Goal: Task Accomplishment & Management: Complete application form

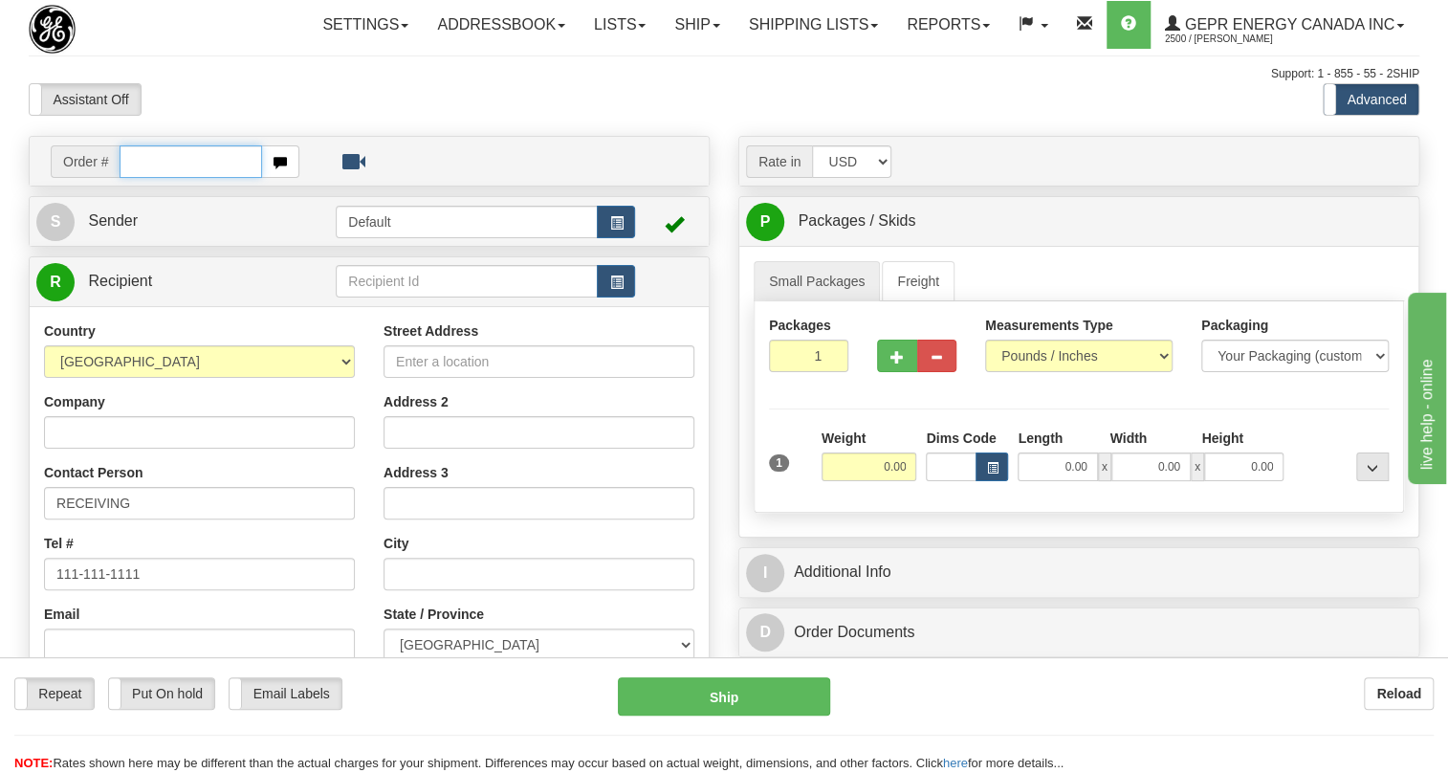
paste input "0086694837"
click at [148, 178] on input "0086694837" at bounding box center [191, 161] width 142 height 33
type input "86694837"
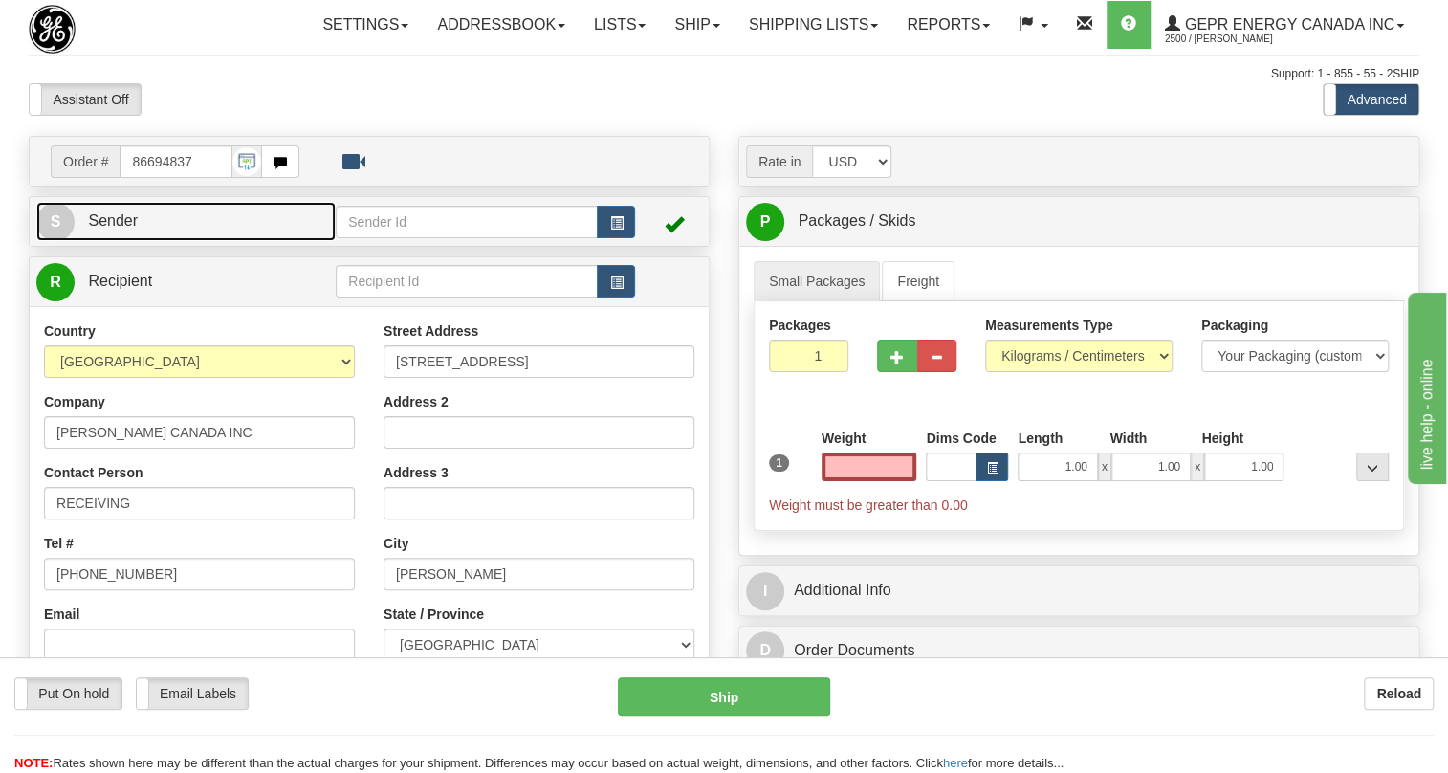
type input "0.00"
click at [88, 229] on span "Sender" at bounding box center [113, 220] width 50 height 16
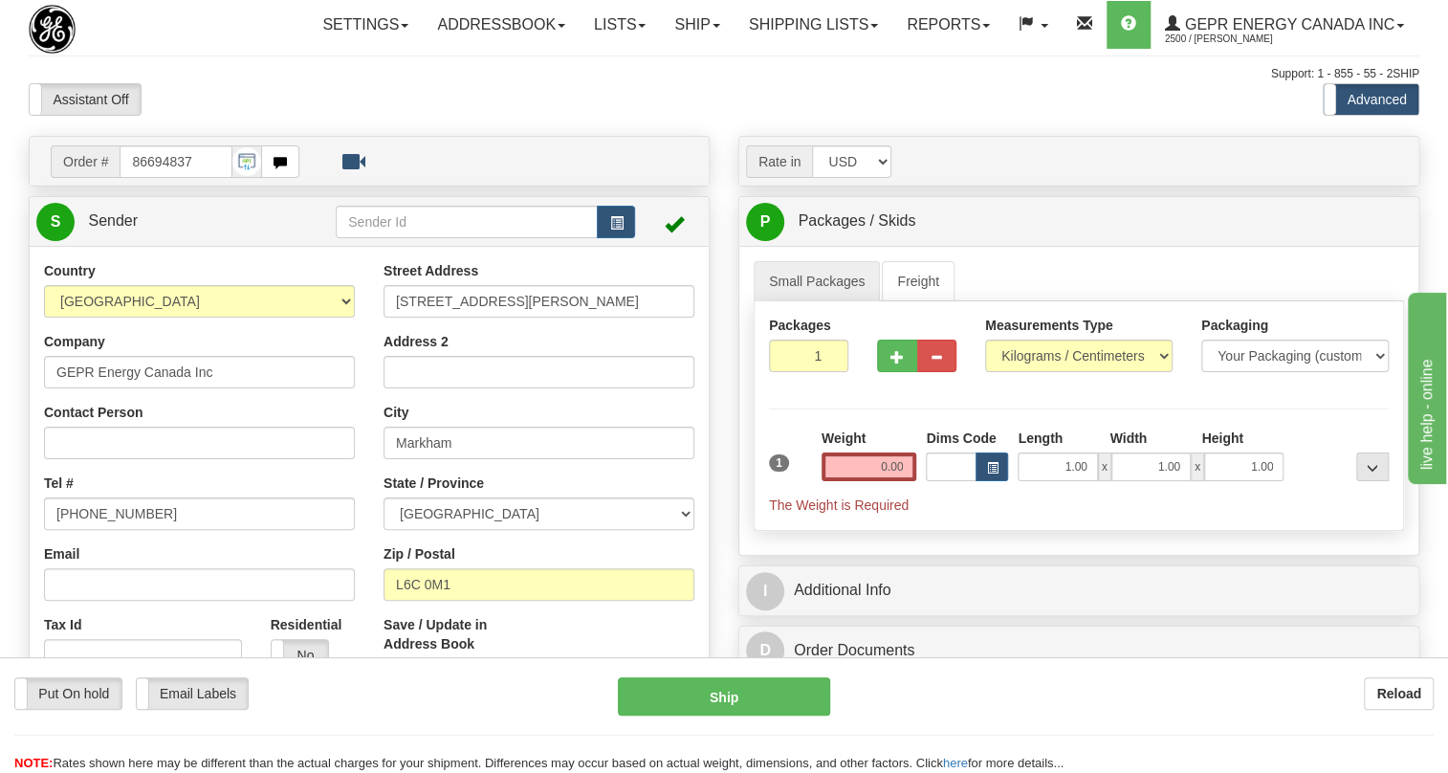
type input "MARKHAM"
click at [122, 530] on input "[PHONE_NUMBER]" at bounding box center [199, 513] width 311 height 33
paste input "[PHONE_NUMBER]"
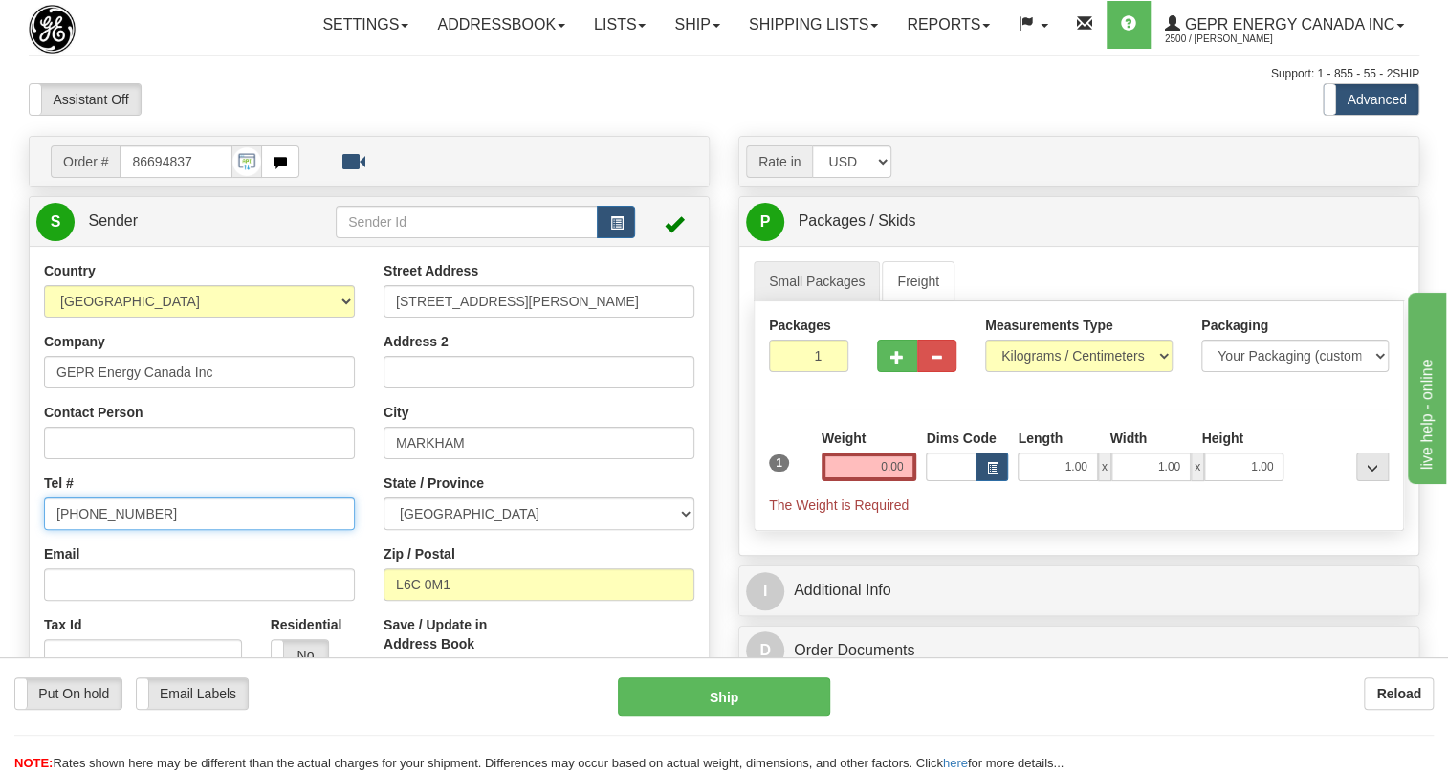
type input "[PHONE_NUMBER]"
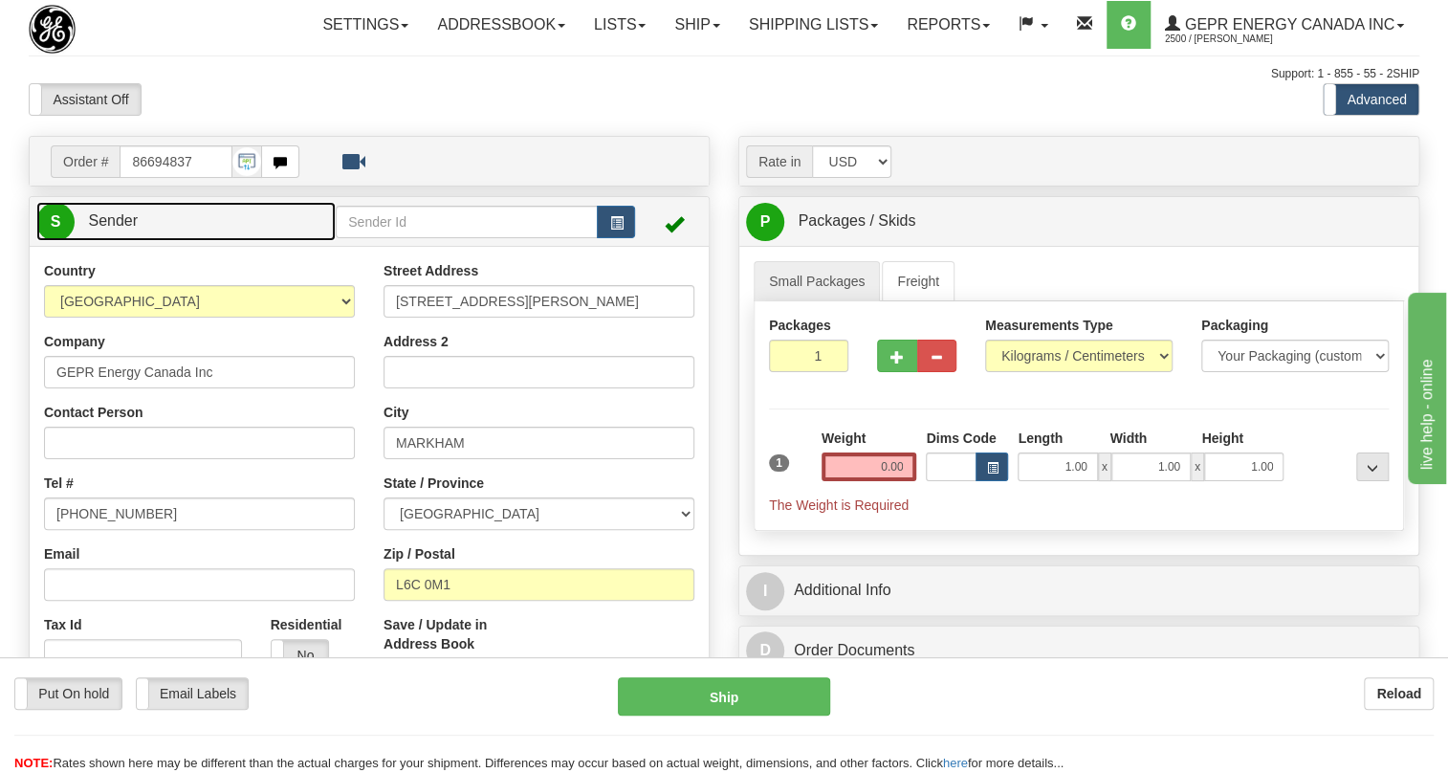
click at [125, 229] on span "Sender" at bounding box center [113, 220] width 50 height 16
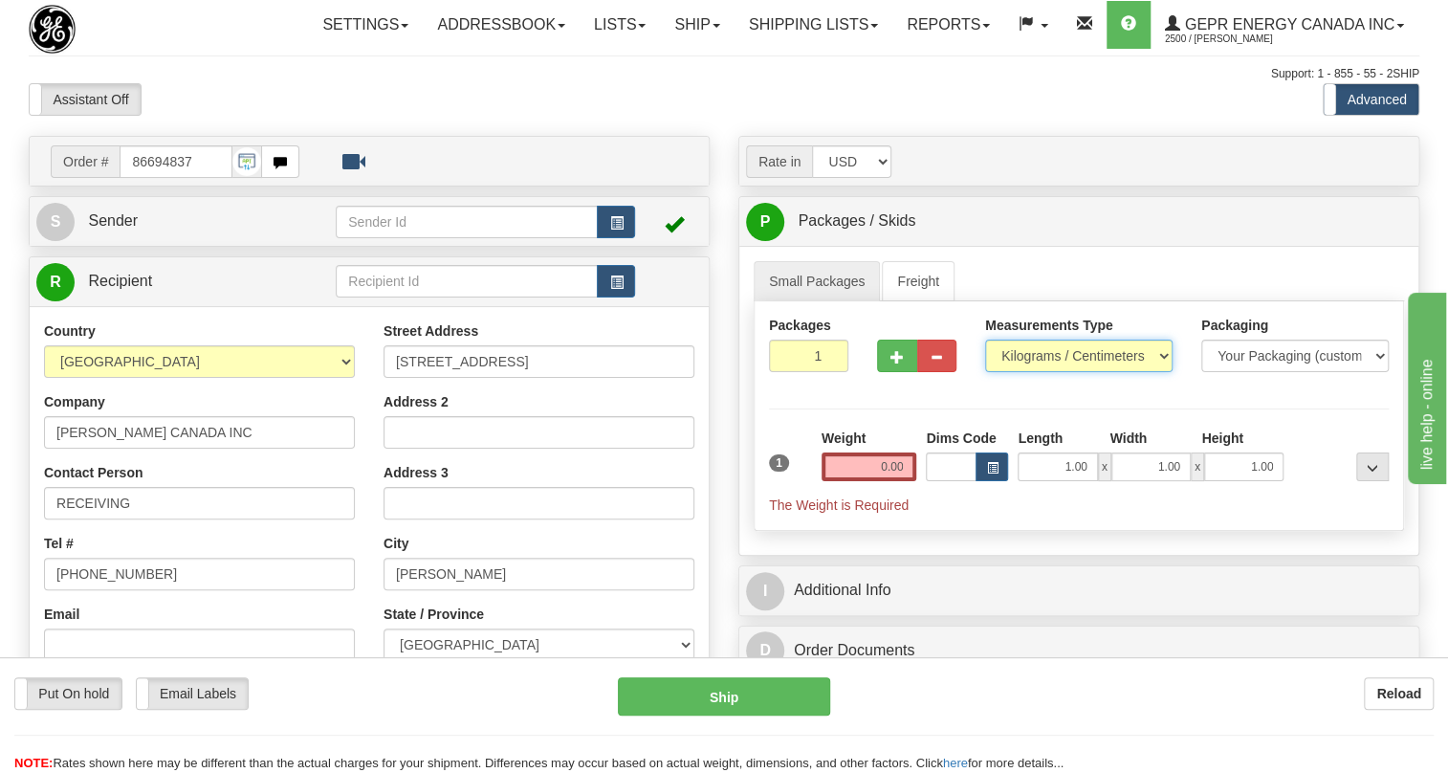
click at [1029, 372] on select "Pounds / Inches Kilograms / Centimeters" at bounding box center [1078, 355] width 187 height 33
select select "0"
click at [985, 372] on select "Pounds / Inches Kilograms / Centimeters" at bounding box center [1078, 355] width 187 height 33
click at [862, 481] on input "0.00" at bounding box center [869, 466] width 96 height 29
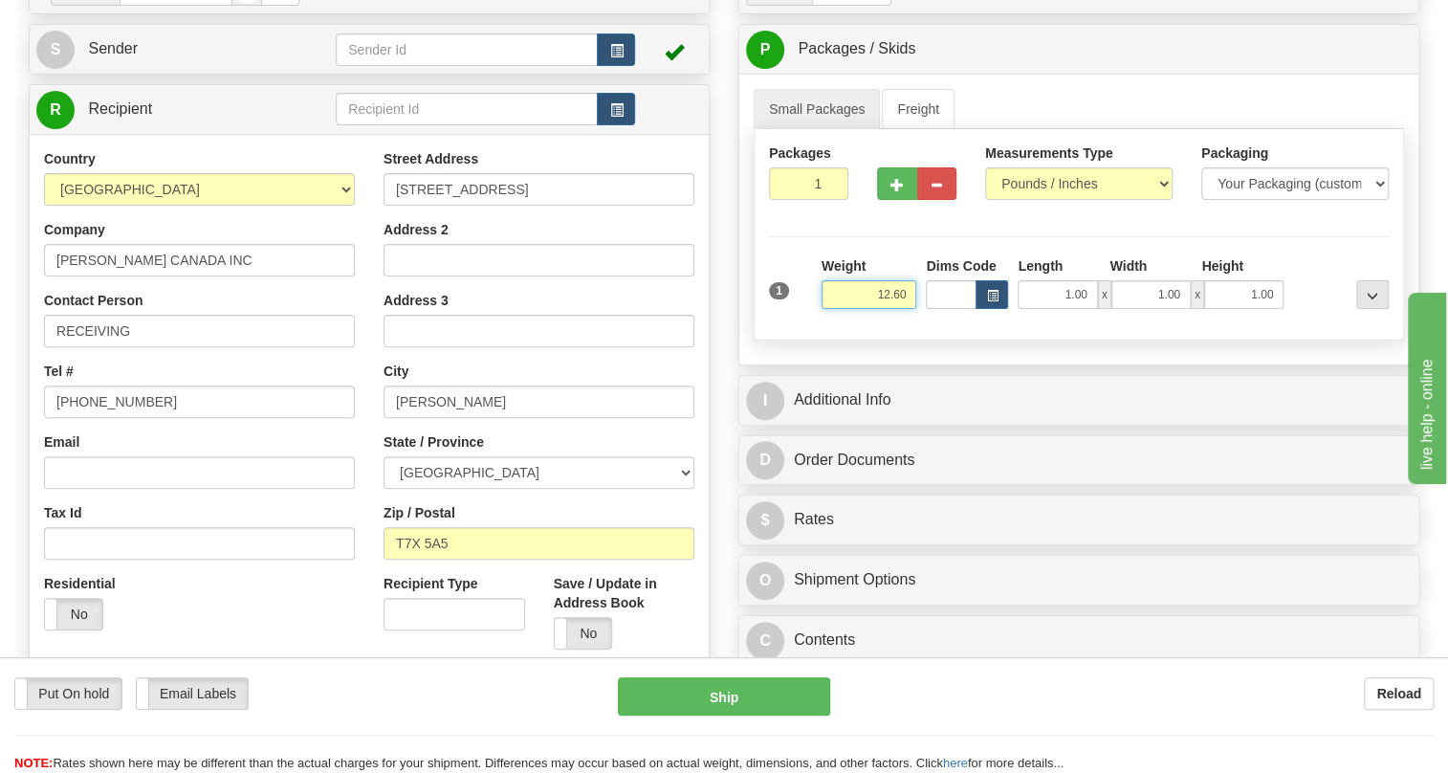
scroll to position [173, 0]
type input "12.60"
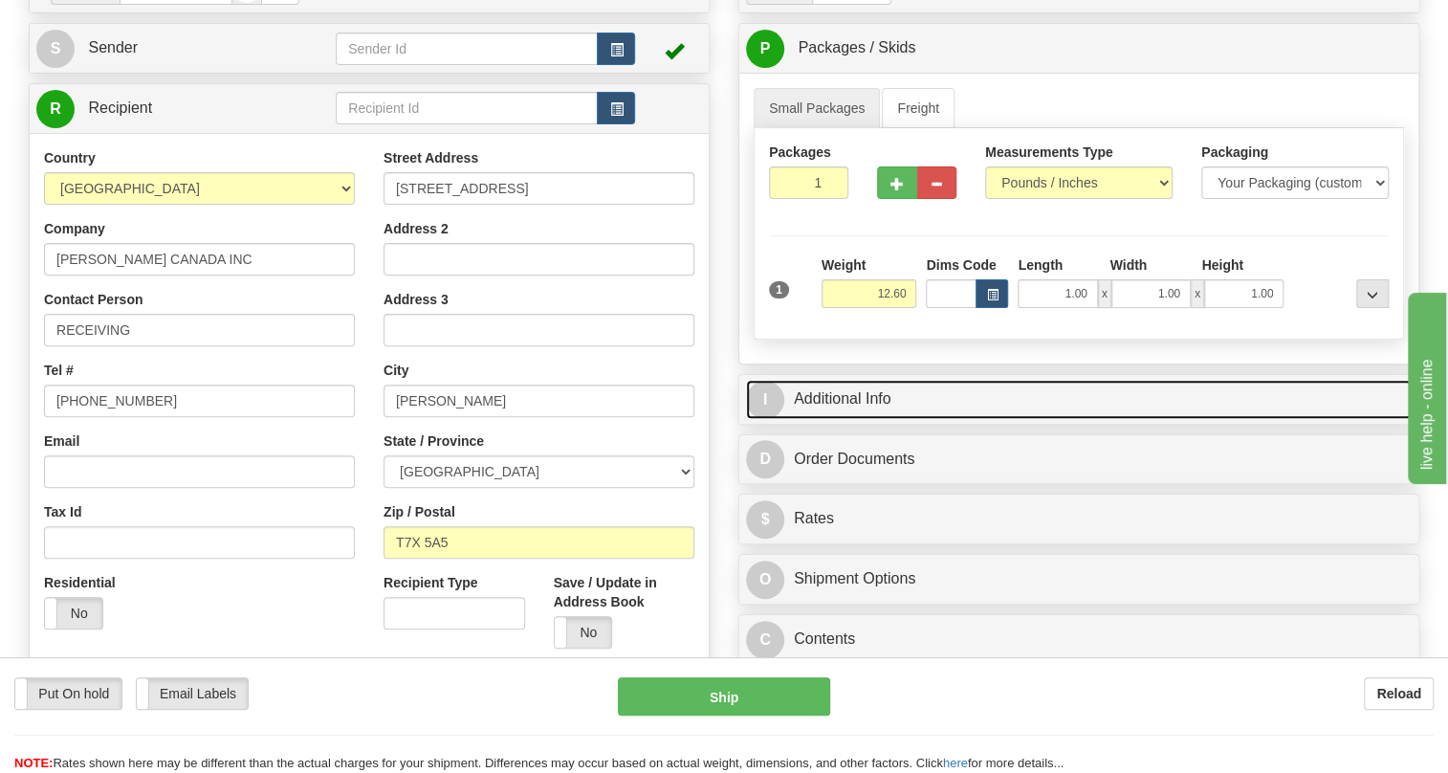
click at [855, 419] on link "I Additional Info" at bounding box center [1078, 399] width 665 height 39
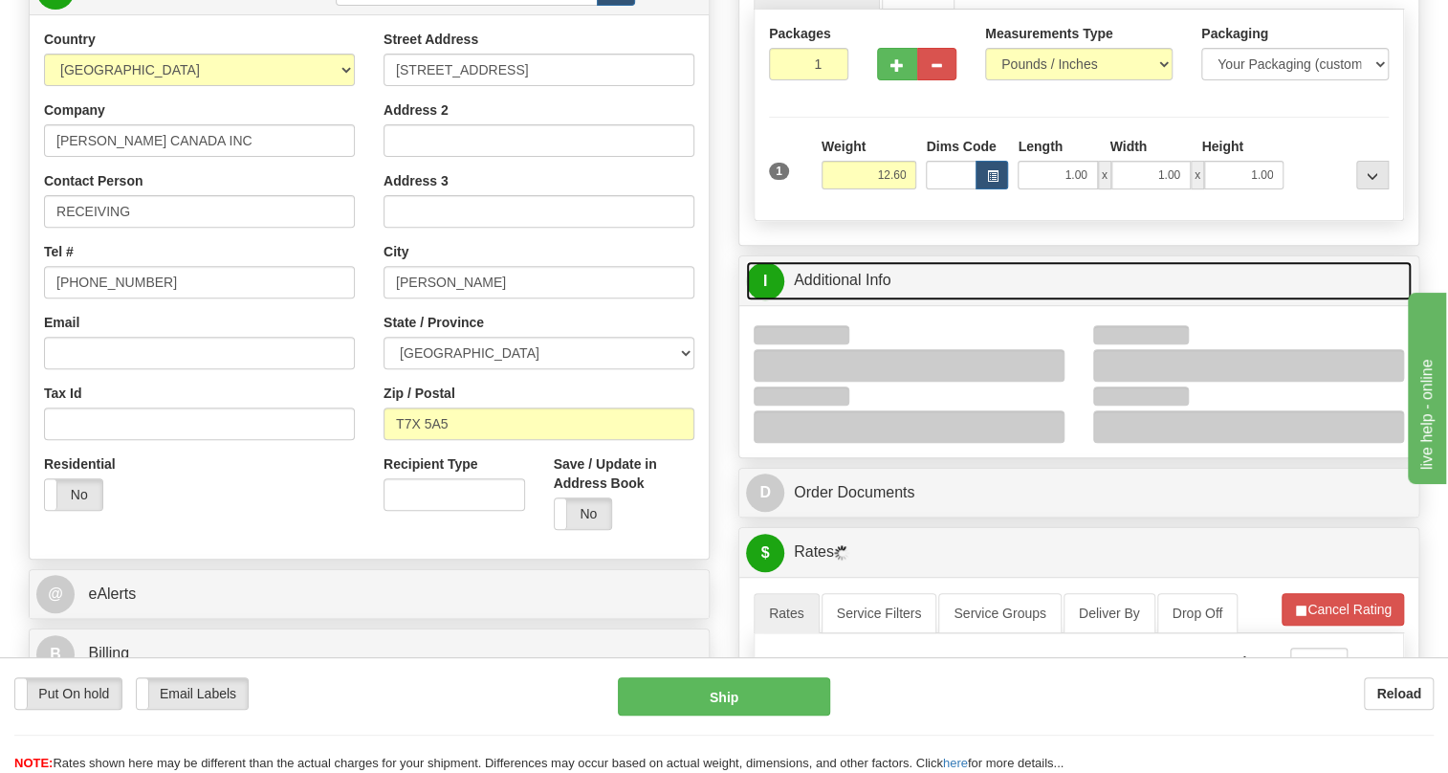
scroll to position [347, 0]
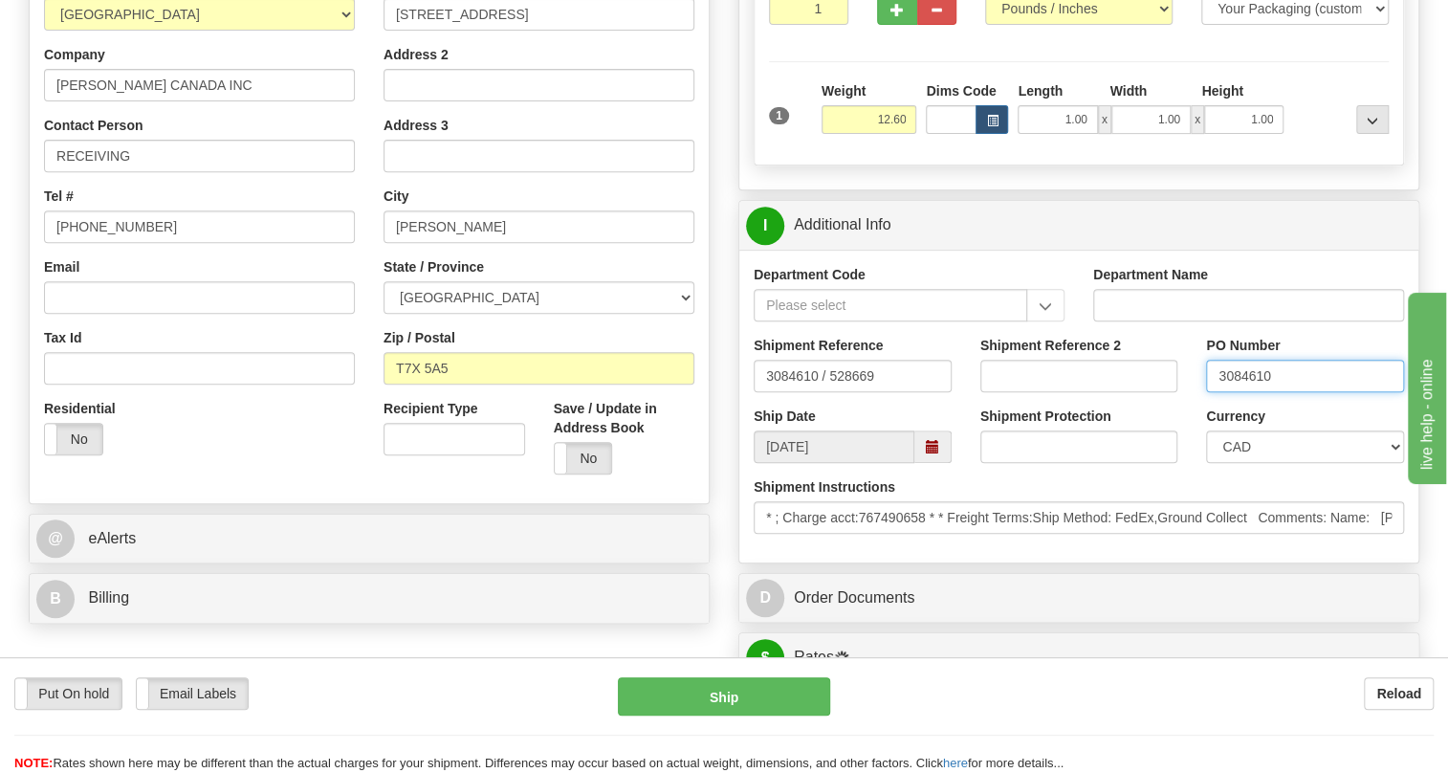
click at [1236, 392] on input "3084610" at bounding box center [1305, 376] width 198 height 33
click at [1235, 392] on input "3084610" at bounding box center [1305, 376] width 198 height 33
click at [175, 172] on input "RECEIVING" at bounding box center [199, 156] width 311 height 33
paste input "3084610"
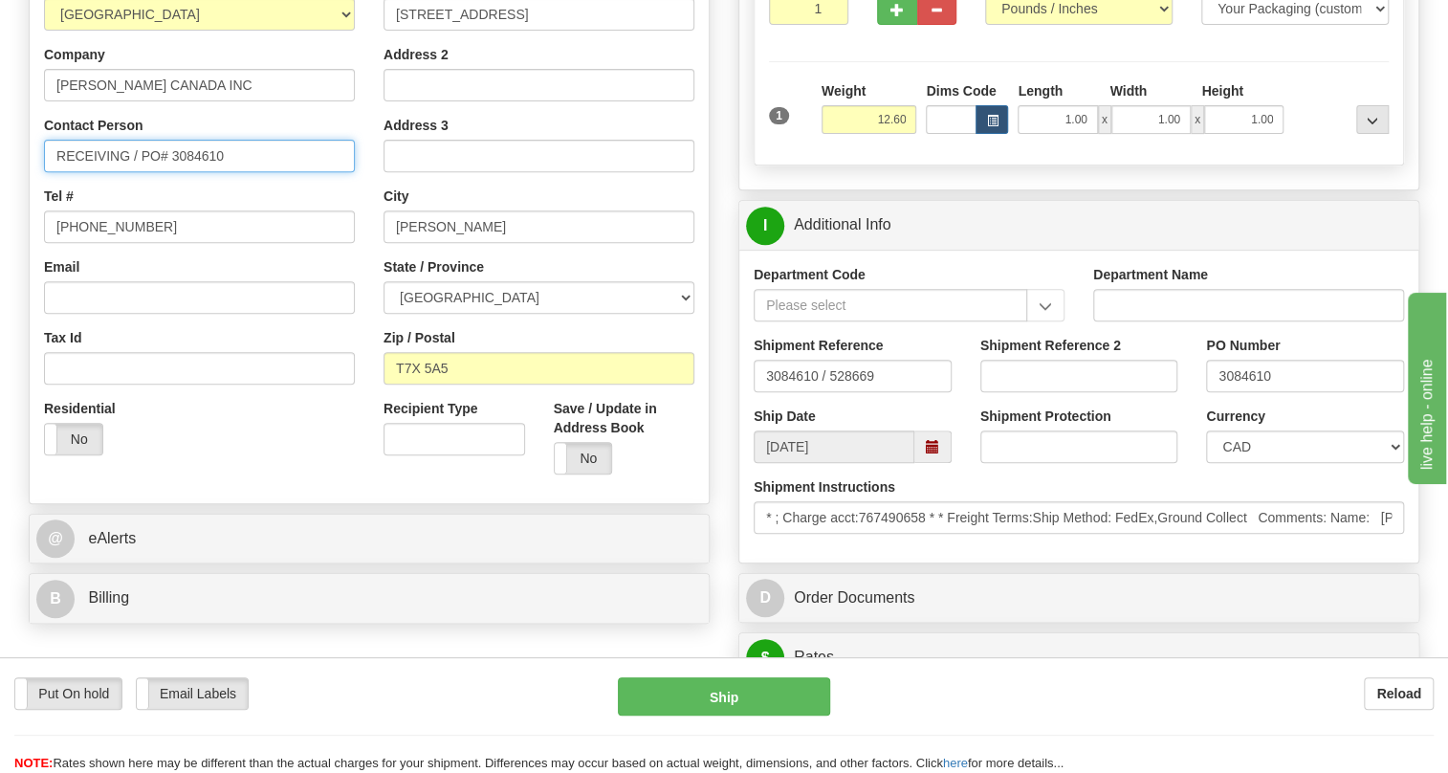
type input "RECEIVING / PO# 3084610"
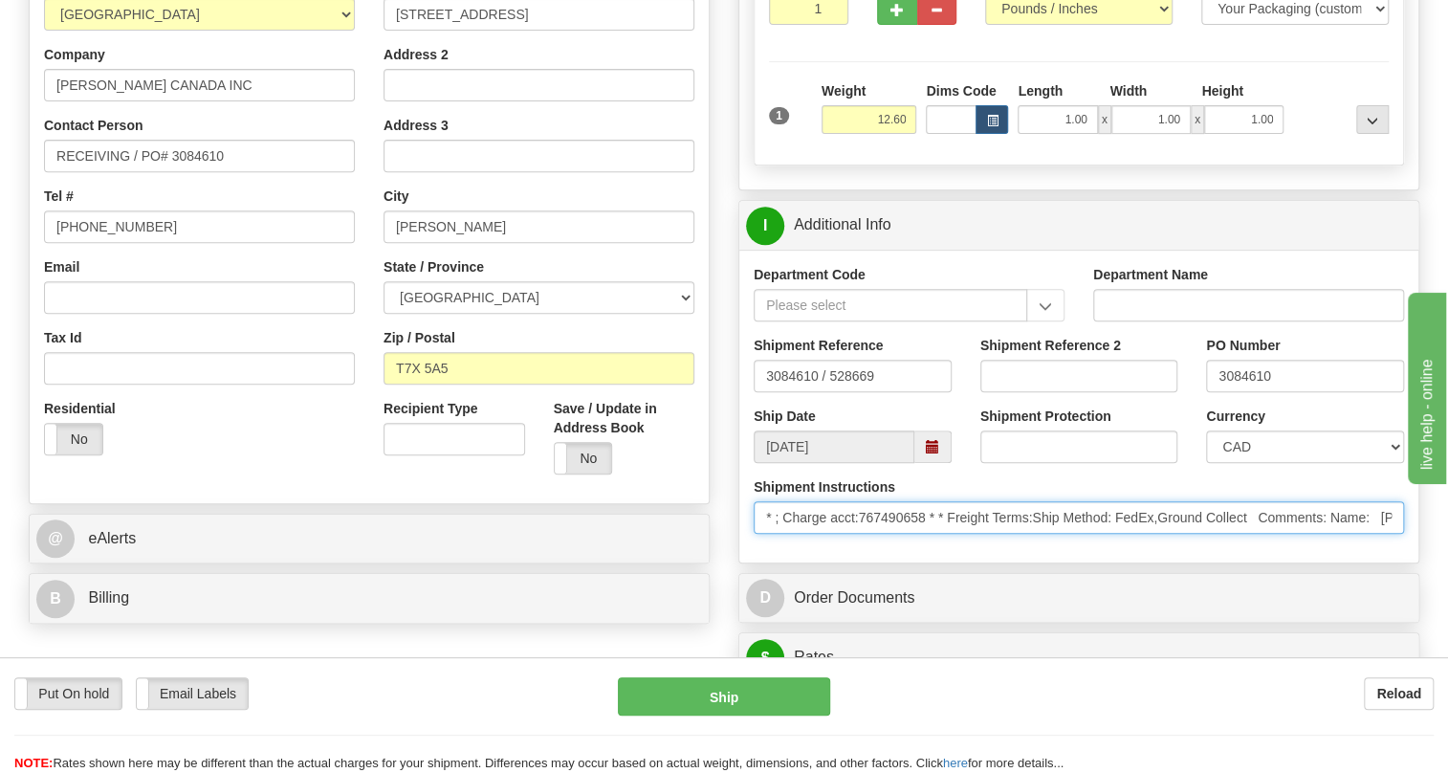
click at [927, 534] on input "* ; Charge acct:767490658 * * Freight Terms:Ship Method: FedEx,Ground Collect C…" at bounding box center [1078, 517] width 650 height 33
drag, startPoint x: 927, startPoint y: 559, endPoint x: 866, endPoint y: 561, distance: 60.3
click at [866, 534] on input "* ; Charge acct:767490658 * * Freight Terms:Ship Method: FedEx,Ground Collect C…" at bounding box center [1078, 517] width 650 height 33
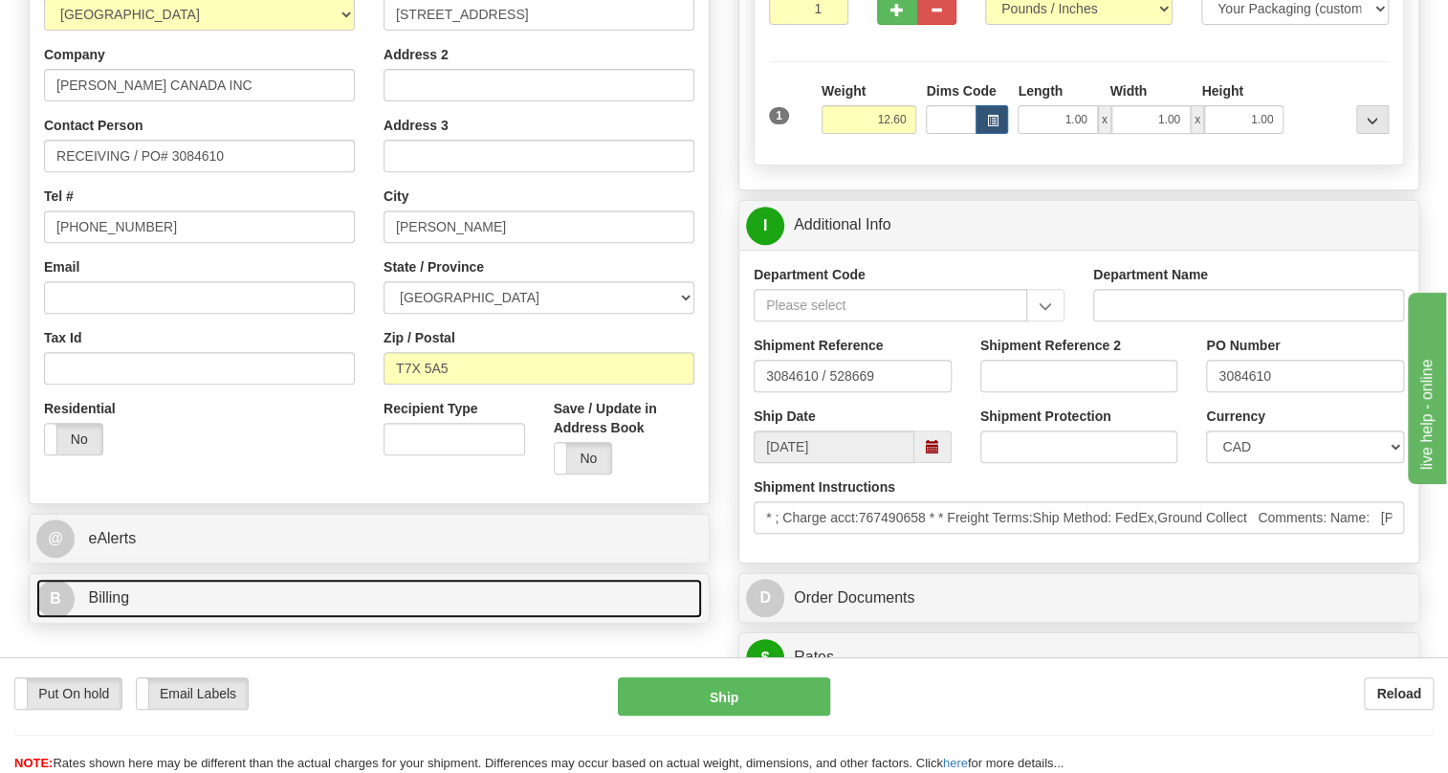
click at [104, 605] on span "Billing" at bounding box center [108, 597] width 41 height 16
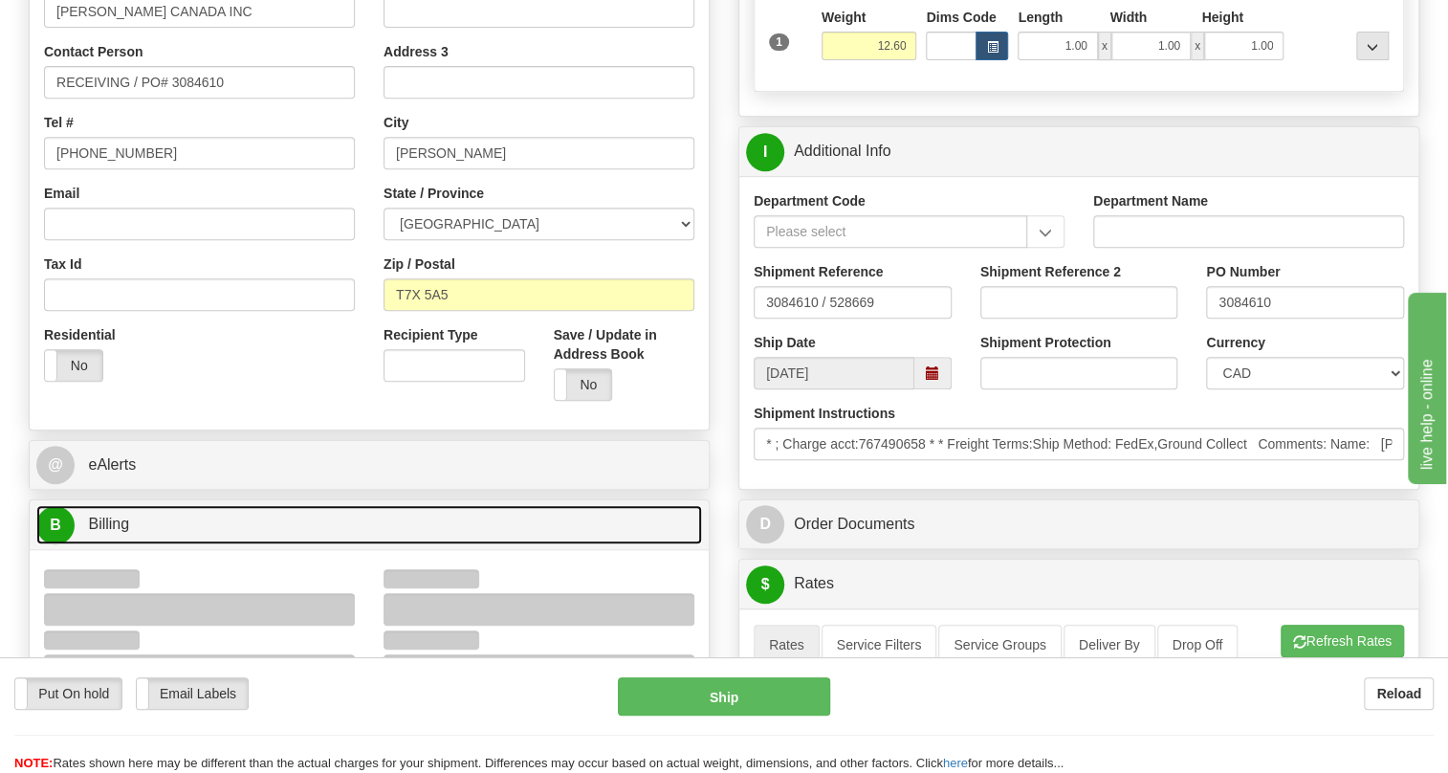
scroll to position [521, 0]
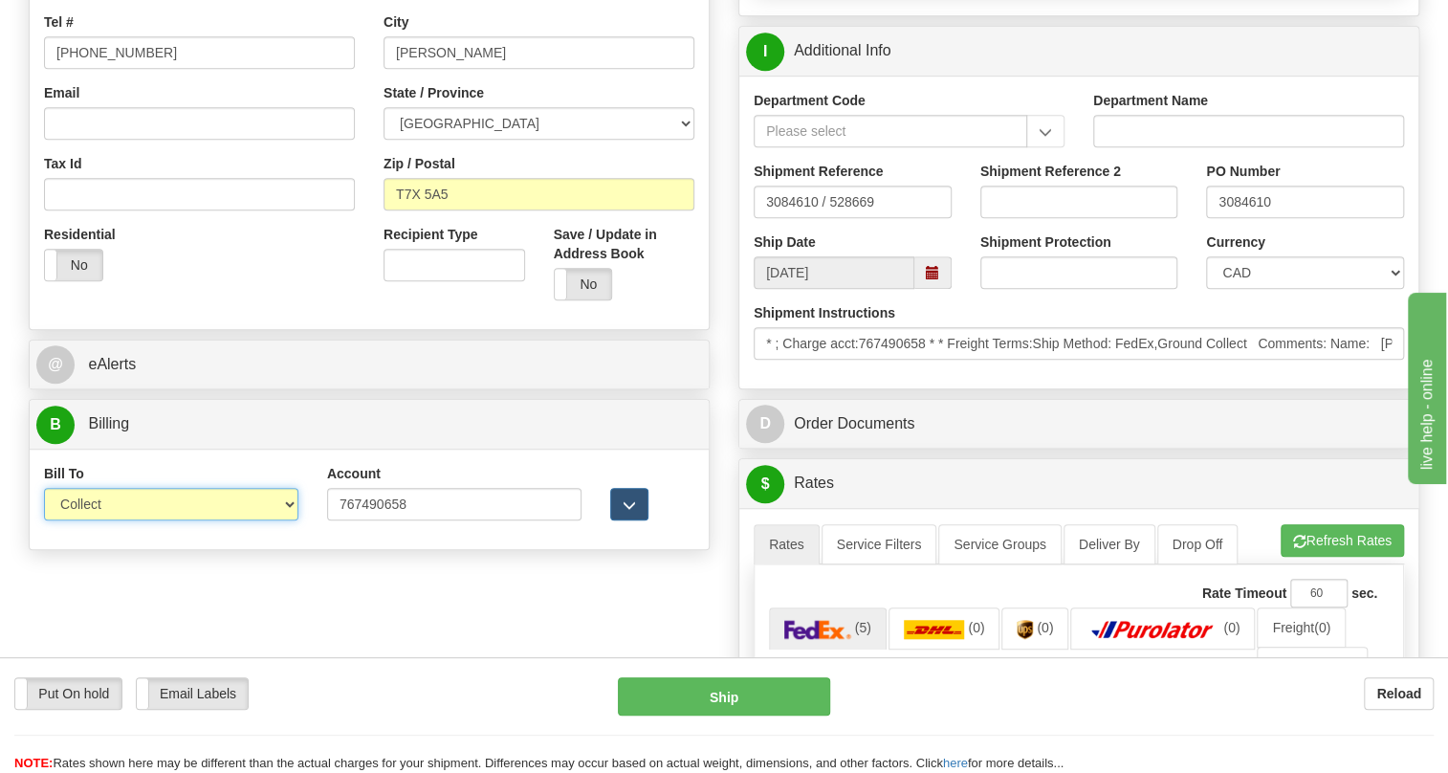
click at [125, 520] on select "Sender Recipient Third Party Collect" at bounding box center [171, 504] width 254 height 33
select select "2"
click at [44, 520] on select "Sender Recipient Third Party Collect" at bounding box center [171, 504] width 254 height 33
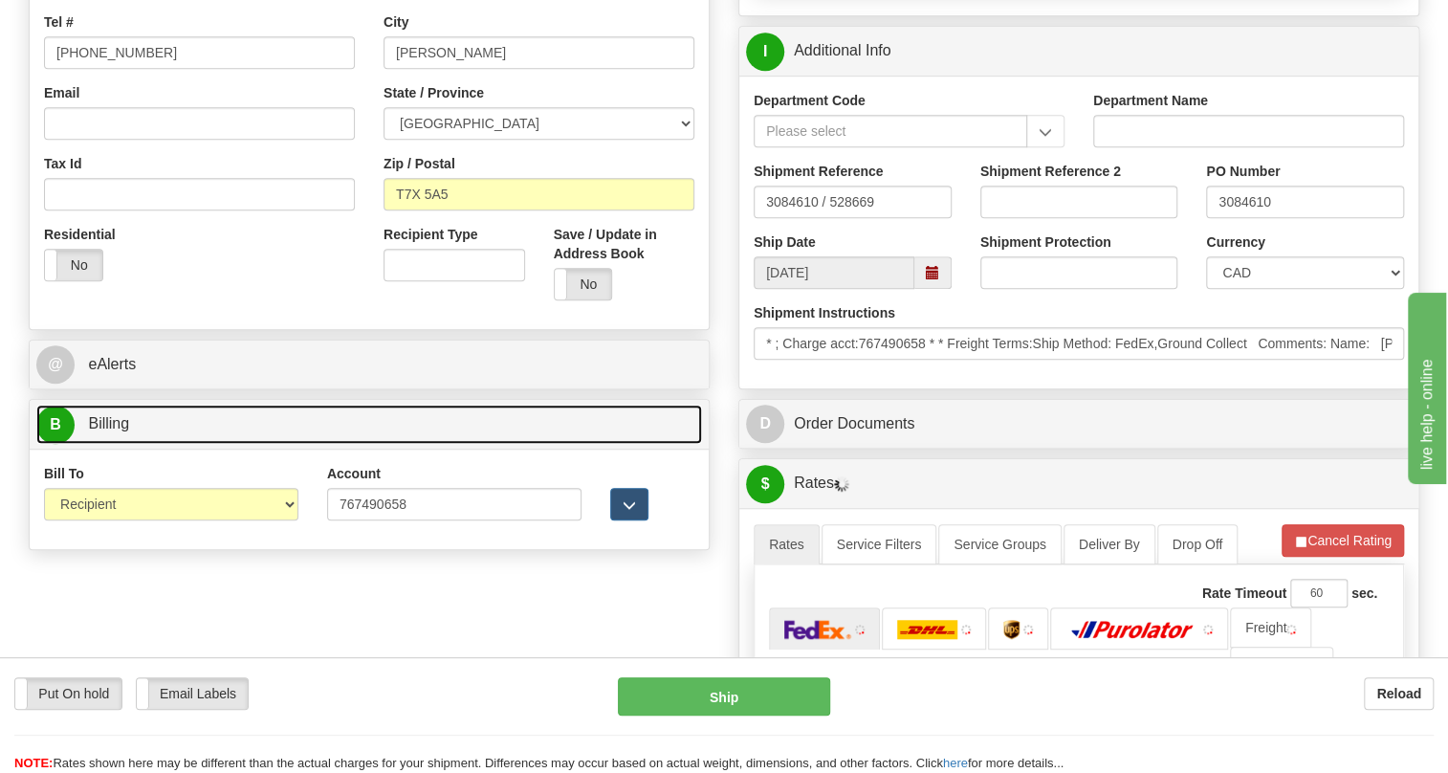
click at [121, 431] on span "Billing" at bounding box center [108, 423] width 41 height 16
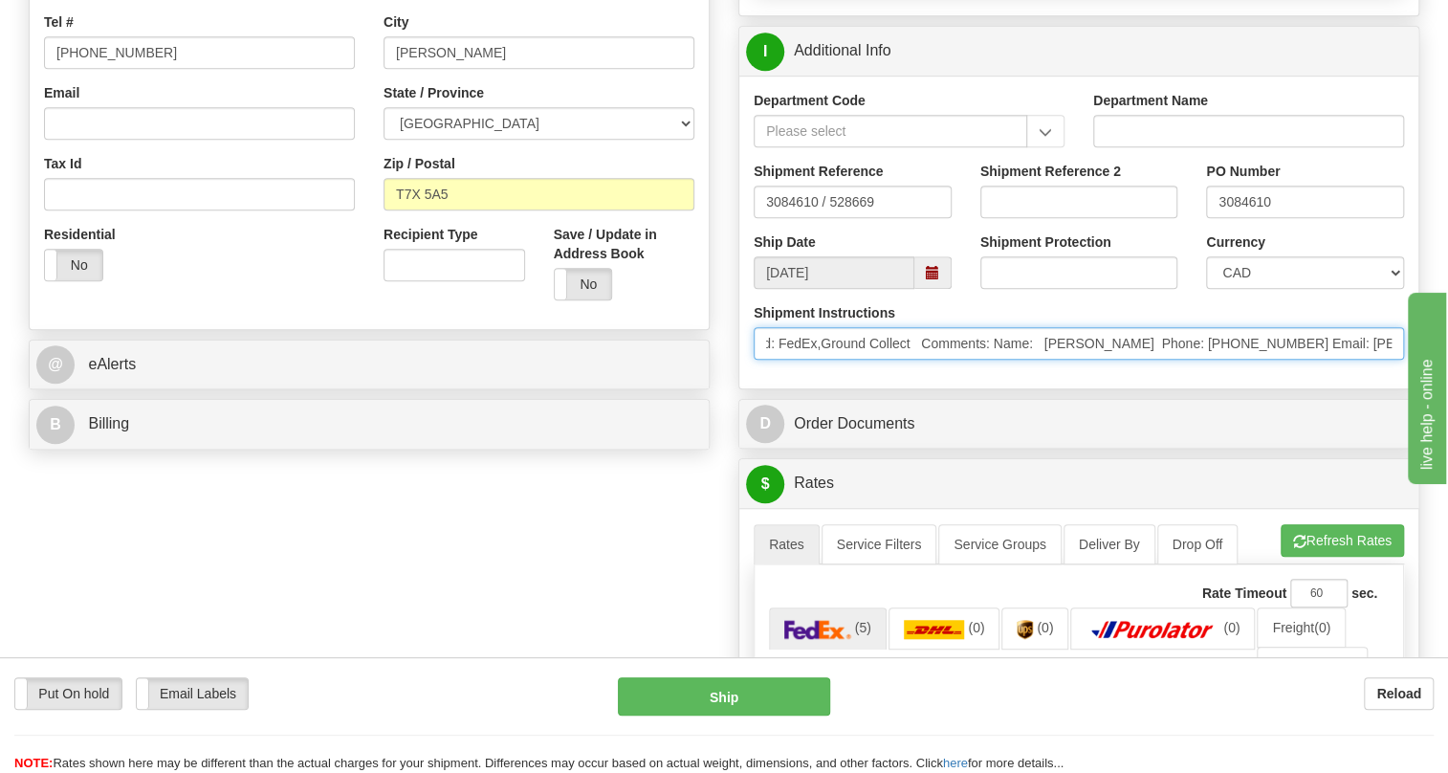
drag, startPoint x: 1288, startPoint y: 382, endPoint x: 1378, endPoint y: 381, distance: 89.9
click at [1378, 360] on input "* ; Charge acct:767490658 * * Freight Terms:Ship Method: FedEx,Ground Collect C…" at bounding box center [1078, 343] width 650 height 33
click at [1252, 360] on input "* ; Charge acct:767490658 * * Freight Terms:Ship Method: FedEx,Ground Collect C…" at bounding box center [1078, 343] width 650 height 33
drag, startPoint x: 1252, startPoint y: 385, endPoint x: 1037, endPoint y: 387, distance: 214.2
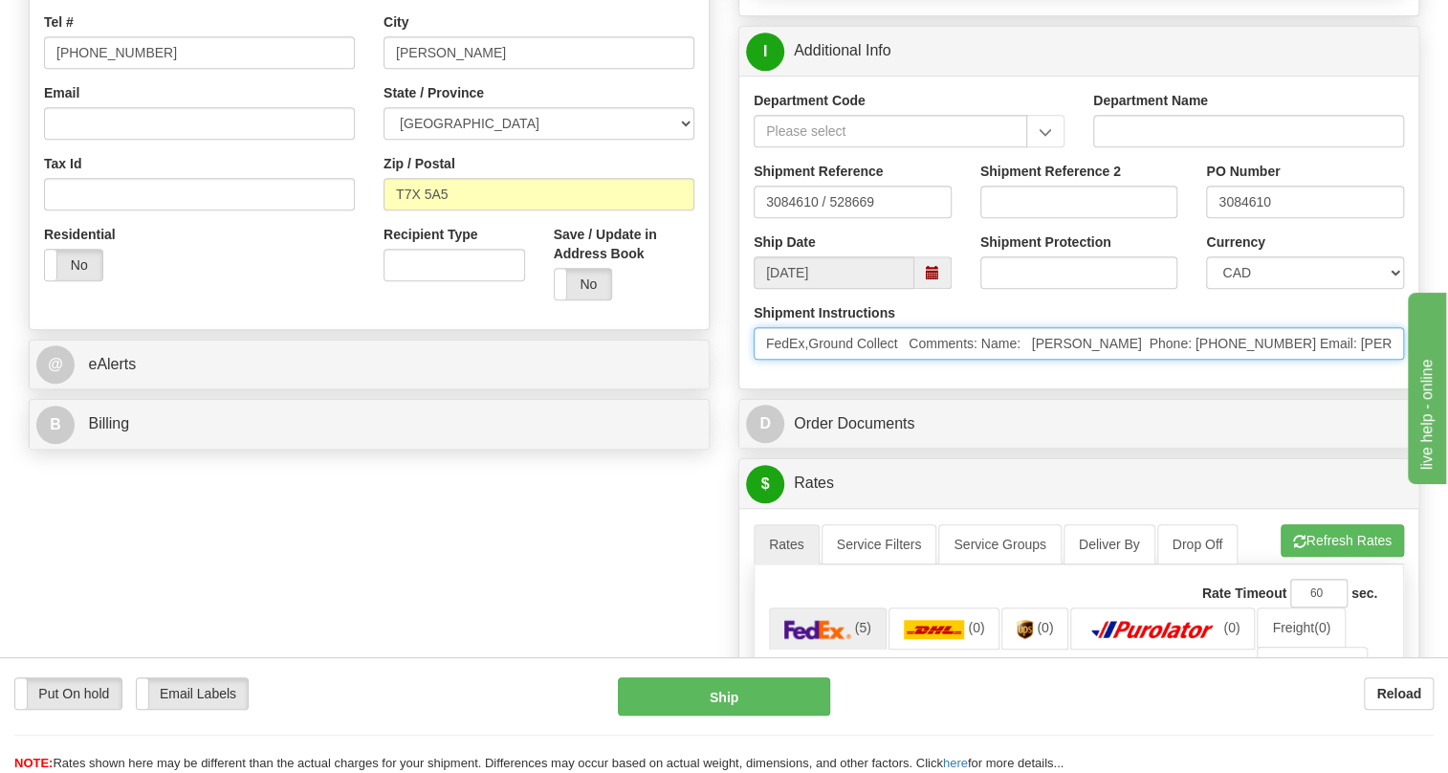
click at [1036, 360] on input "* ; Charge acct:767490658 * * Freight Terms:Ship Method: FedEx,Ground Collect C…" at bounding box center [1078, 343] width 650 height 33
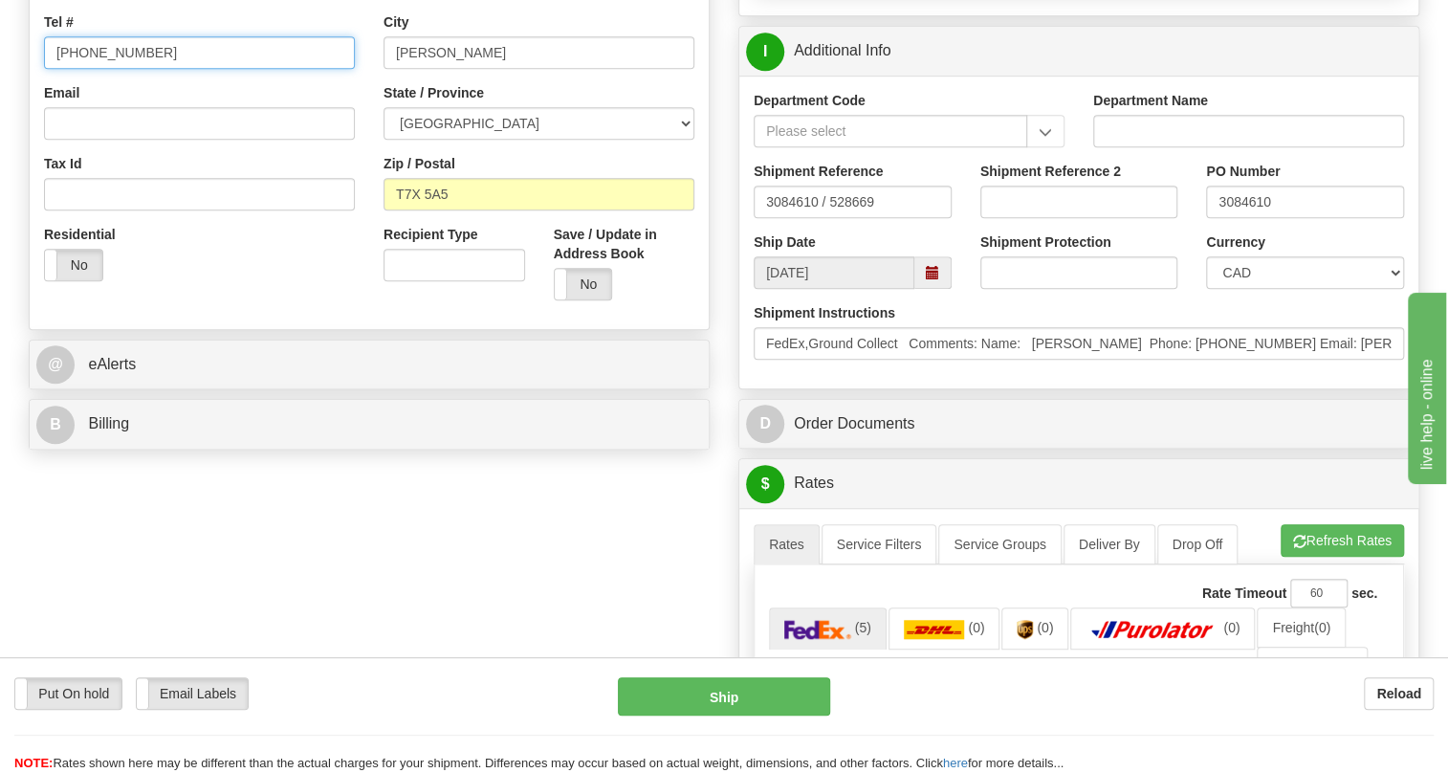
scroll to position [0, 0]
click at [99, 69] on input "[PHONE_NUMBER]" at bounding box center [199, 52] width 311 height 33
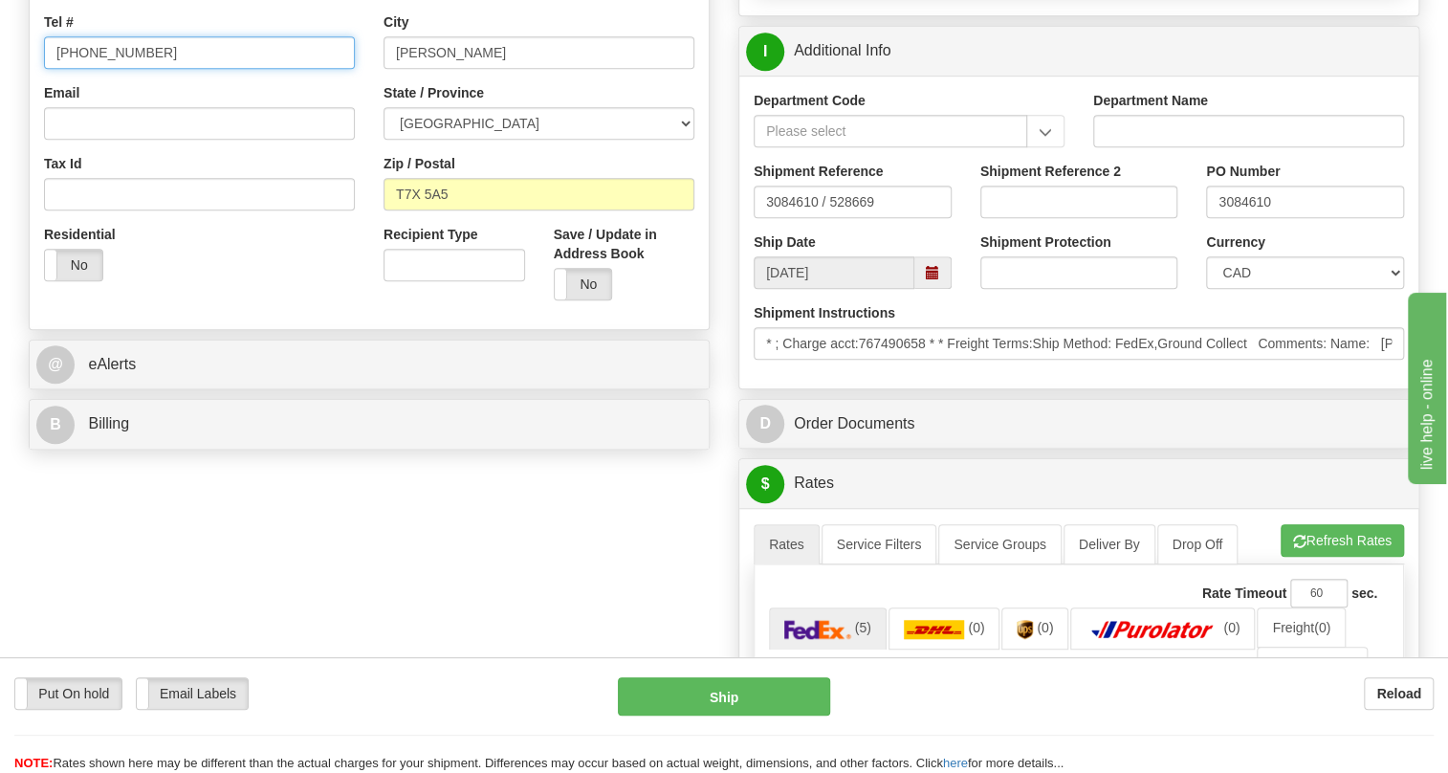
click at [99, 69] on input "[PHONE_NUMBER]" at bounding box center [199, 52] width 311 height 33
paste input "[PERSON_NAME] Phone: [PHONE_NUMBER]"
drag, startPoint x: 191, startPoint y: 94, endPoint x: 26, endPoint y: 108, distance: 166.0
click at [26, 108] on div "Order # 86694837 S" at bounding box center [368, 37] width 709 height 844
type input "[PHONE_NUMBER]"
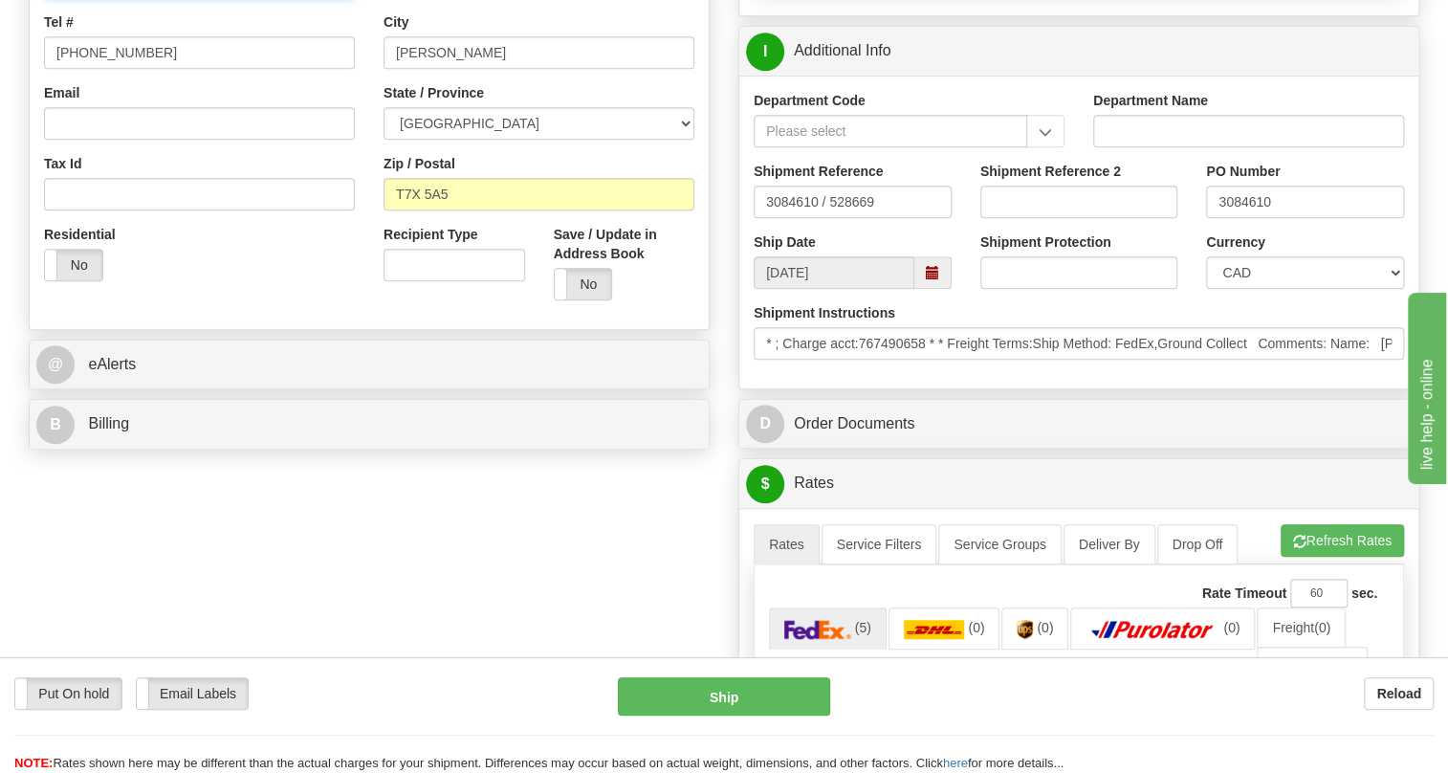
paste input "[PERSON_NAME] Phone:"
type input "RECEIVING / [PERSON_NAME] / PO# 3084610"
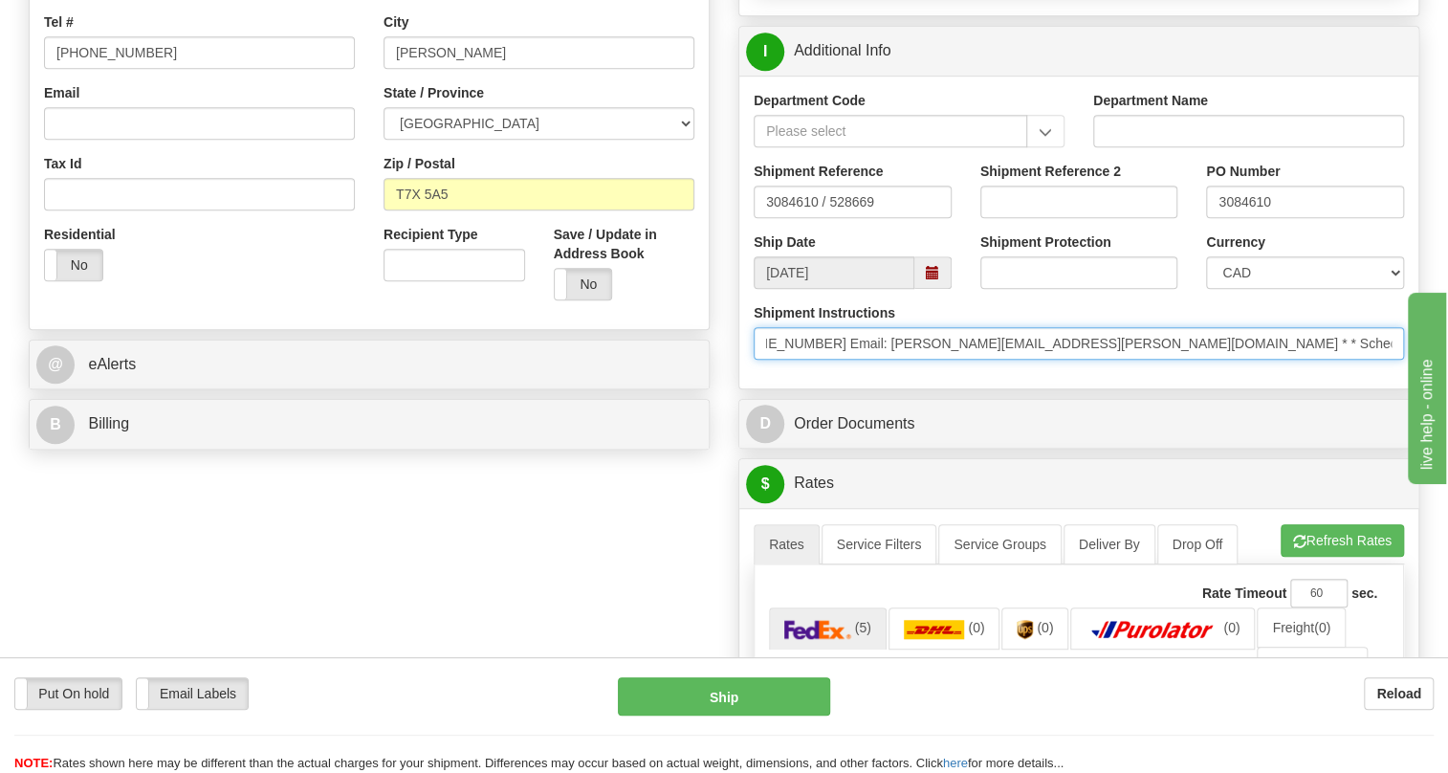
scroll to position [0, 941]
drag, startPoint x: 2761, startPoint y: 868, endPoint x: 1503, endPoint y: 499, distance: 1311.3
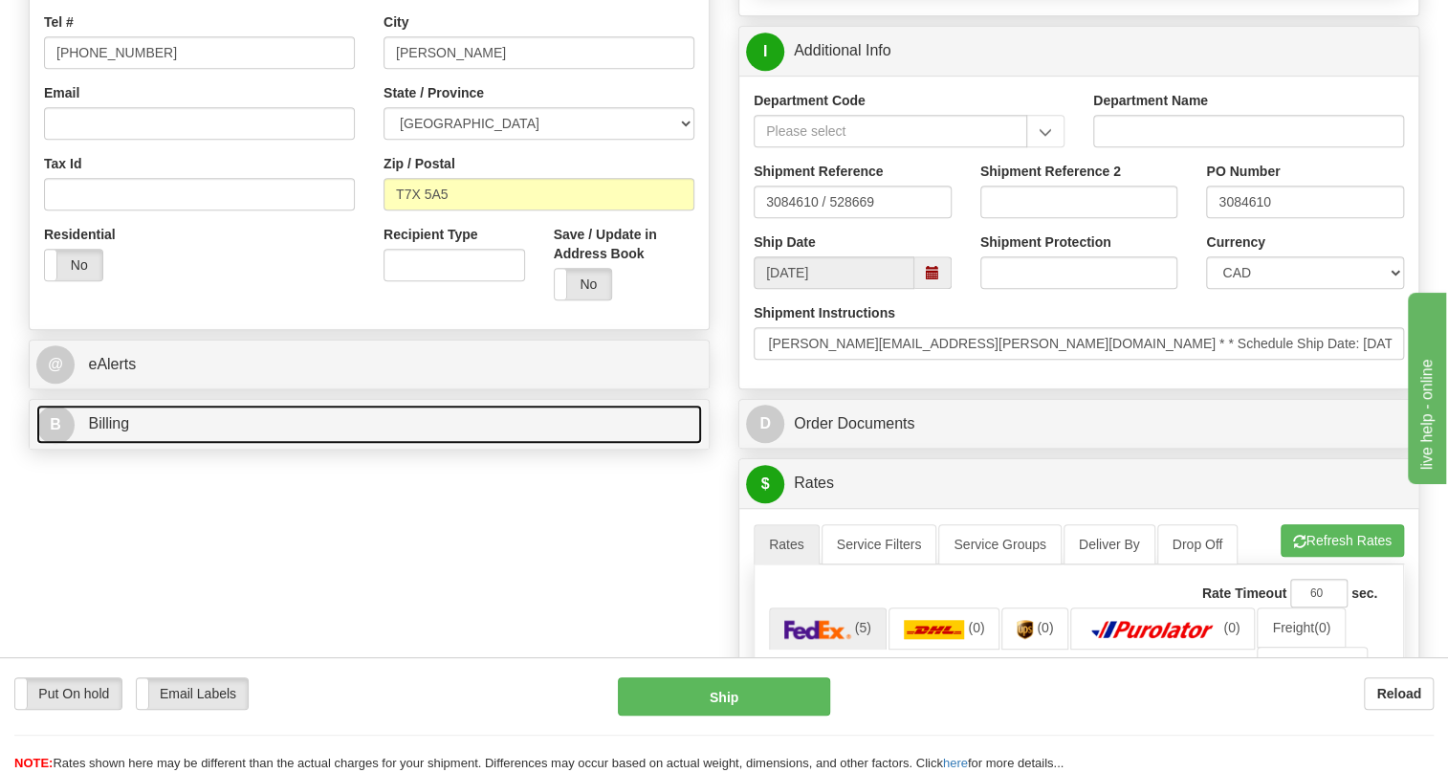
scroll to position [0, 0]
click at [112, 431] on span "Billing" at bounding box center [108, 423] width 41 height 16
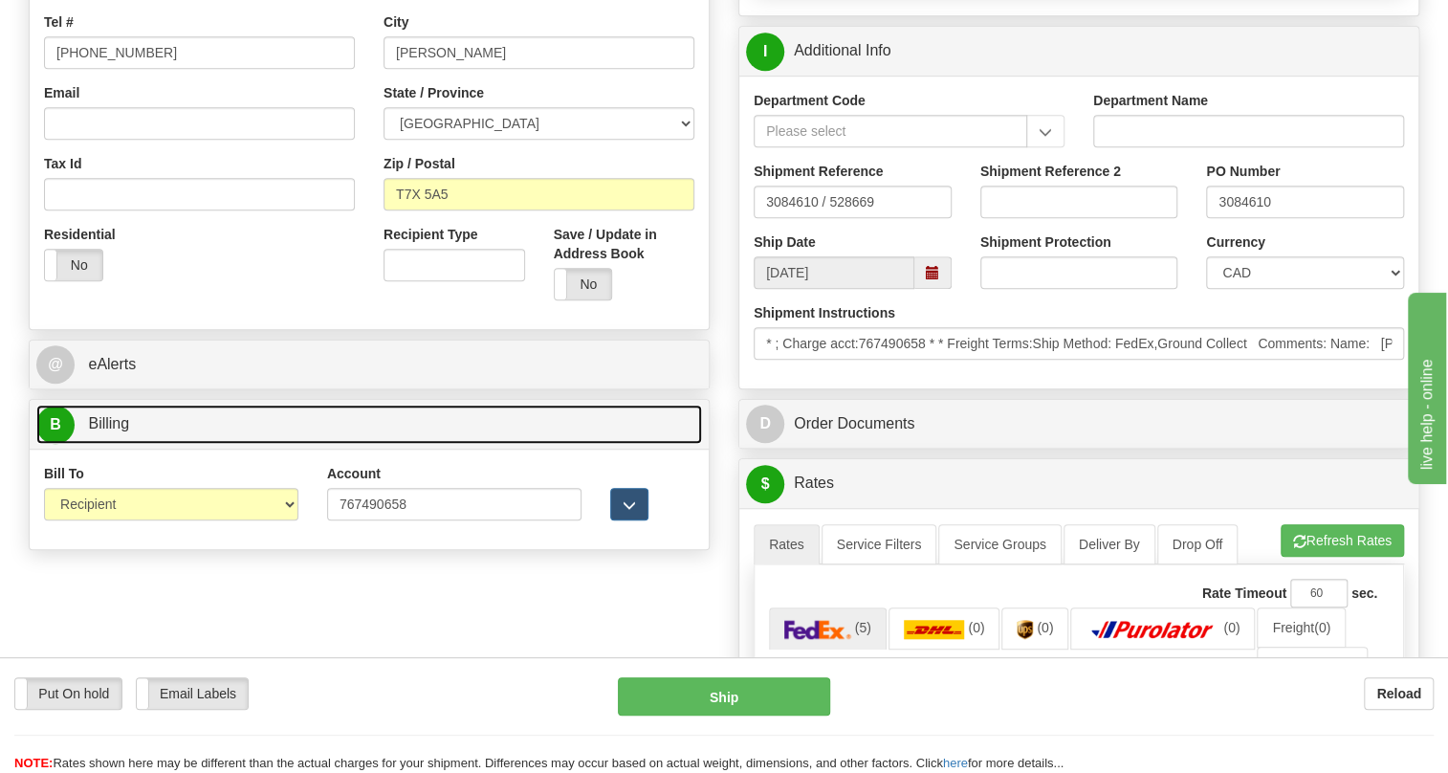
click at [112, 431] on span "Billing" at bounding box center [108, 423] width 41 height 16
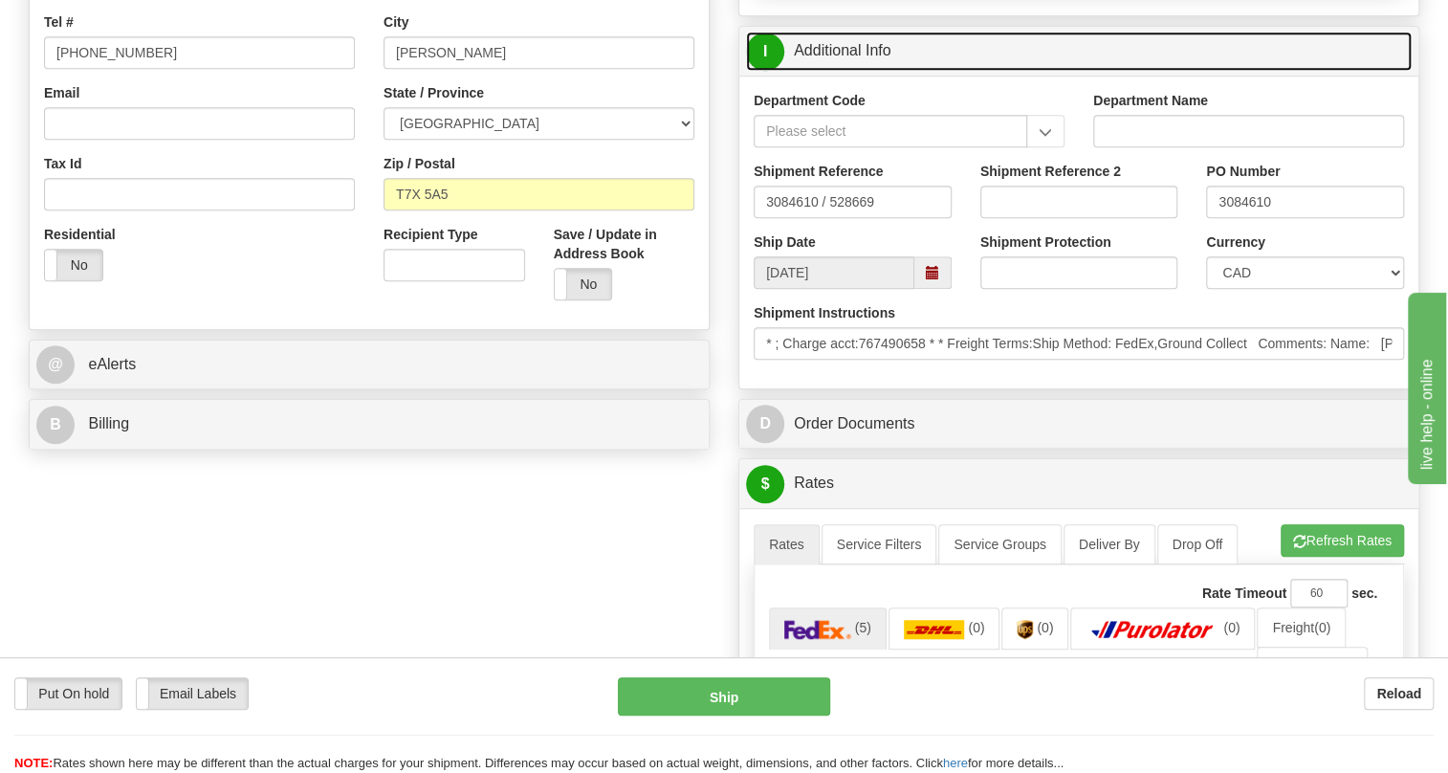
click at [848, 71] on link "I Additional Info" at bounding box center [1078, 51] width 665 height 39
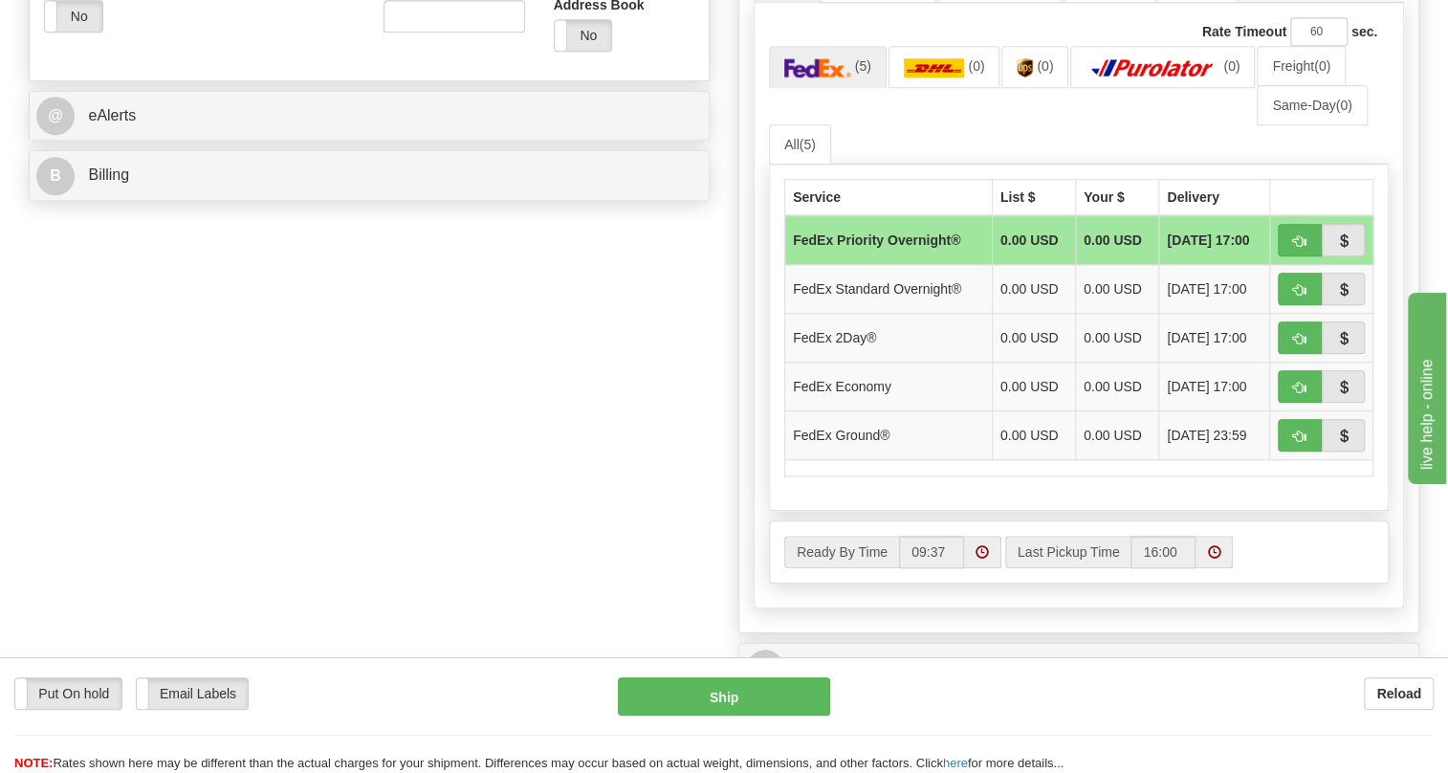
scroll to position [782, 0]
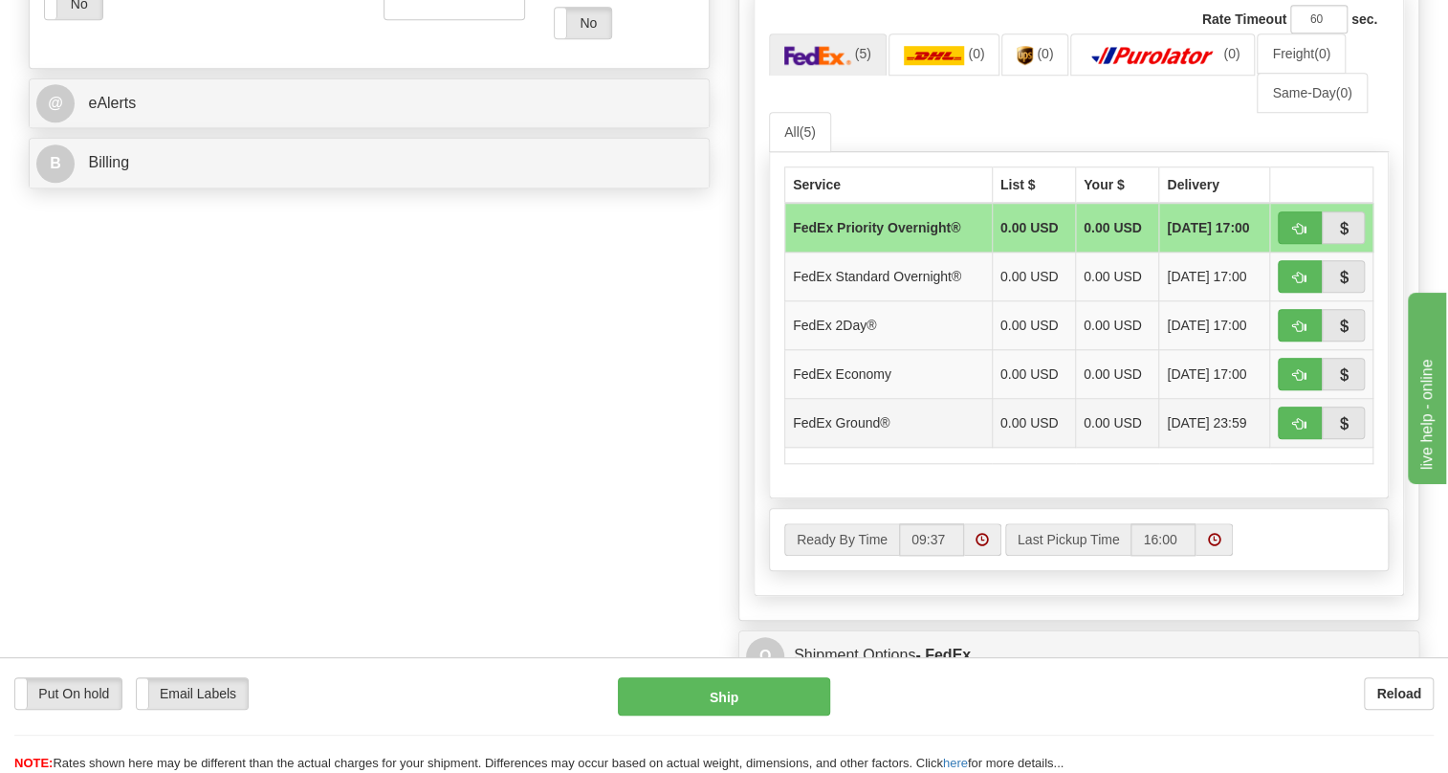
click at [868, 447] on td "FedEx Ground®" at bounding box center [888, 423] width 207 height 49
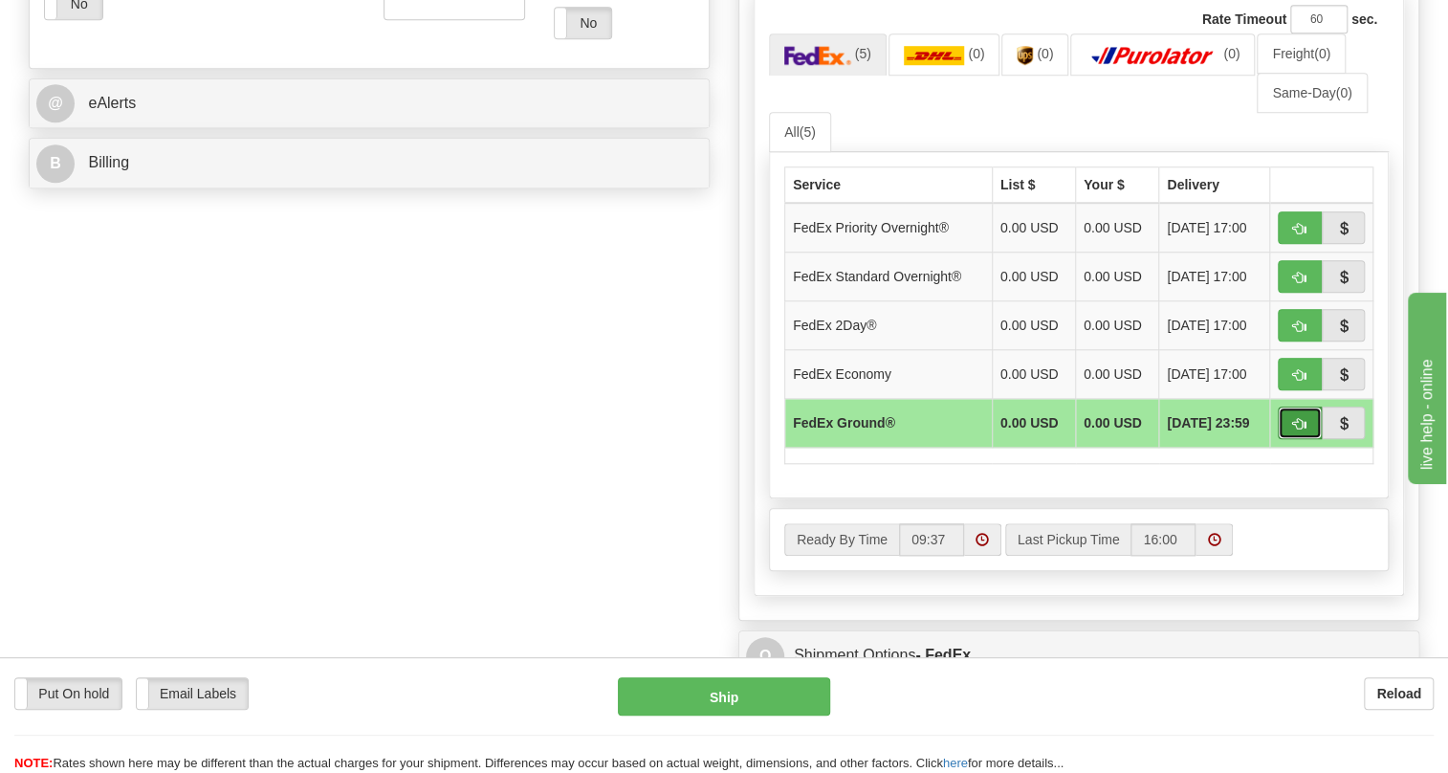
click at [1298, 430] on span "button" at bounding box center [1299, 424] width 13 height 12
type input "92"
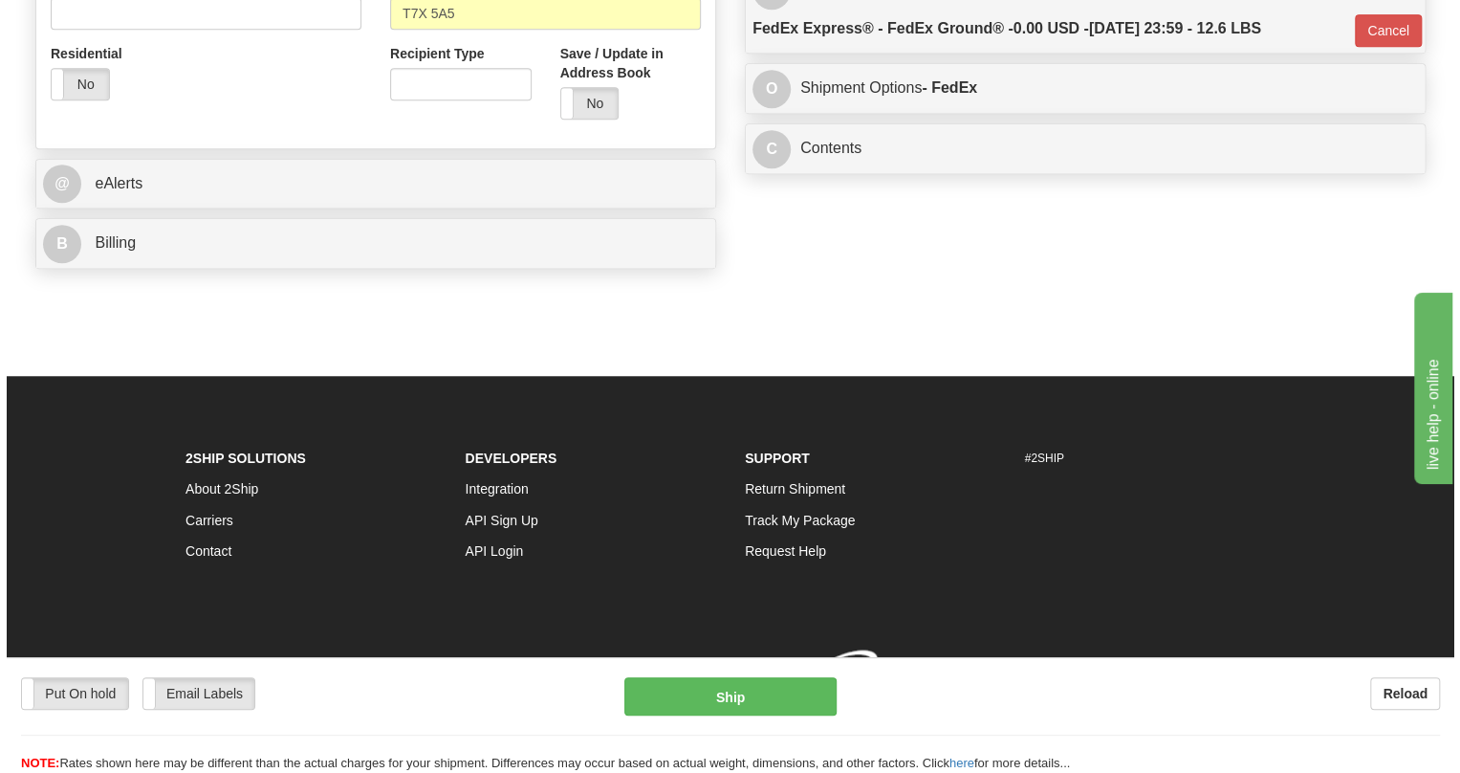
scroll to position [746, 0]
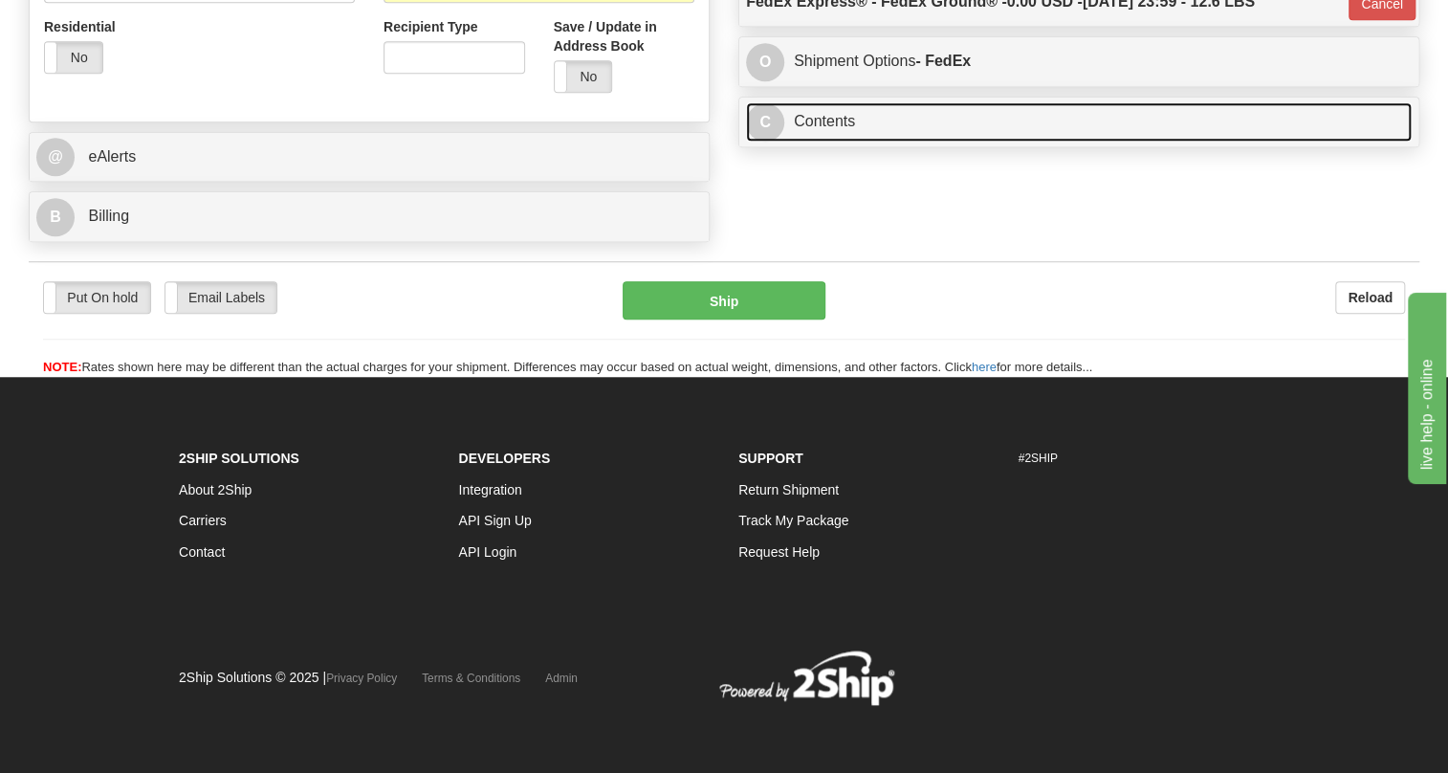
click at [826, 142] on link "C Contents" at bounding box center [1078, 121] width 665 height 39
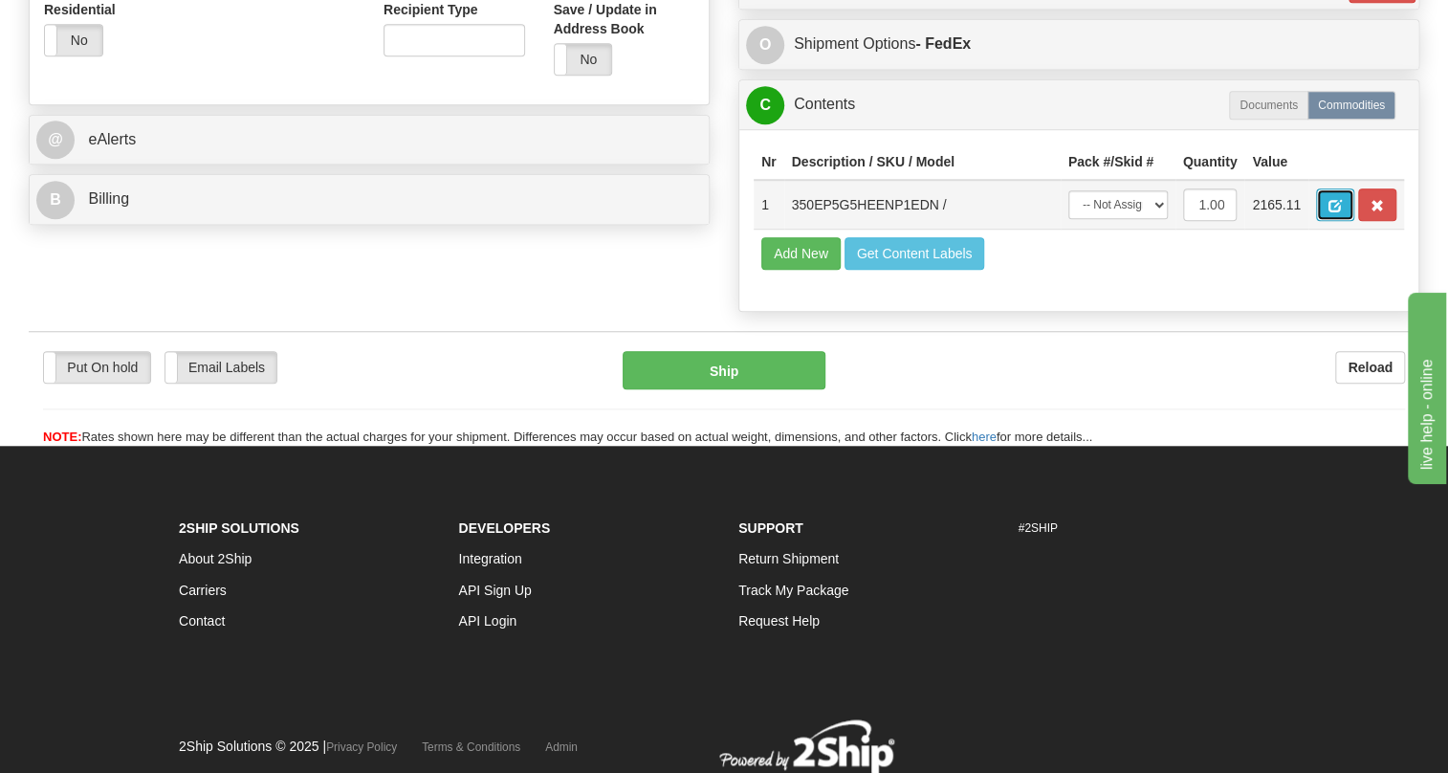
click at [1335, 212] on span "button" at bounding box center [1334, 206] width 13 height 12
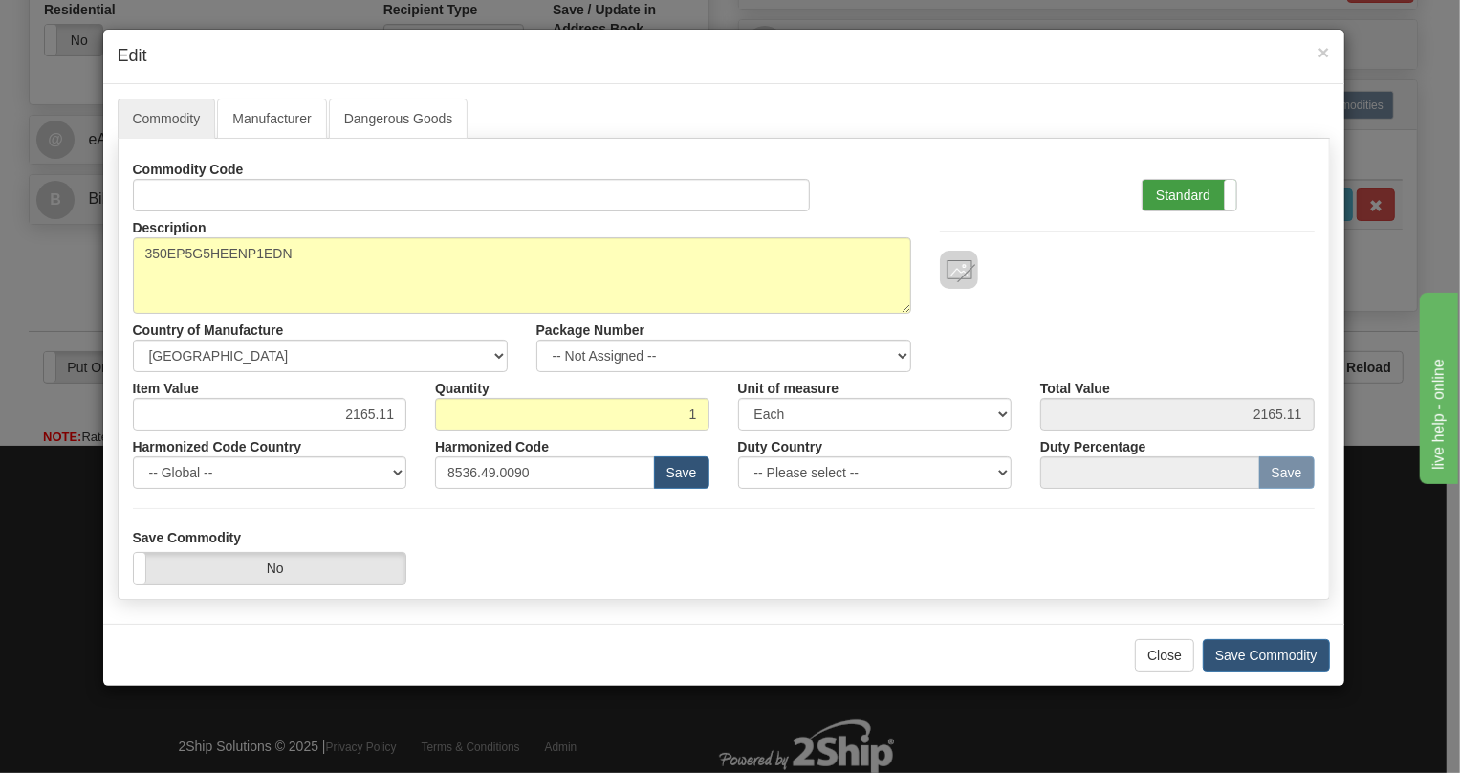
click at [1183, 193] on label "Standard" at bounding box center [1190, 195] width 94 height 31
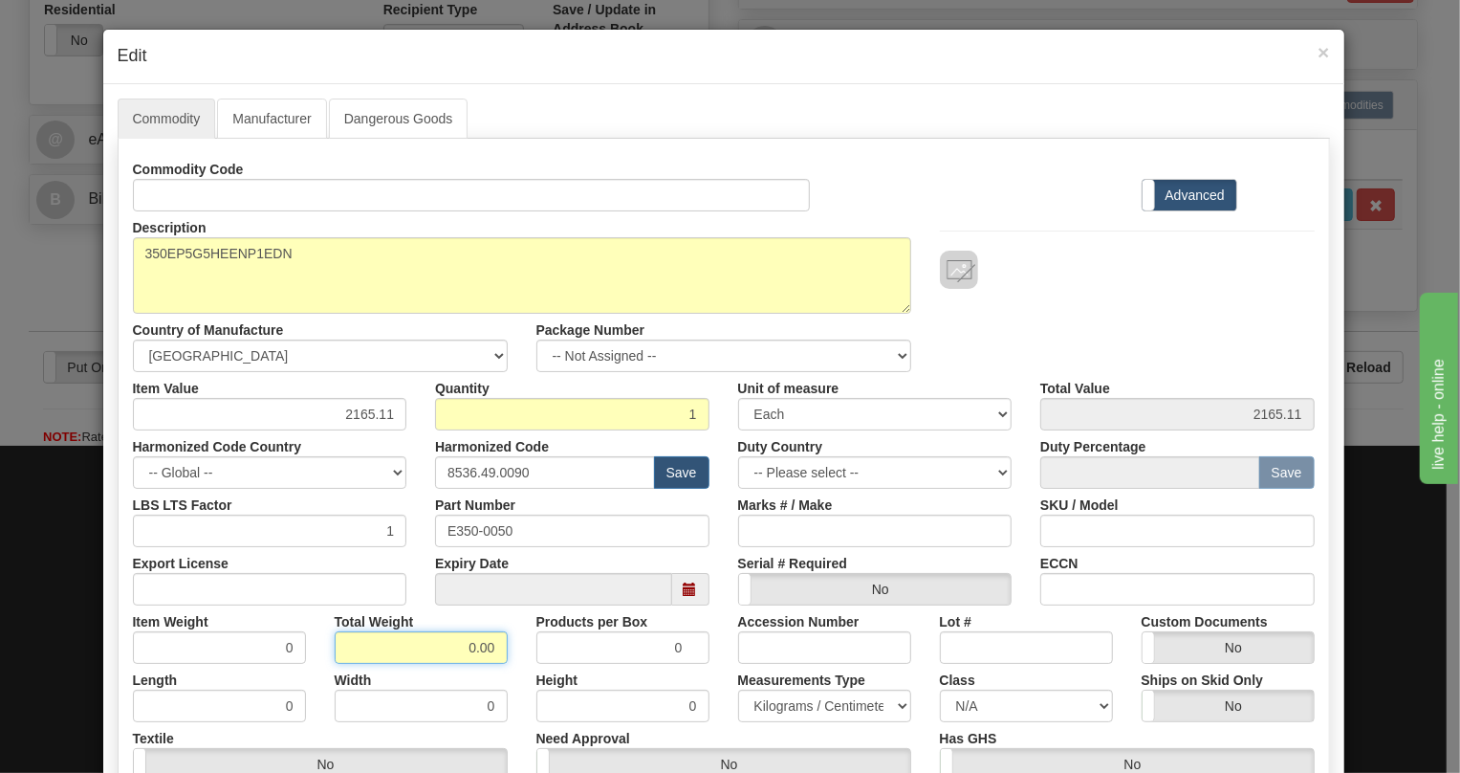
click at [437, 647] on input "0.00" at bounding box center [421, 647] width 173 height 33
type input "1.00"
type input "1.0000"
click at [816, 707] on select "Pounds / Inches Kilograms / Centimeters" at bounding box center [824, 705] width 173 height 33
select select "0"
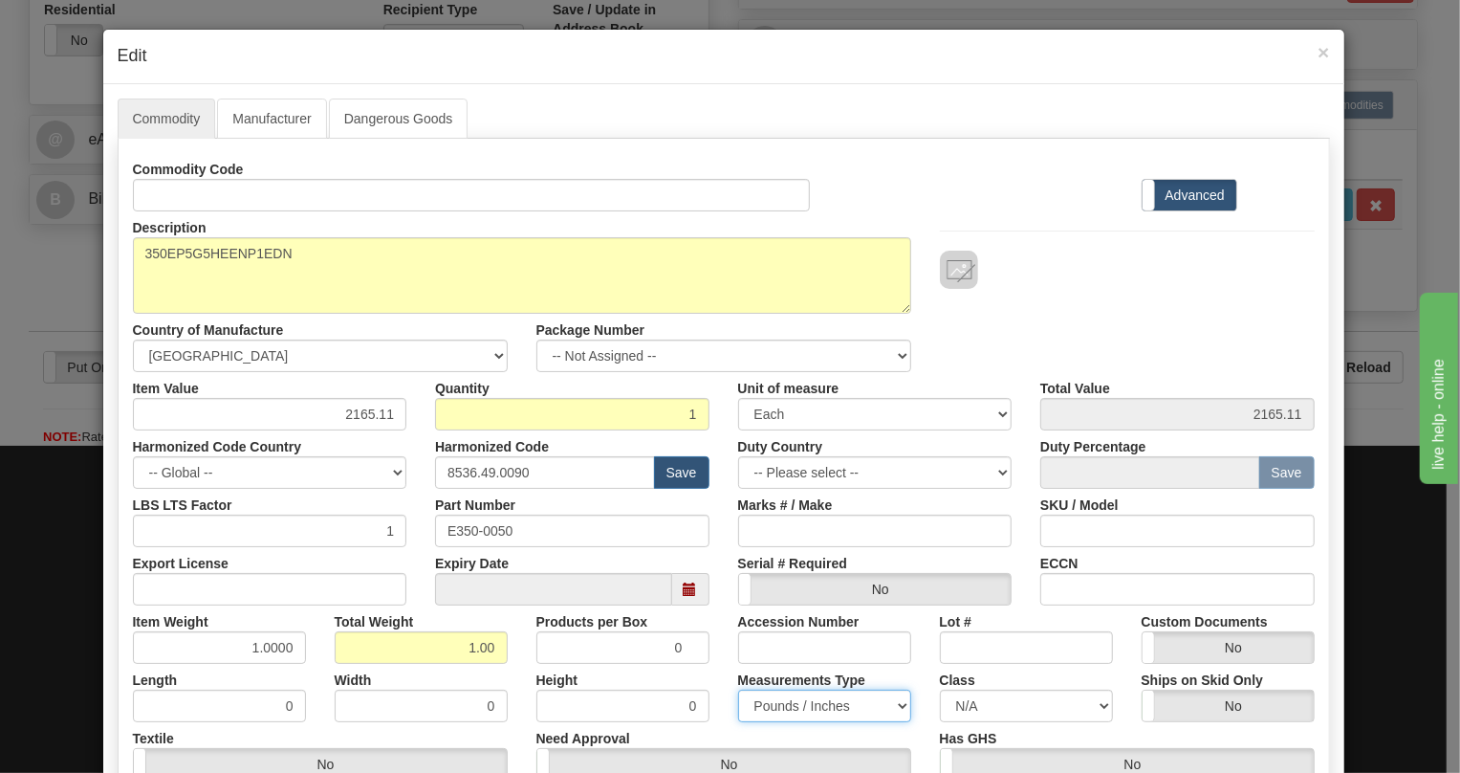
click at [738, 689] on select "Pounds / Inches Kilograms / Centimeters" at bounding box center [824, 705] width 173 height 33
click at [714, 675] on div "Height 0" at bounding box center [623, 693] width 202 height 58
drag, startPoint x: 507, startPoint y: 528, endPoint x: 441, endPoint y: 528, distance: 66.0
click at [421, 539] on div "Part Number E350-0050" at bounding box center [572, 518] width 303 height 58
click at [363, 413] on input "2165.11" at bounding box center [270, 414] width 274 height 33
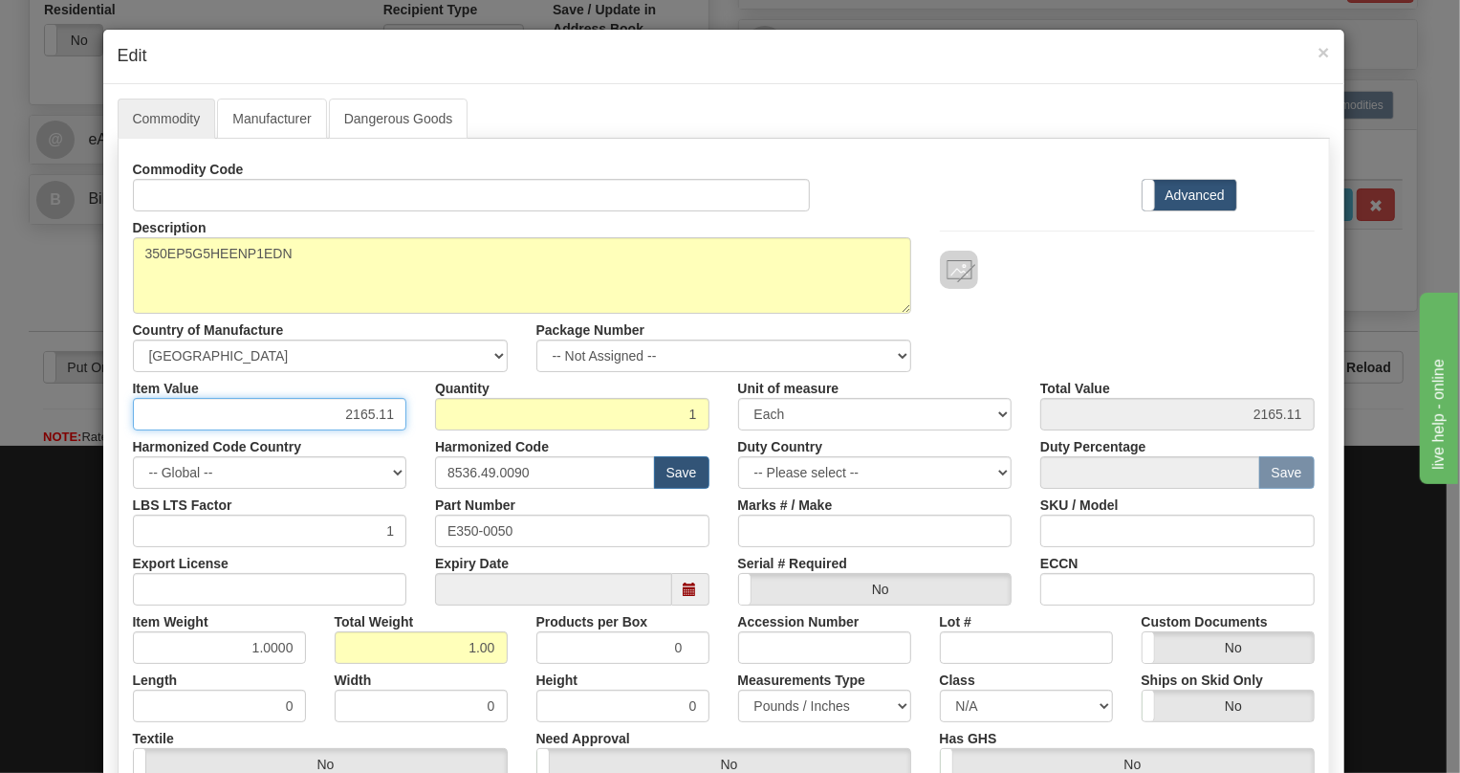
click at [363, 413] on input "2165.11" at bounding box center [270, 414] width 274 height 33
paste input ".417,33"
click at [355, 412] on input "2.417,33" at bounding box center [270, 414] width 274 height 33
click at [346, 419] on input "2.417,33" at bounding box center [270, 414] width 274 height 33
click at [378, 422] on input "2417,33" at bounding box center [270, 414] width 274 height 33
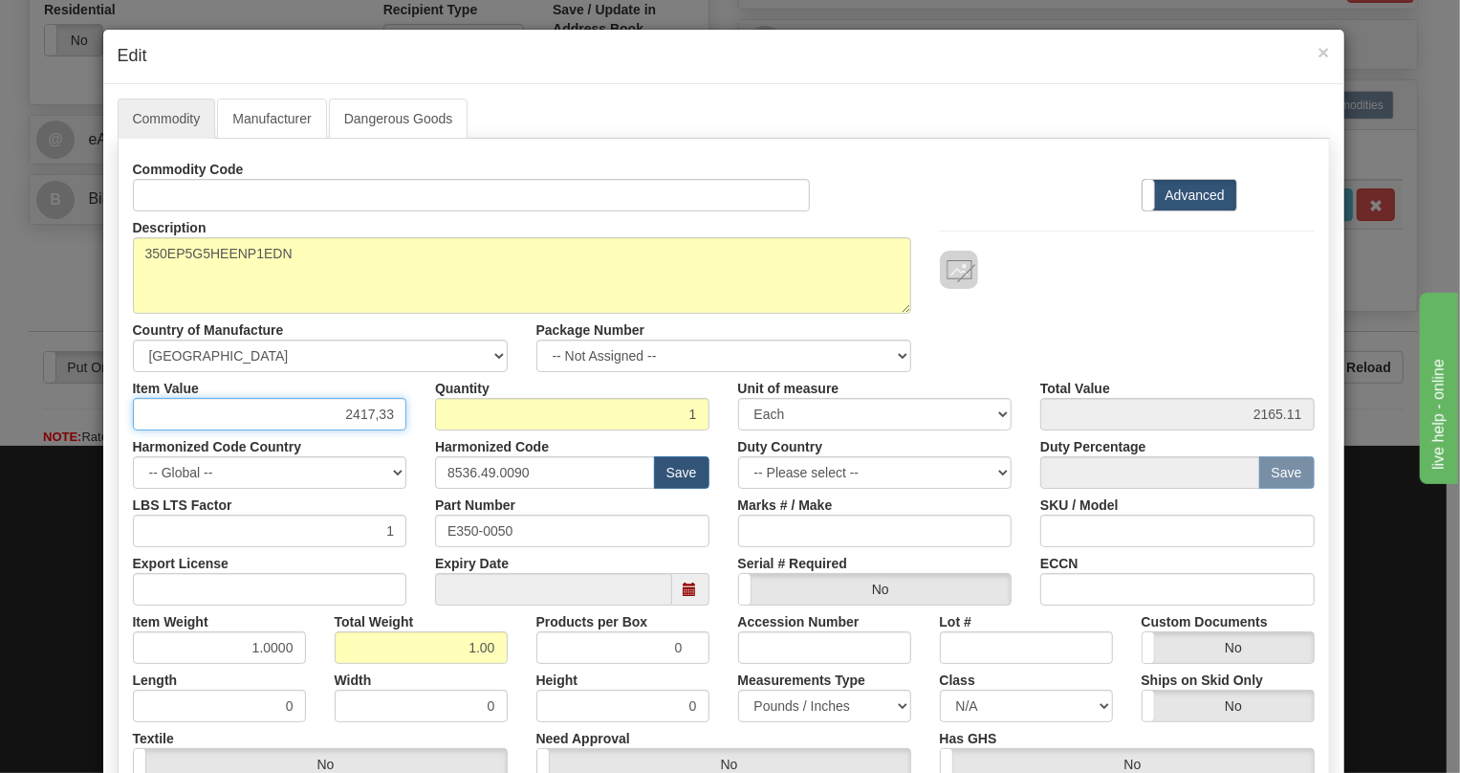
click at [375, 412] on input "2417,33" at bounding box center [270, 414] width 274 height 33
type input "2417.33"
click at [391, 442] on div "Harmonized Code Country -- Global -- [GEOGRAPHIC_DATA] [GEOGRAPHIC_DATA] [GEOGR…" at bounding box center [270, 459] width 303 height 58
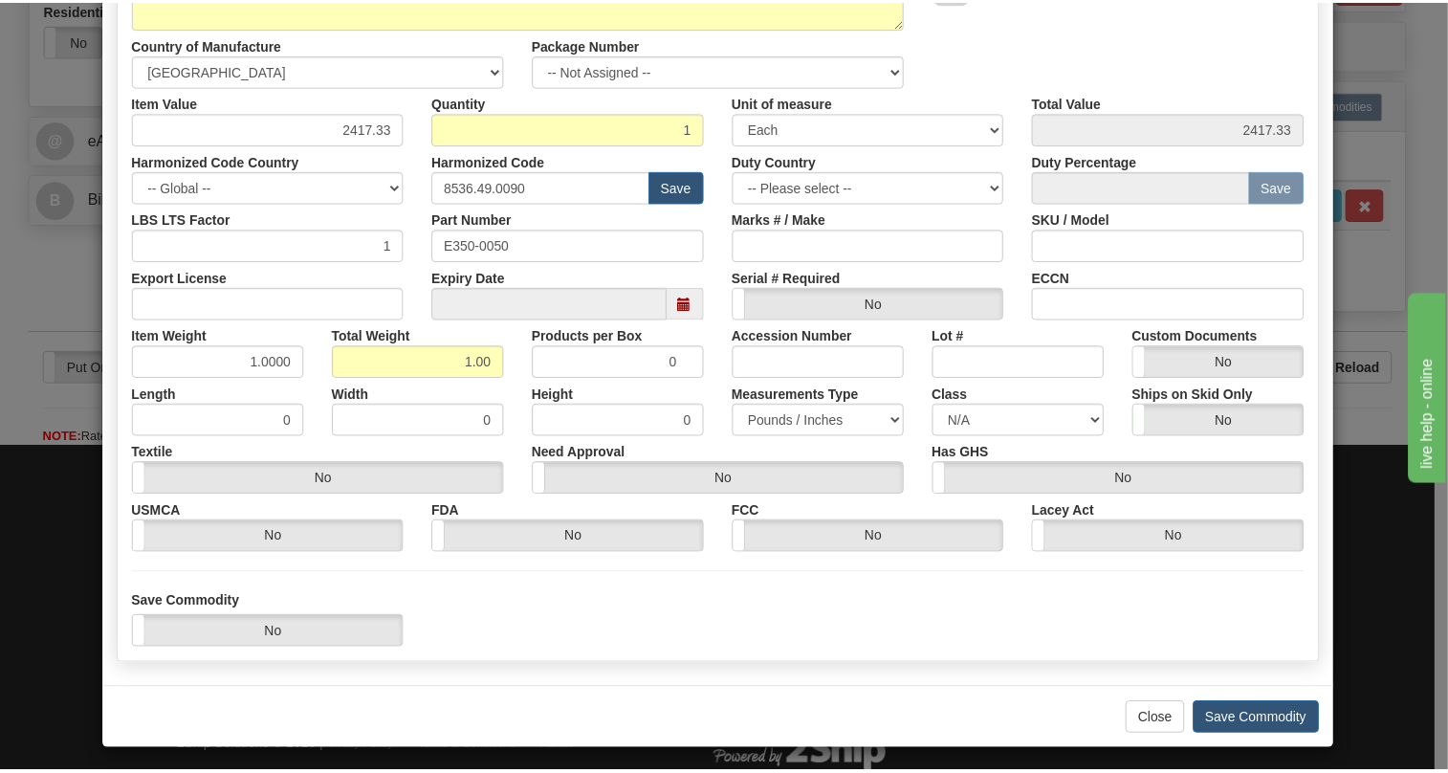
scroll to position [291, 0]
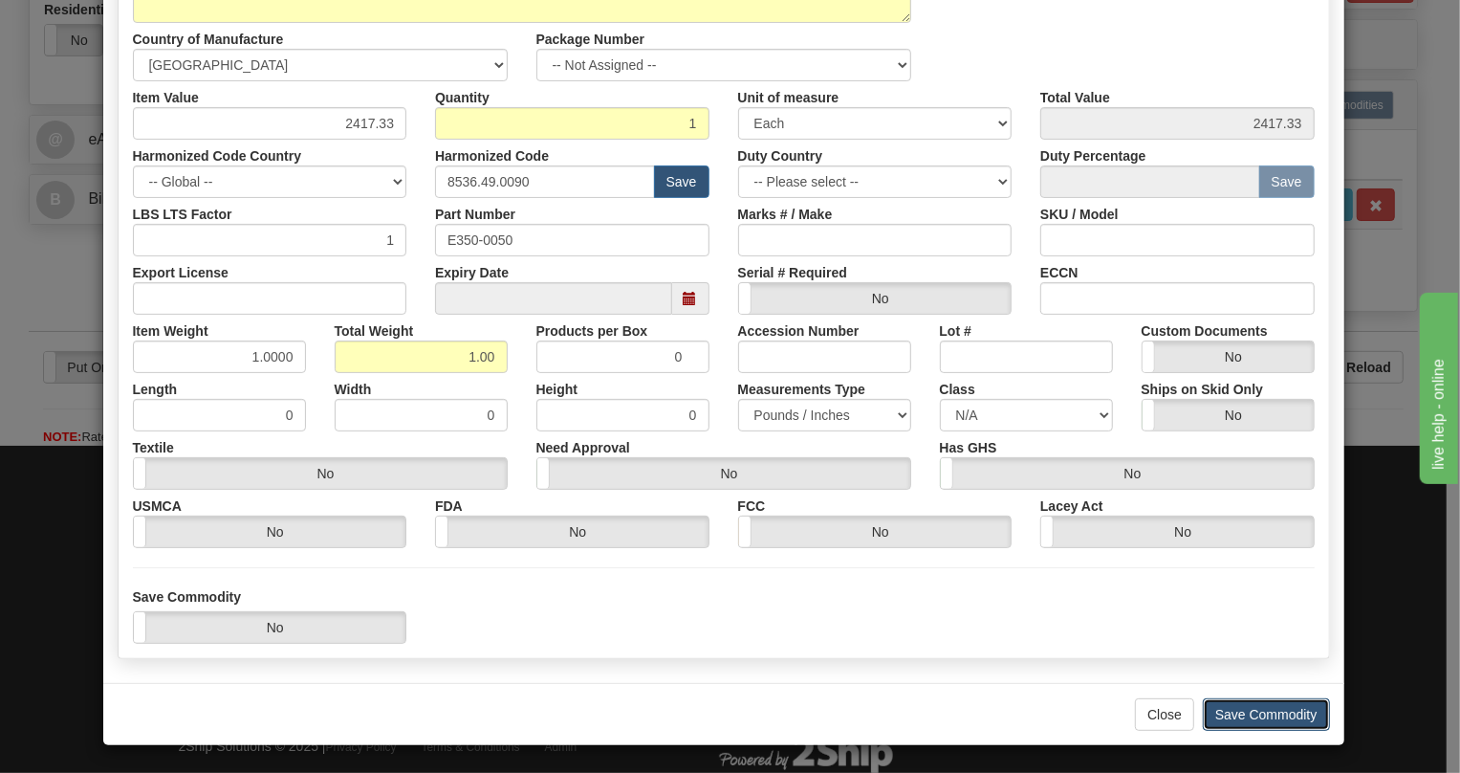
click at [1275, 708] on button "Save Commodity" at bounding box center [1266, 714] width 127 height 33
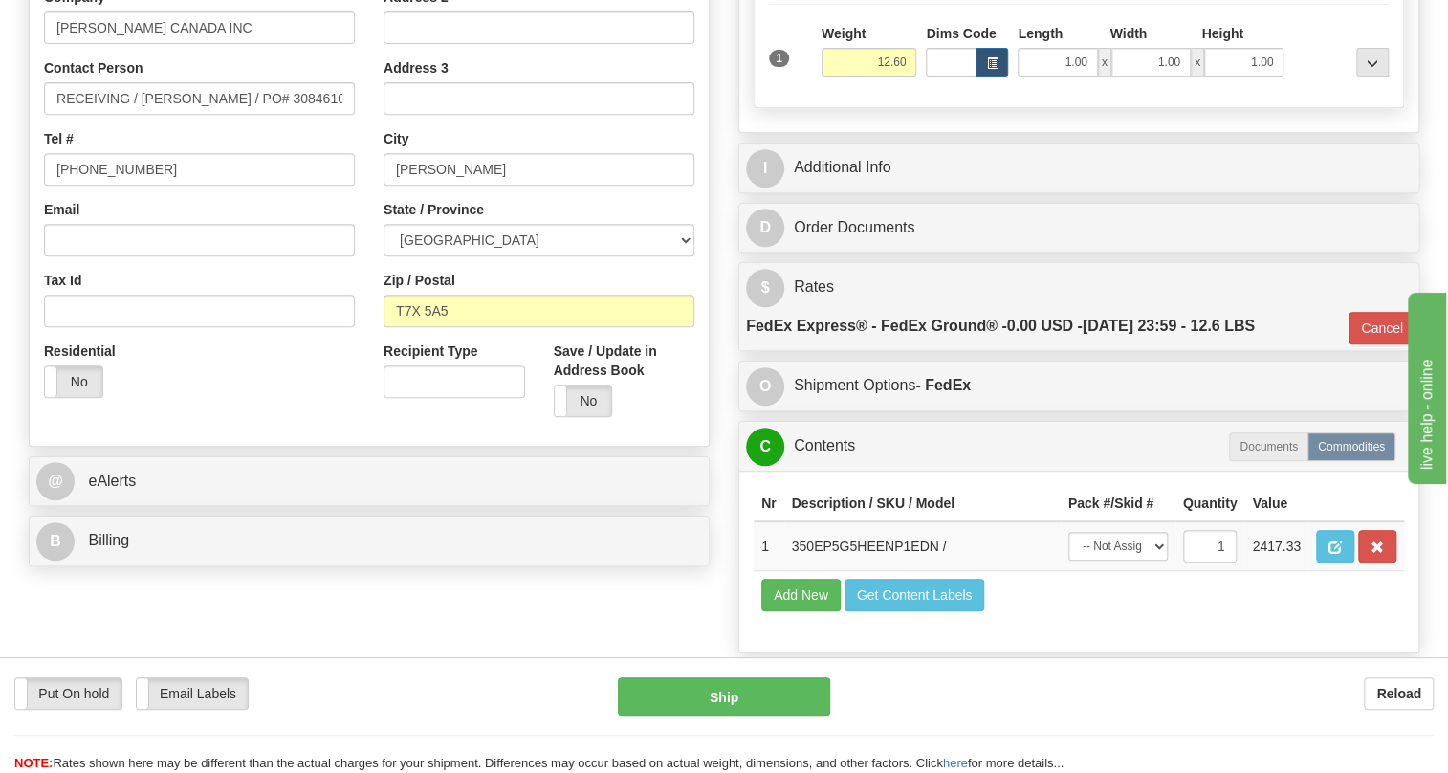
scroll to position [398, 0]
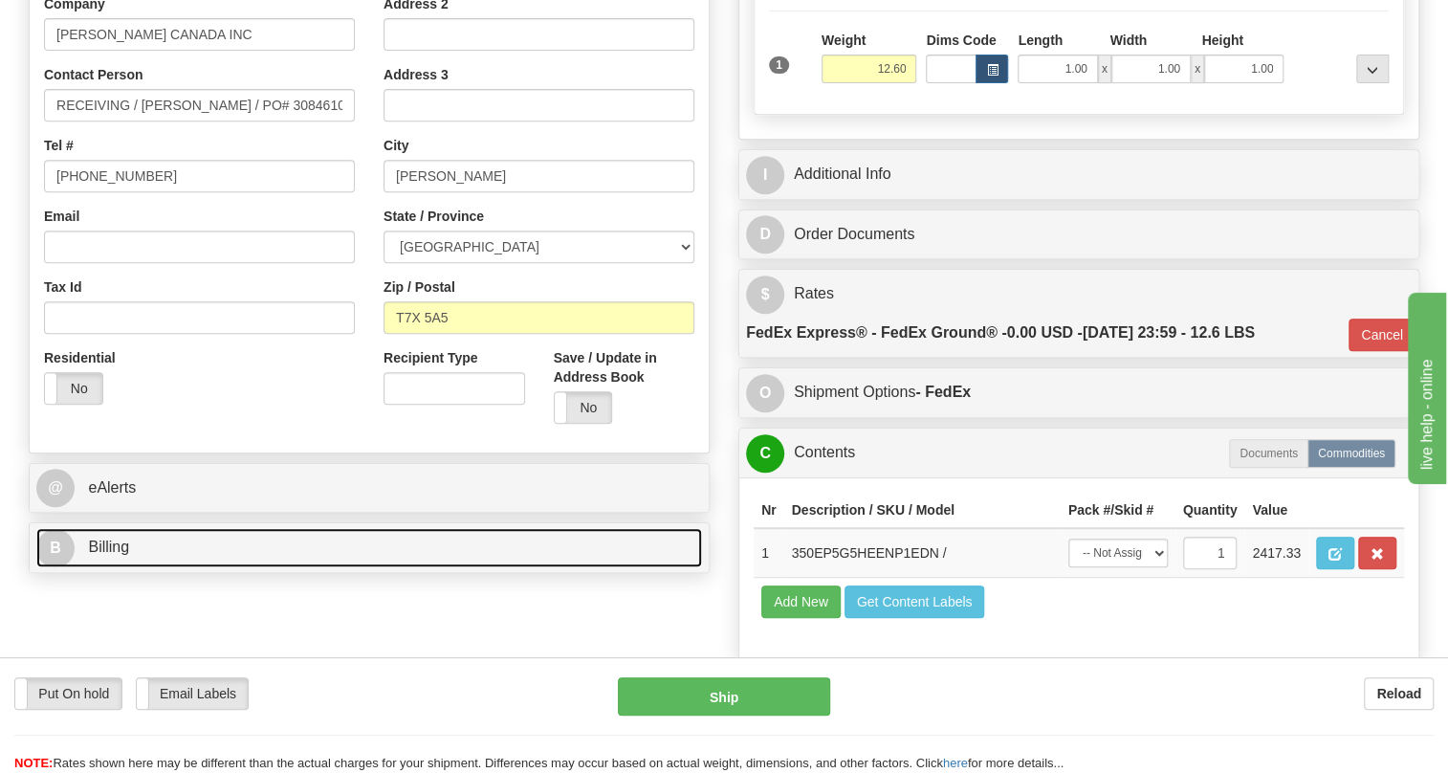
drag, startPoint x: 108, startPoint y: 594, endPoint x: 158, endPoint y: 588, distance: 50.1
click at [108, 555] on span "Billing" at bounding box center [108, 546] width 41 height 16
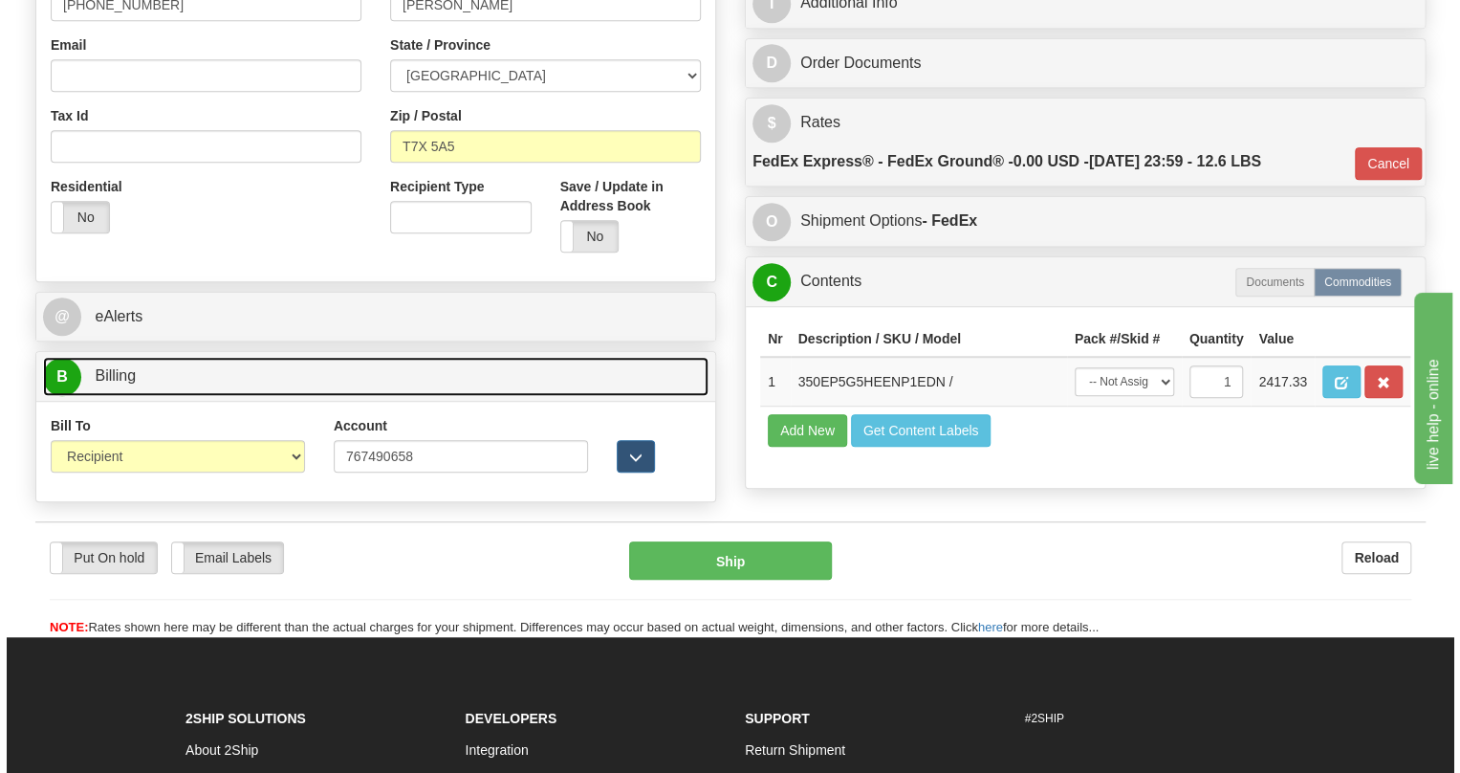
scroll to position [572, 0]
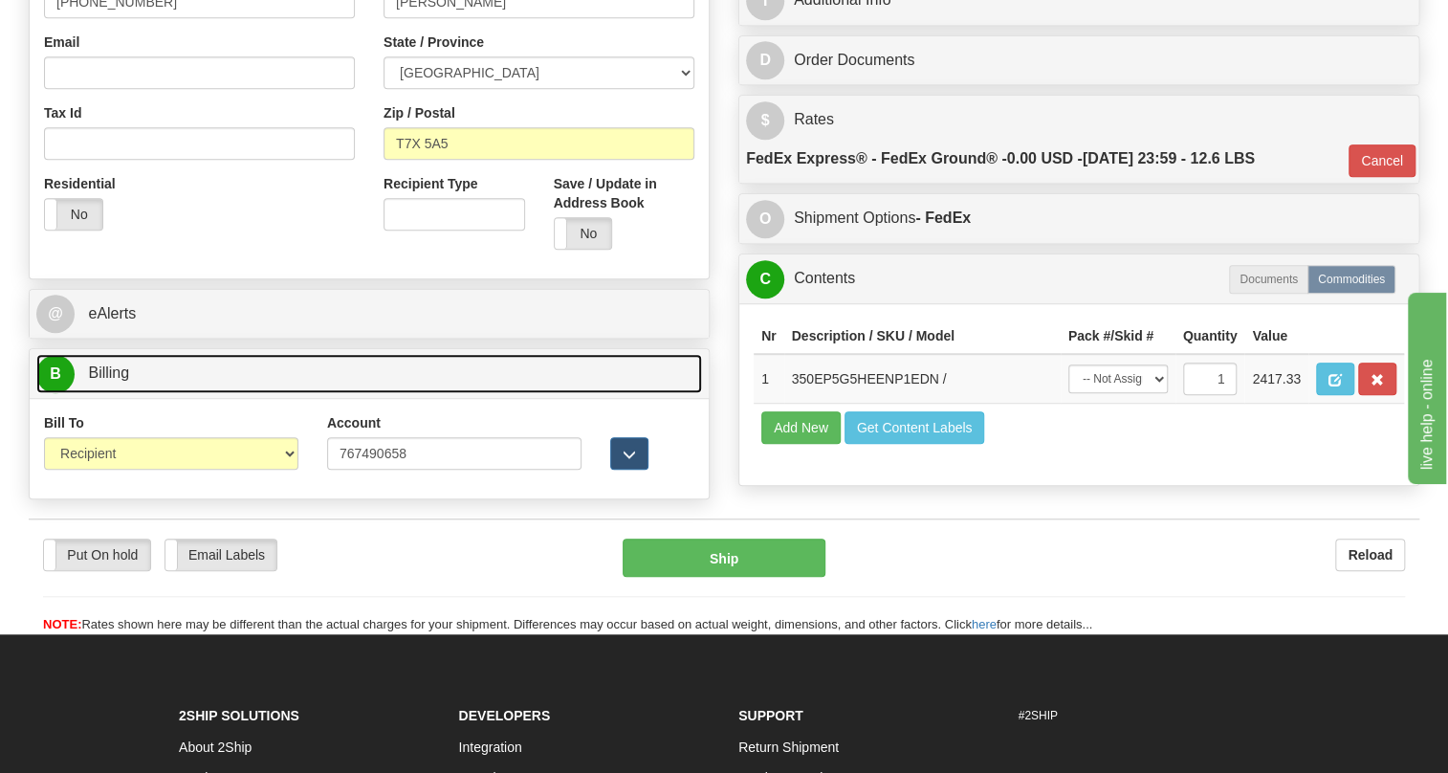
click at [120, 381] on span "Billing" at bounding box center [108, 372] width 41 height 16
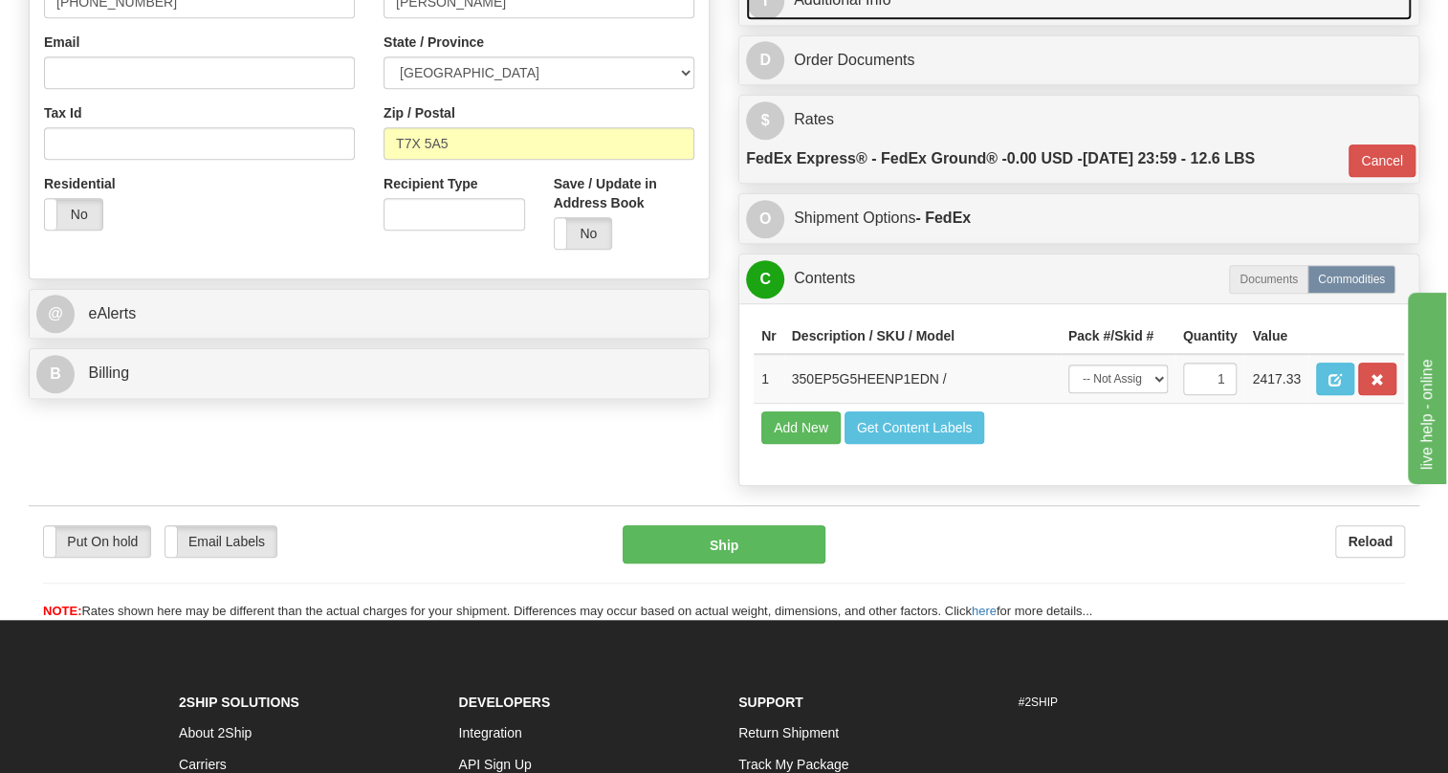
click at [841, 20] on link "I Additional Info" at bounding box center [1078, 0] width 665 height 39
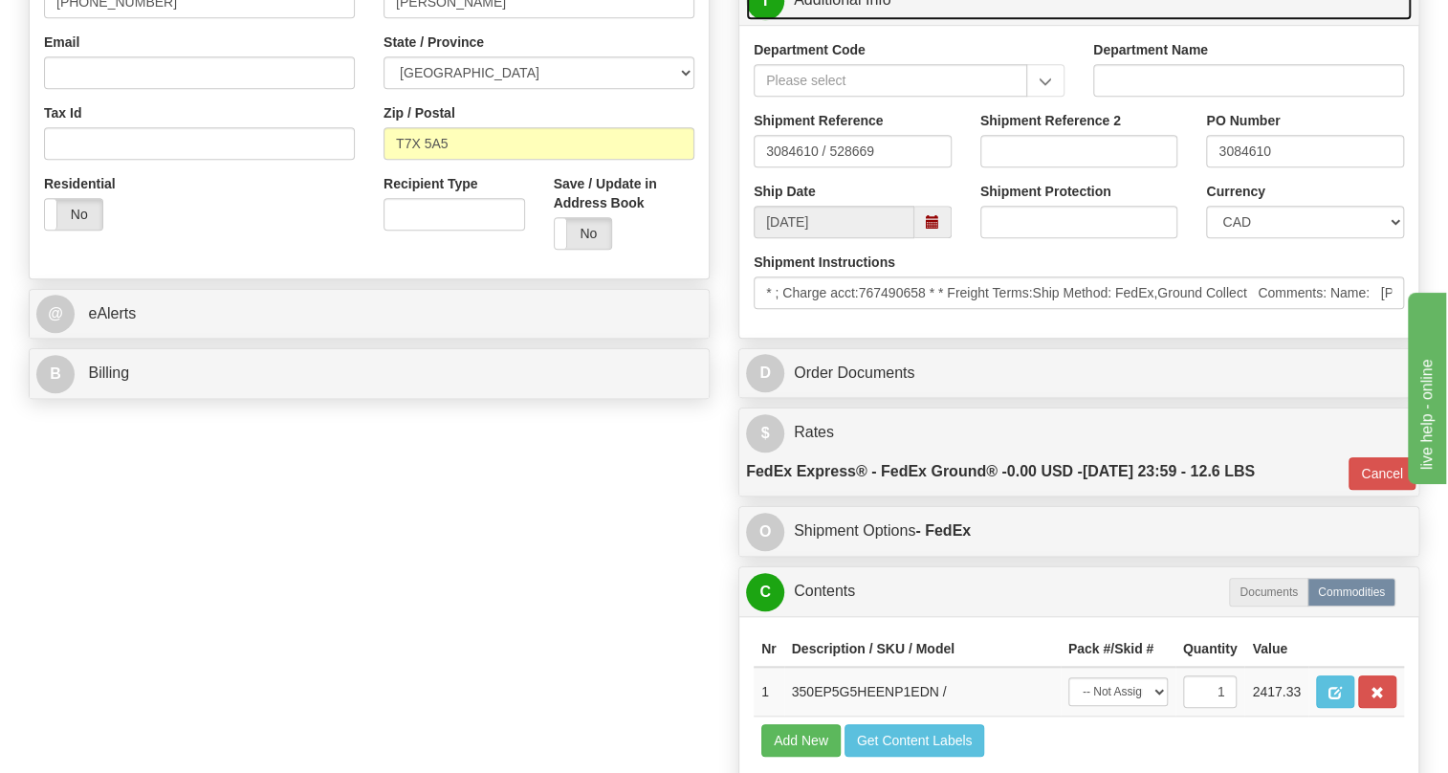
click at [854, 20] on link "I Additional Info" at bounding box center [1078, 0] width 665 height 39
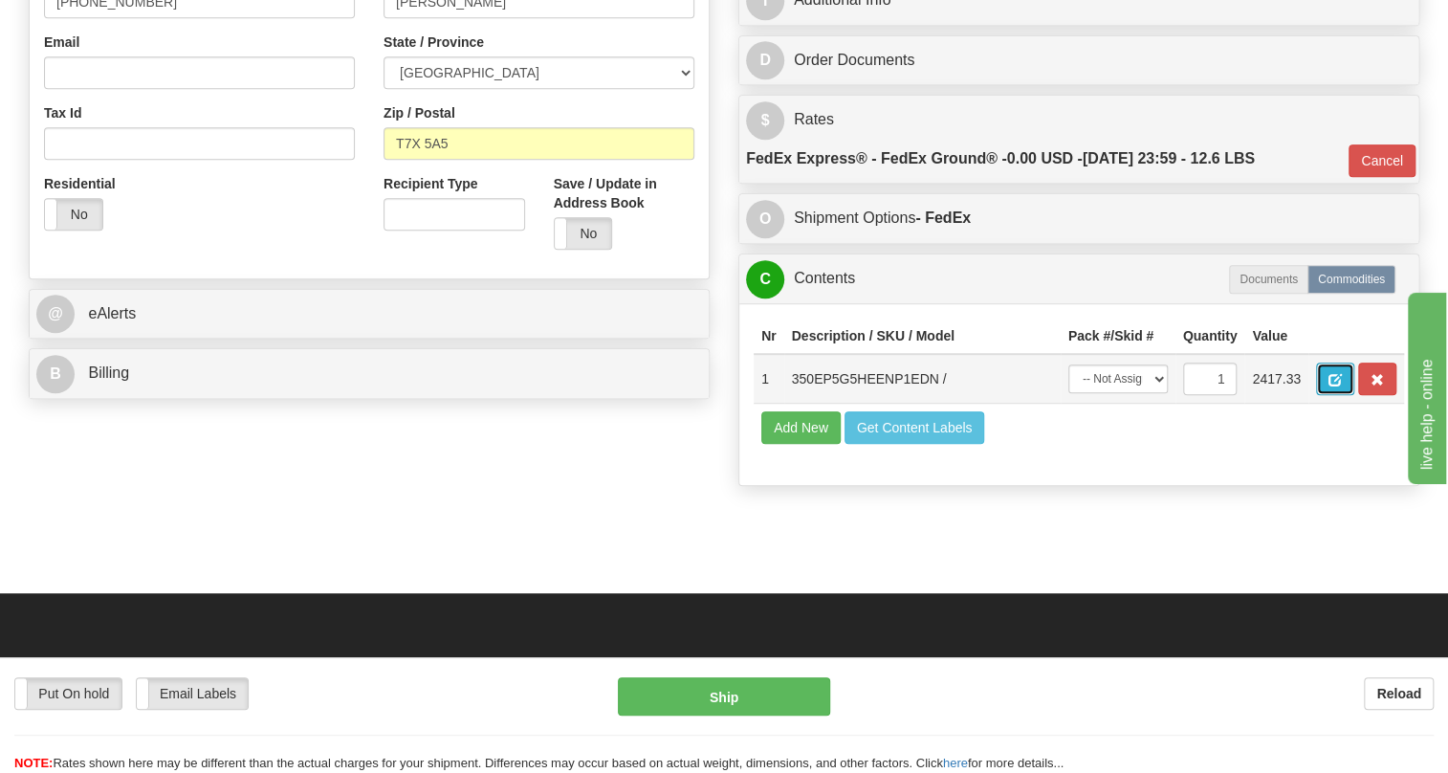
click at [1338, 386] on span "button" at bounding box center [1334, 380] width 13 height 12
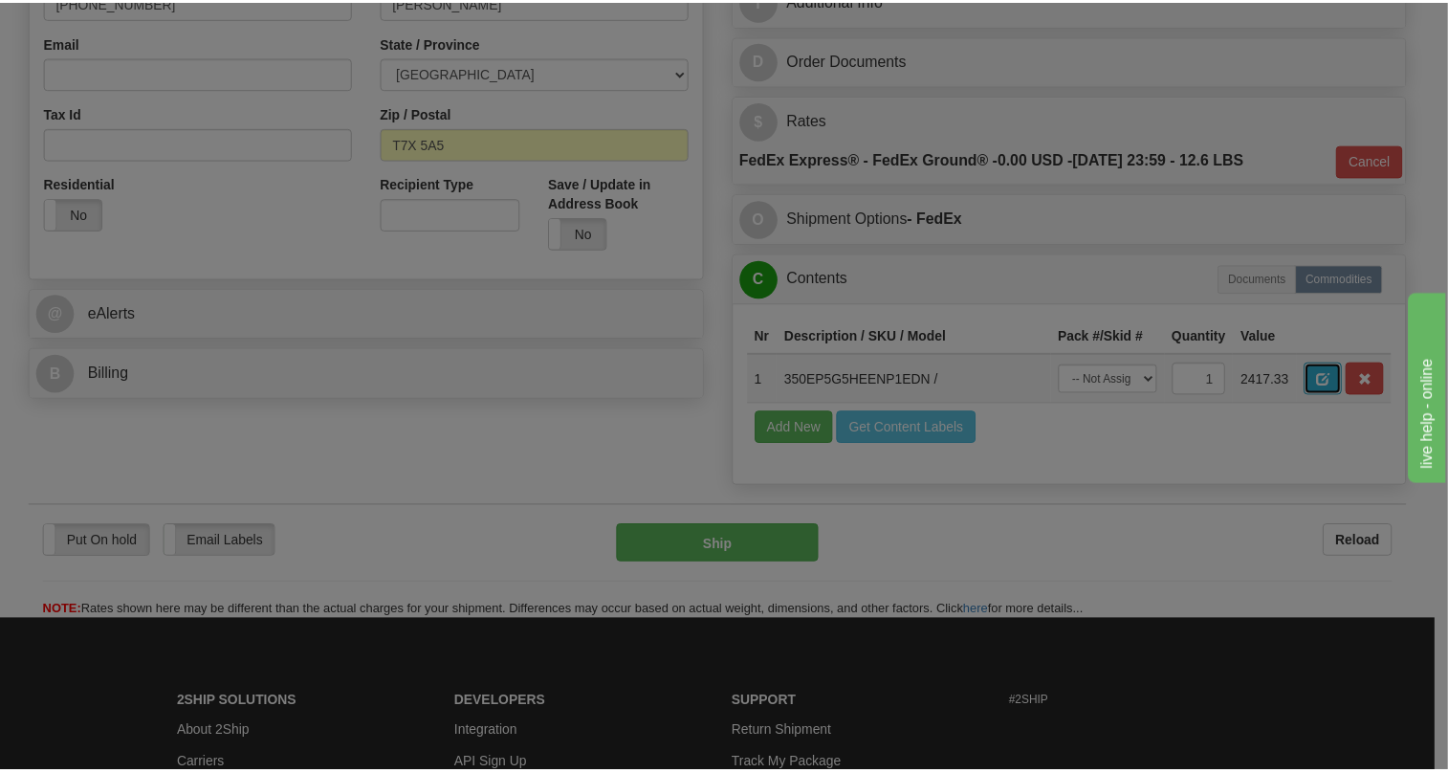
scroll to position [0, 0]
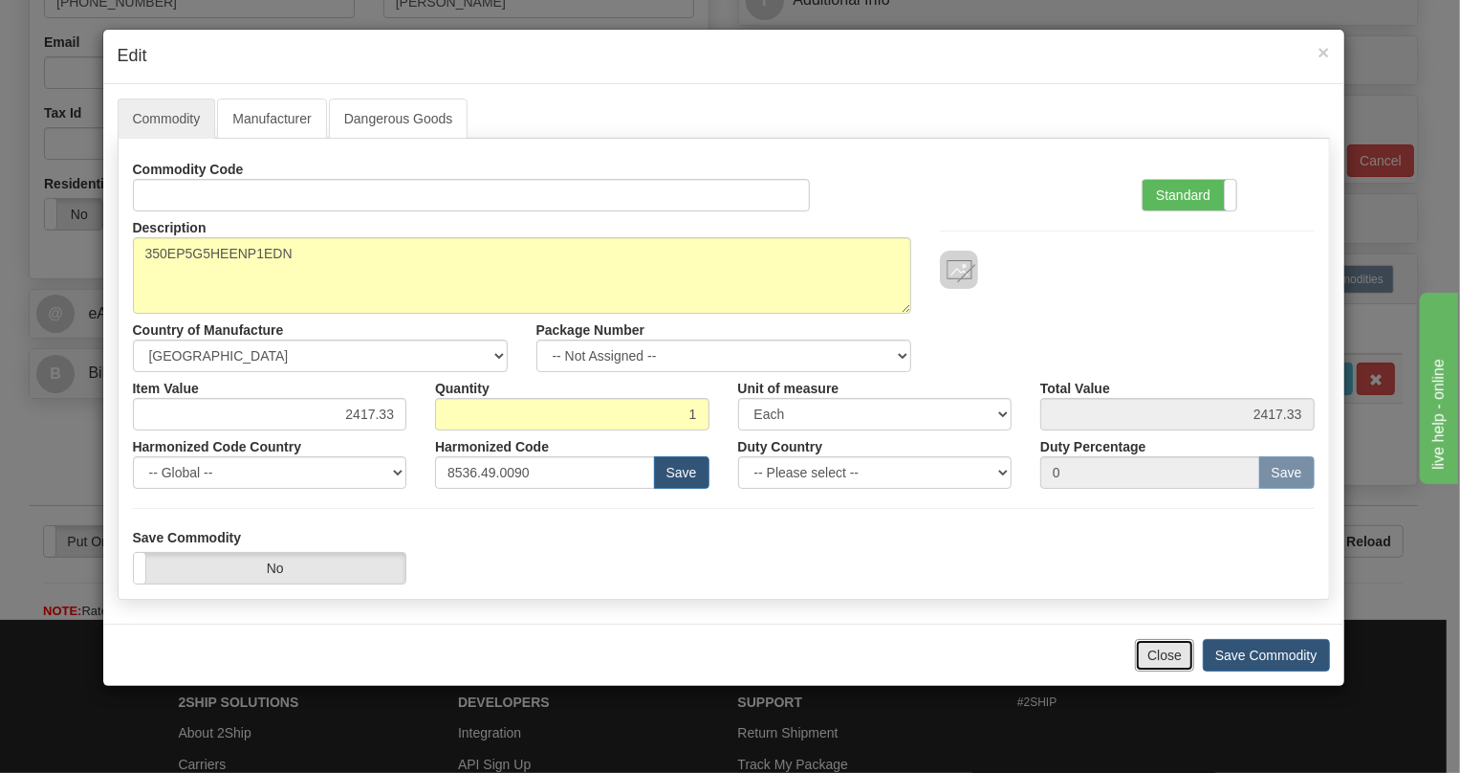
drag, startPoint x: 1153, startPoint y: 653, endPoint x: 1132, endPoint y: 641, distance: 24.4
click at [1150, 652] on button "Close" at bounding box center [1164, 655] width 59 height 33
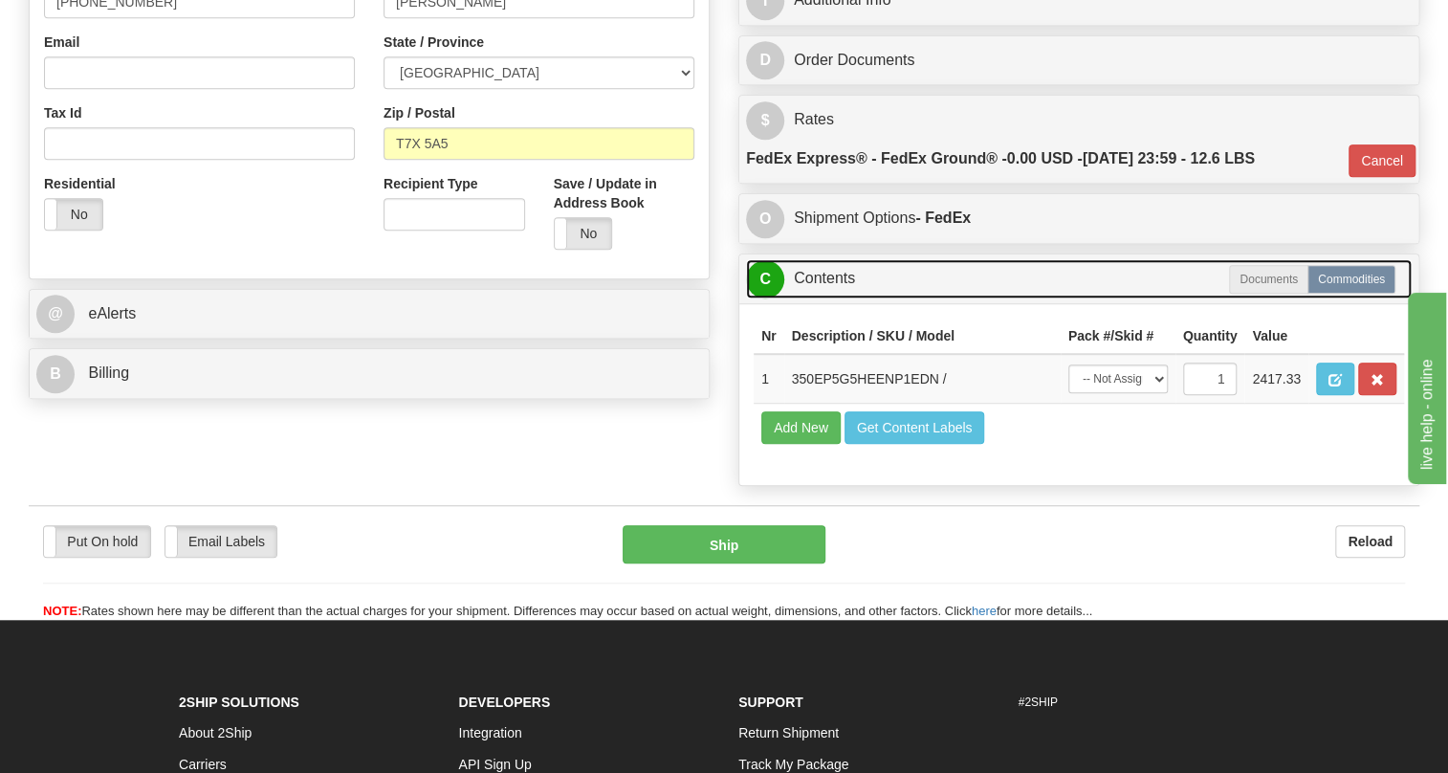
click at [834, 298] on link "C Contents" at bounding box center [1078, 278] width 665 height 39
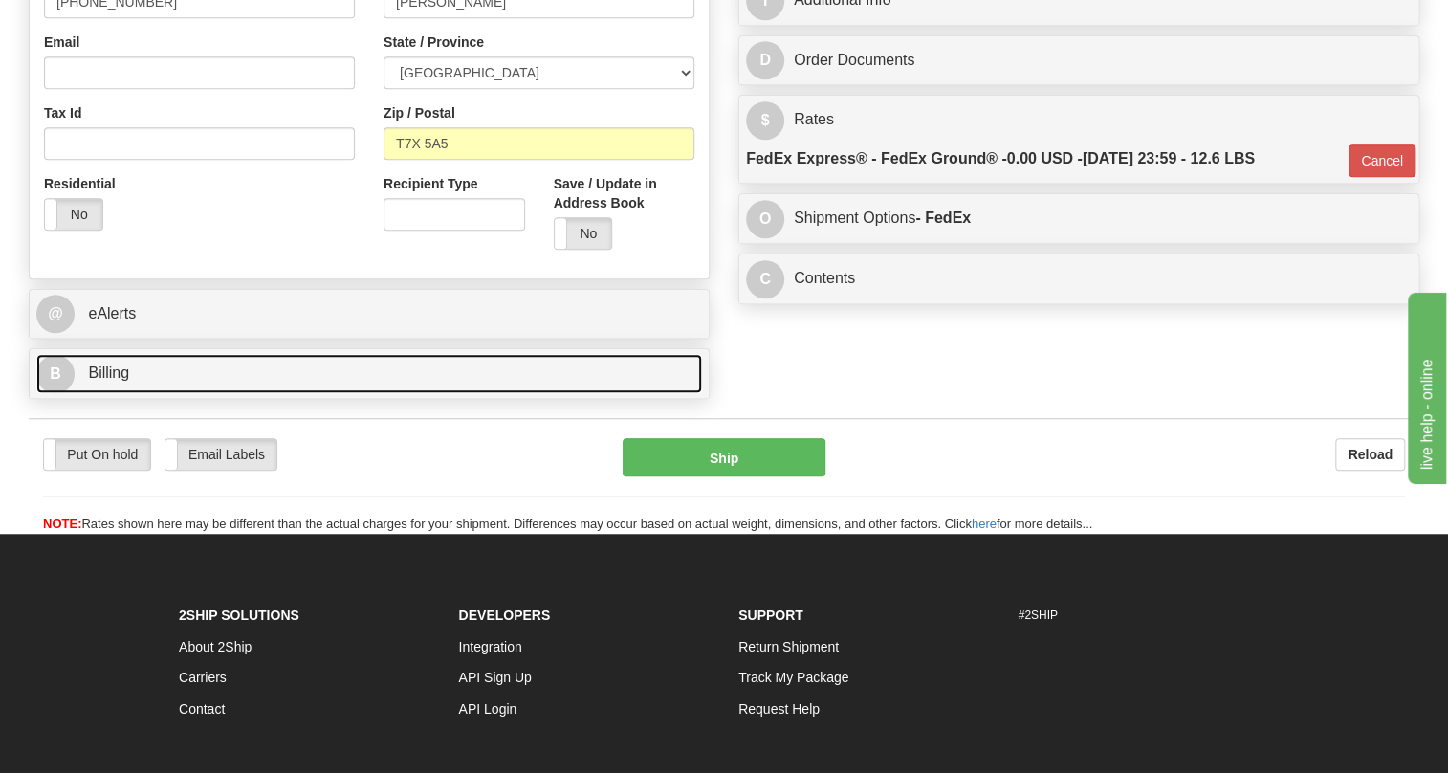
click at [120, 381] on span "Billing" at bounding box center [108, 372] width 41 height 16
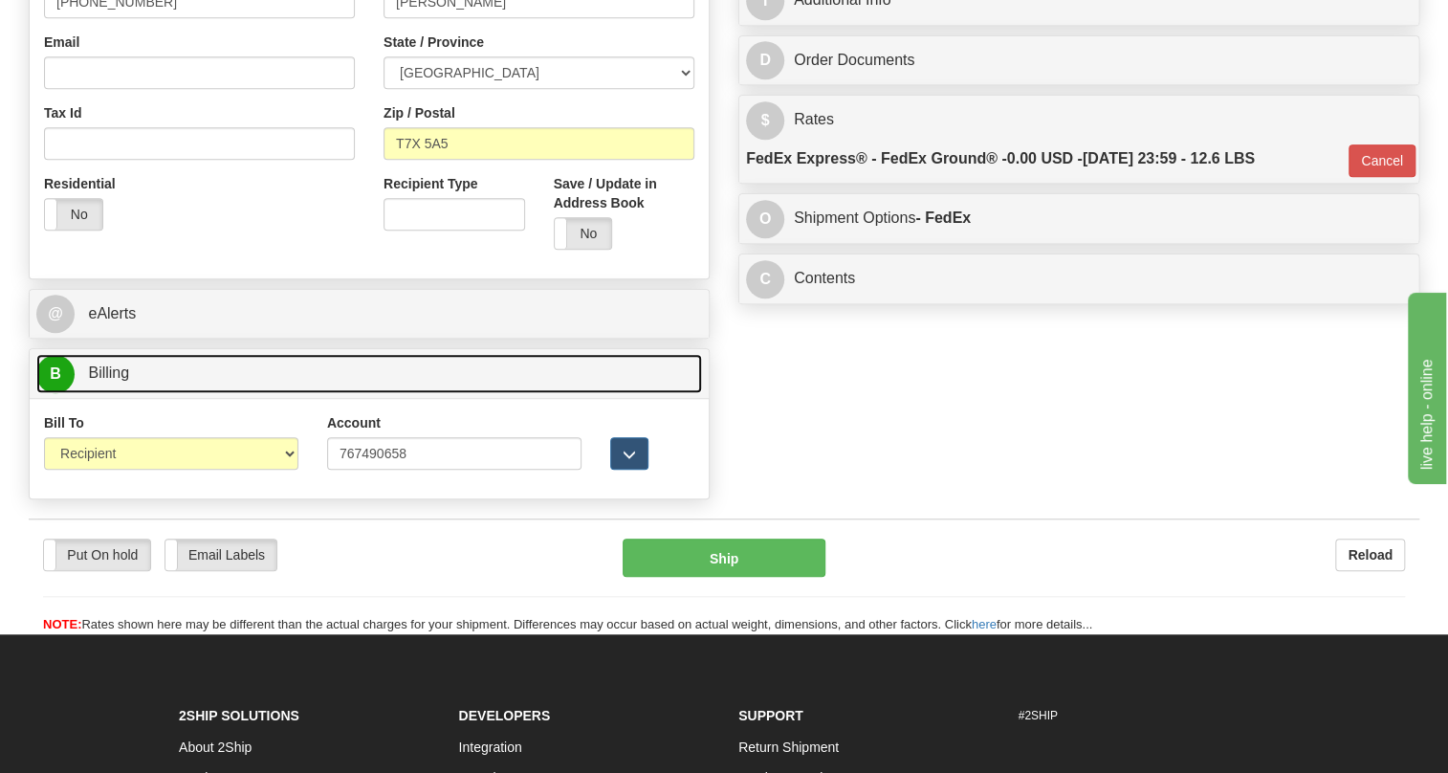
click at [120, 381] on span "Billing" at bounding box center [108, 372] width 41 height 16
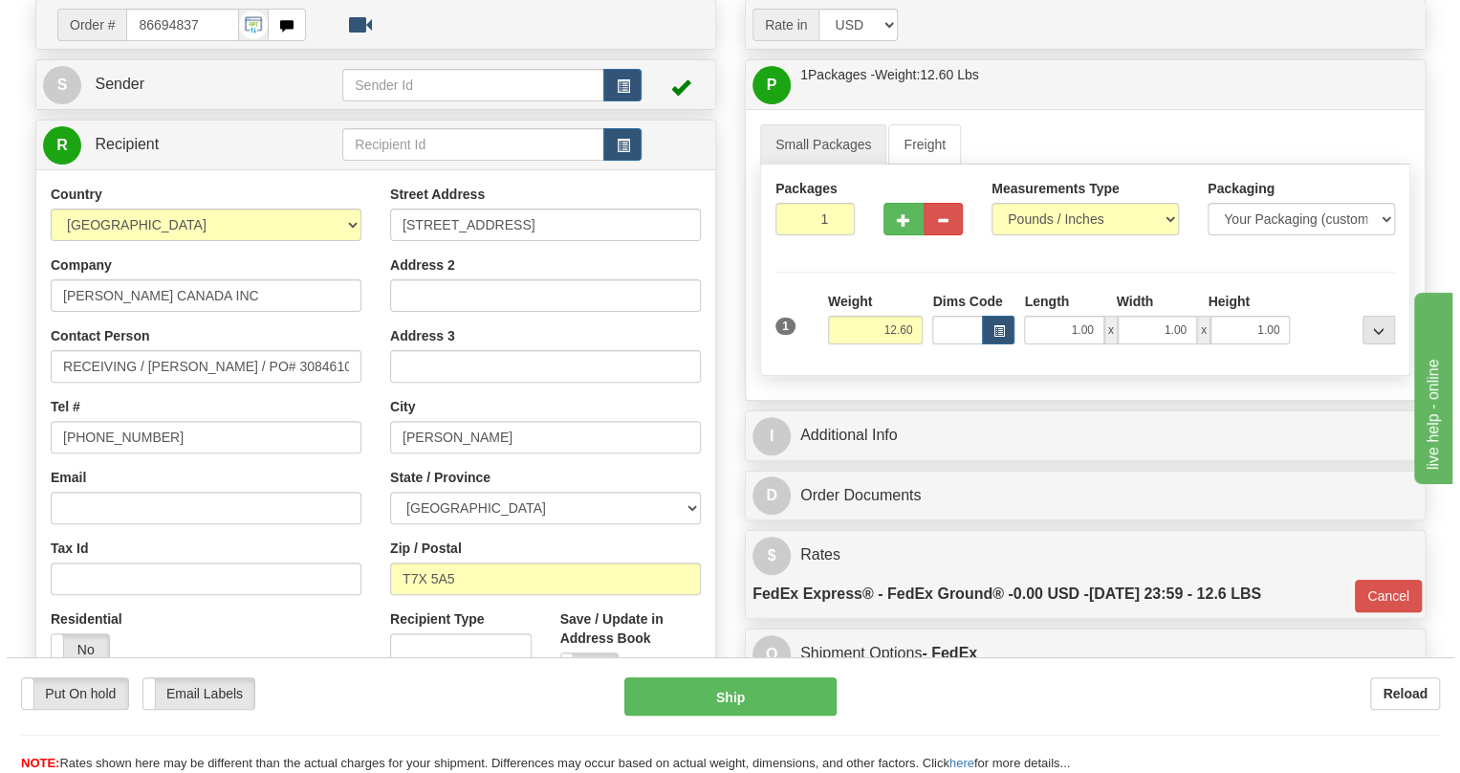
scroll to position [224, 0]
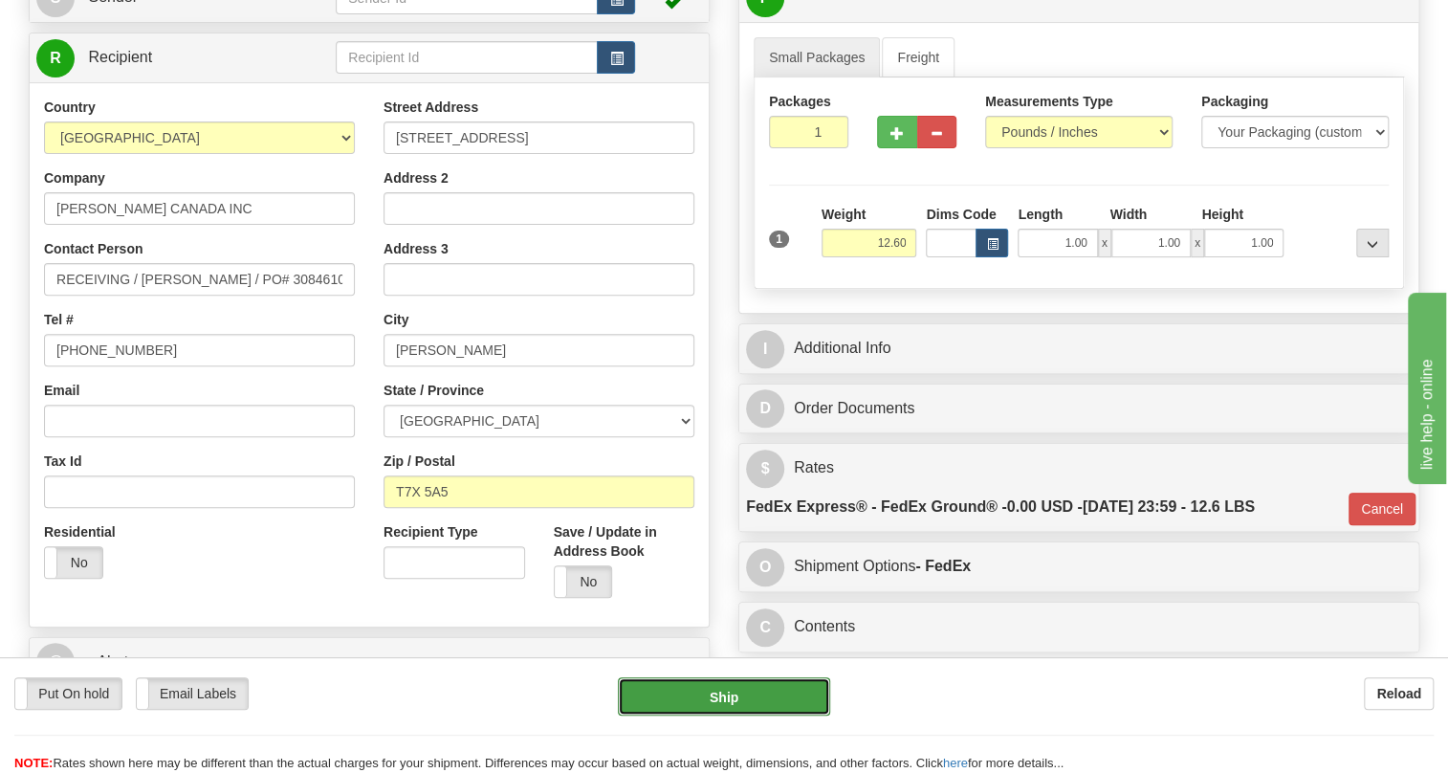
click at [723, 698] on button "Ship" at bounding box center [724, 696] width 212 height 38
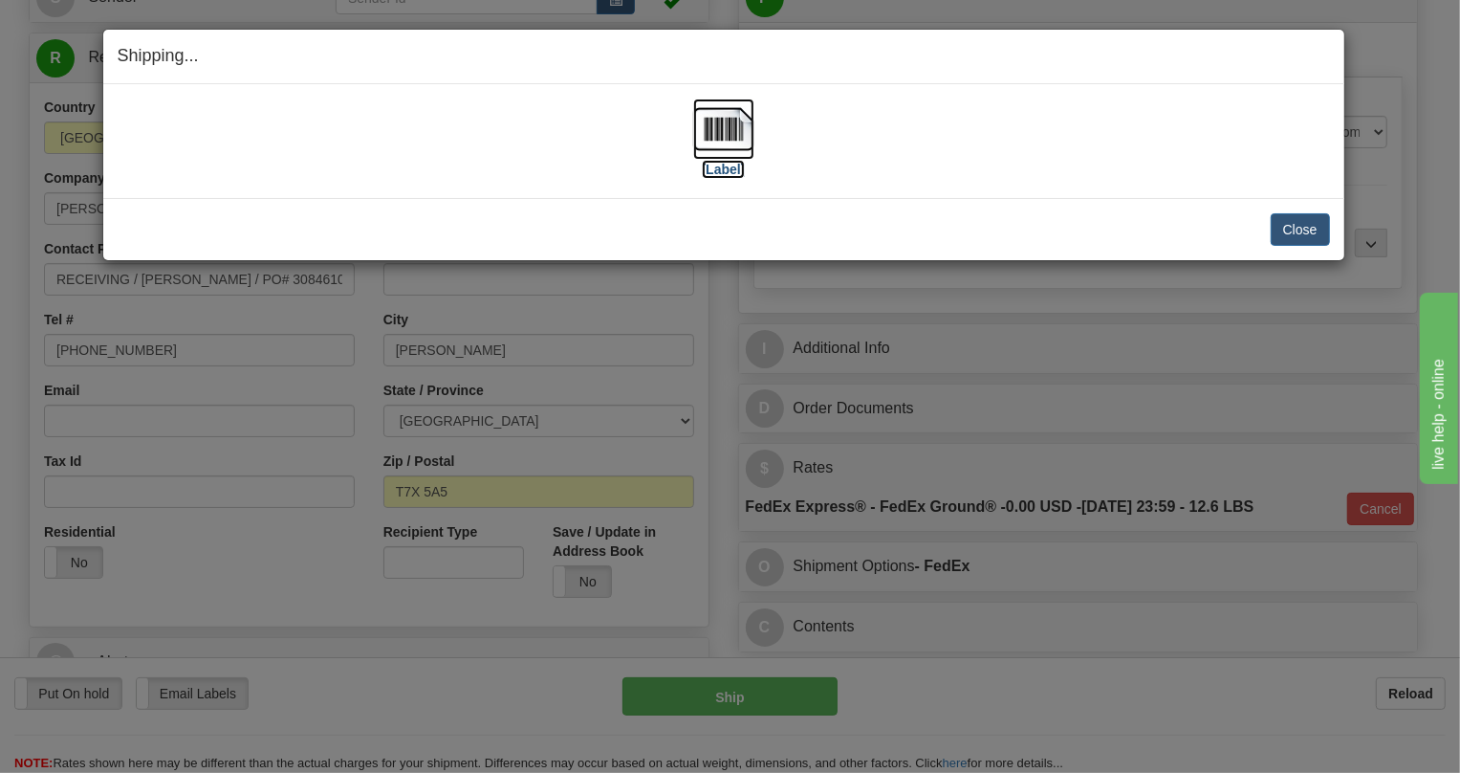
click at [725, 128] on img at bounding box center [723, 128] width 61 height 61
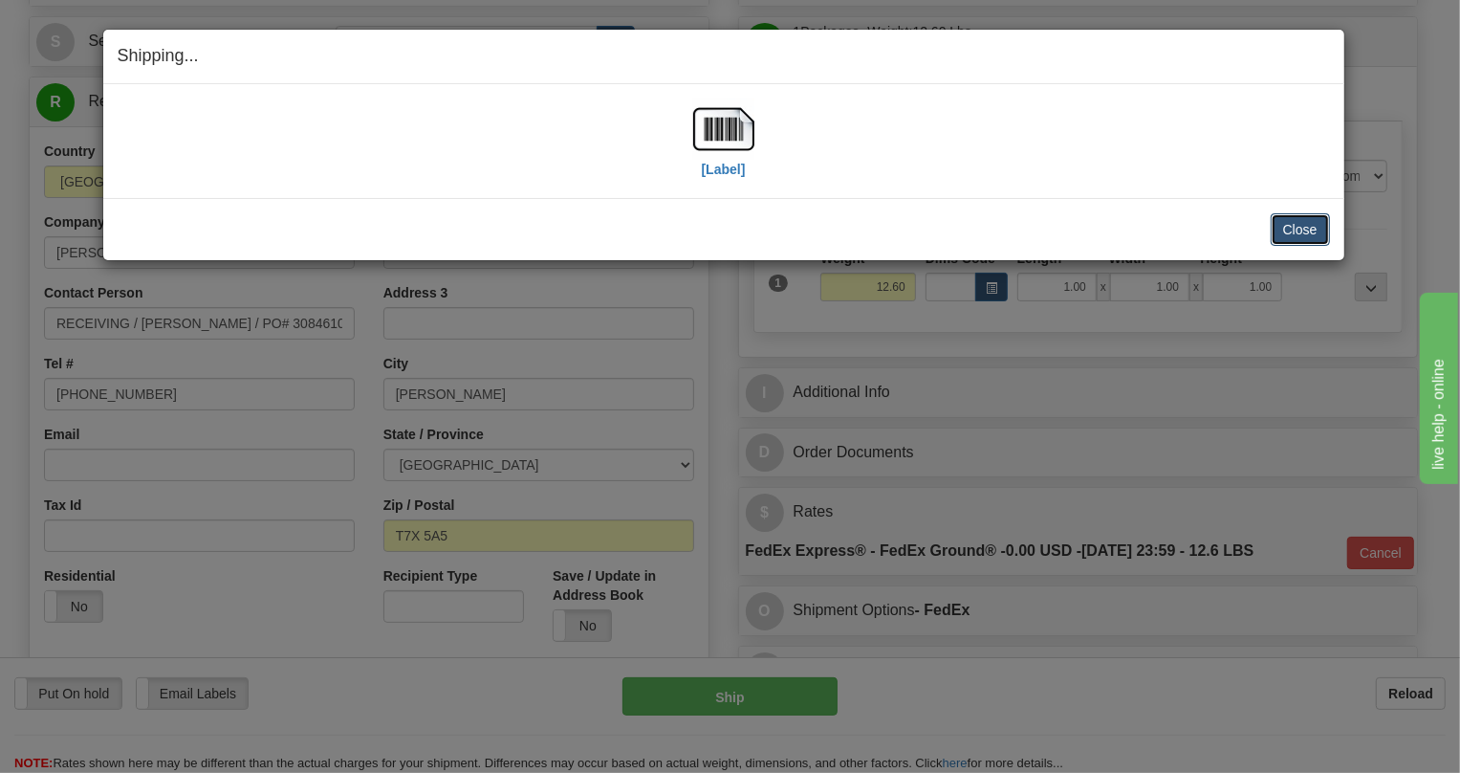
click at [1303, 225] on button "Close" at bounding box center [1300, 229] width 59 height 33
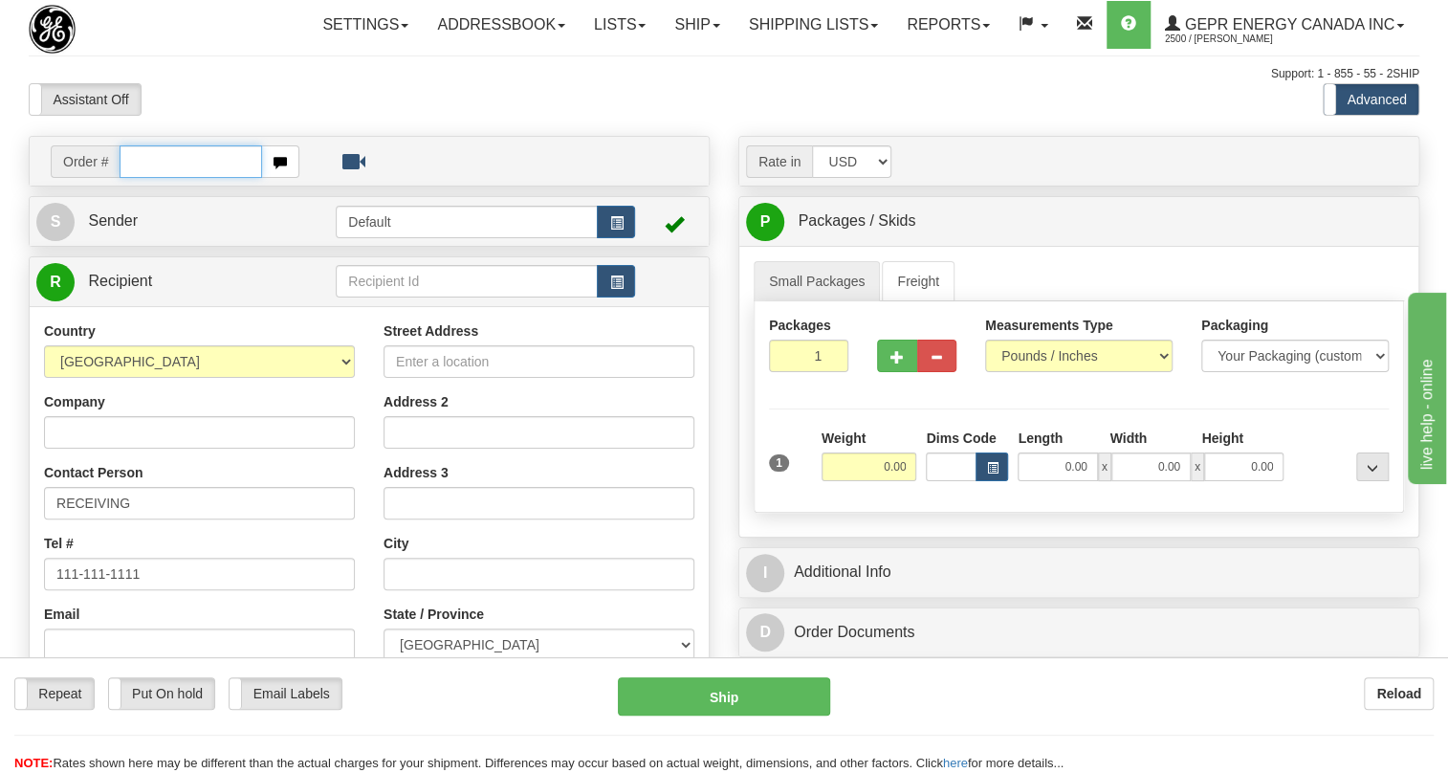
click at [173, 178] on input "text" at bounding box center [191, 161] width 142 height 33
type input "86680861"
click at [187, 136] on body "Training Course Close Toggle navigation Settings Shipping Preferences New Recip…" at bounding box center [724, 386] width 1448 height 773
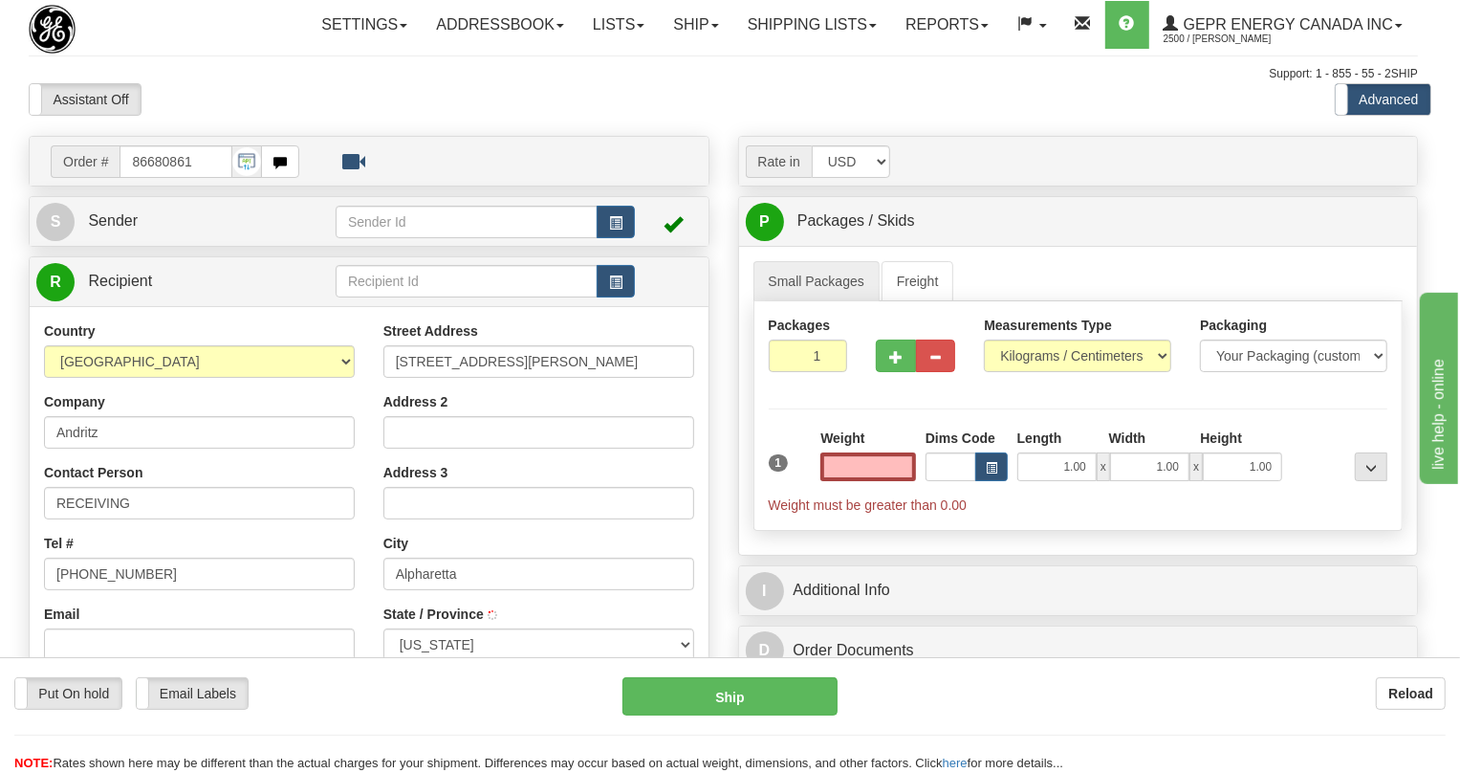
type input "ALPHARETTA"
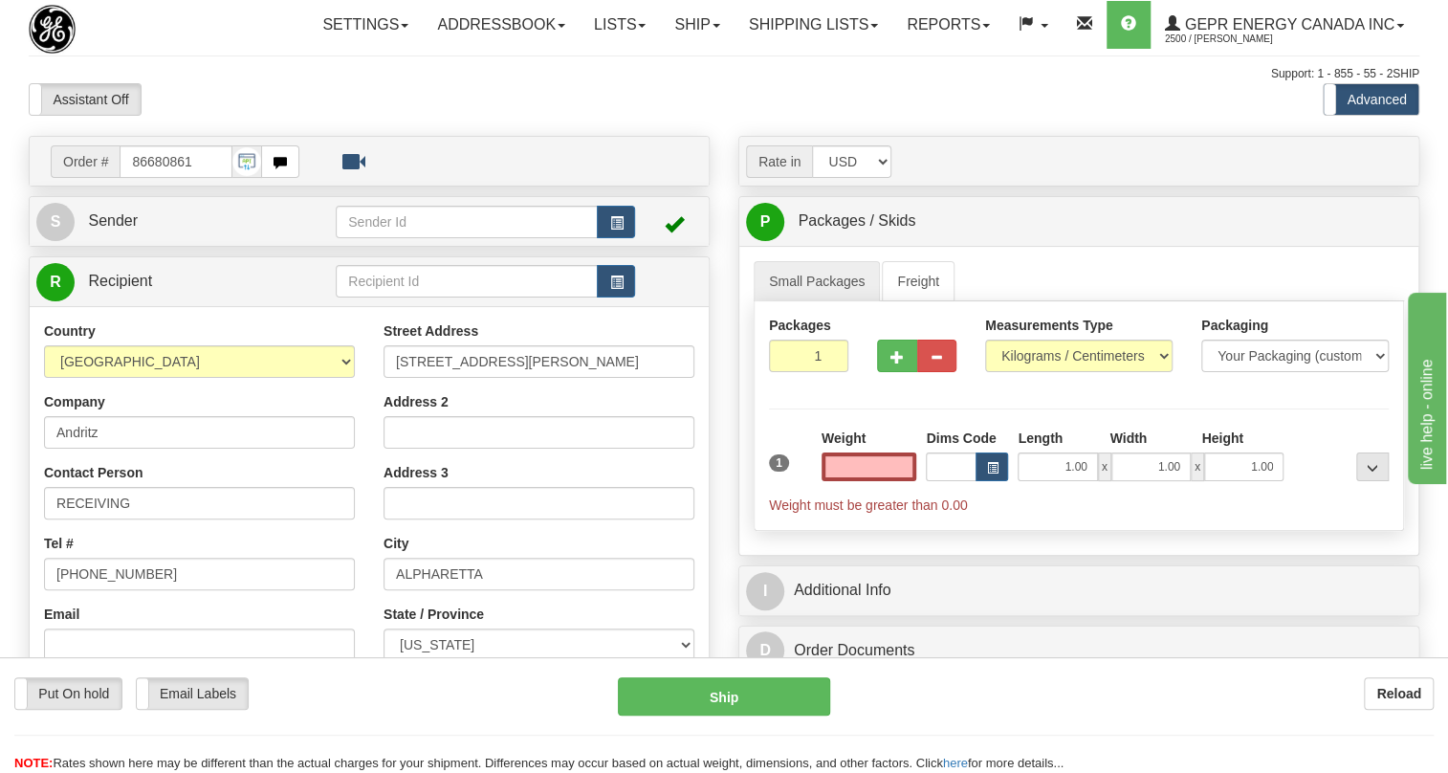
type input "0.00"
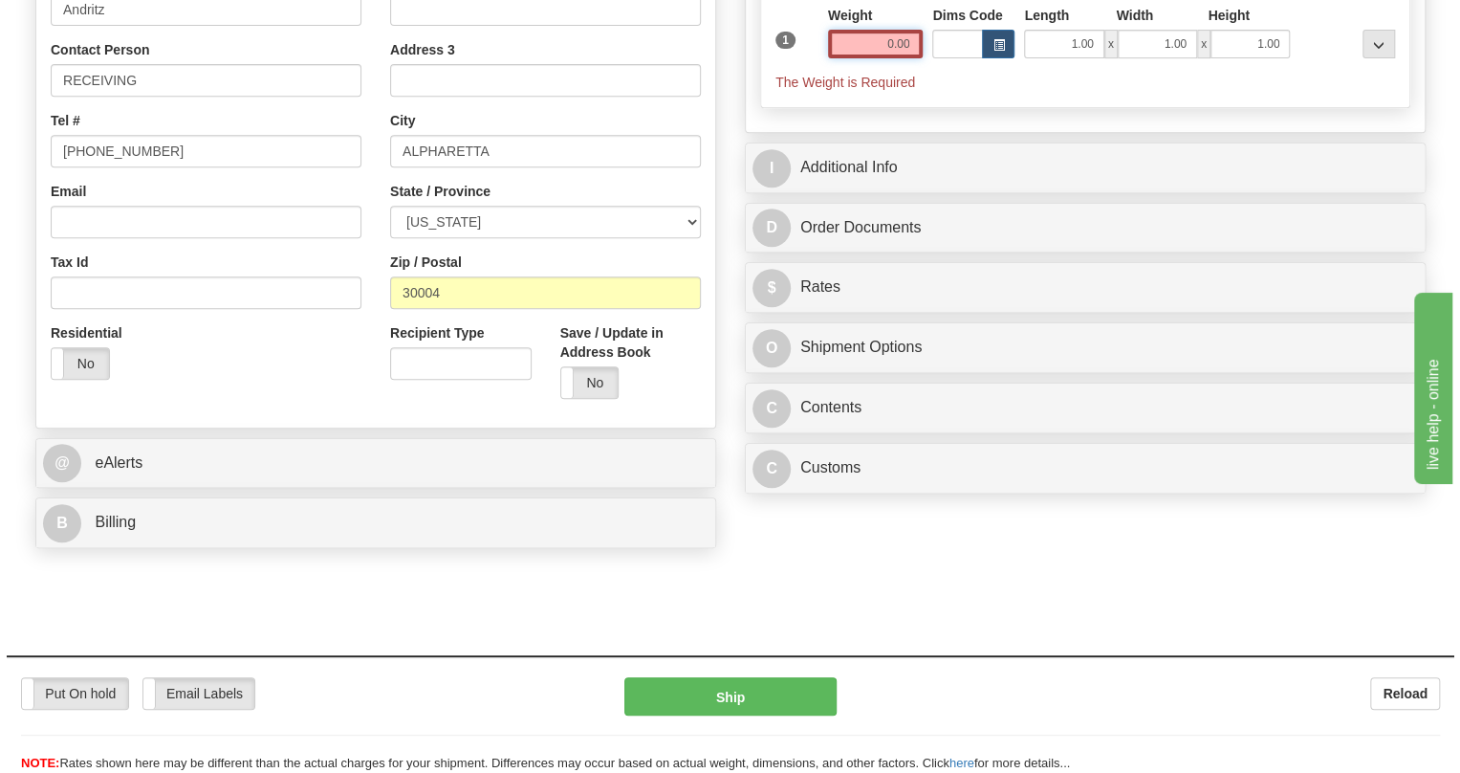
scroll to position [434, 0]
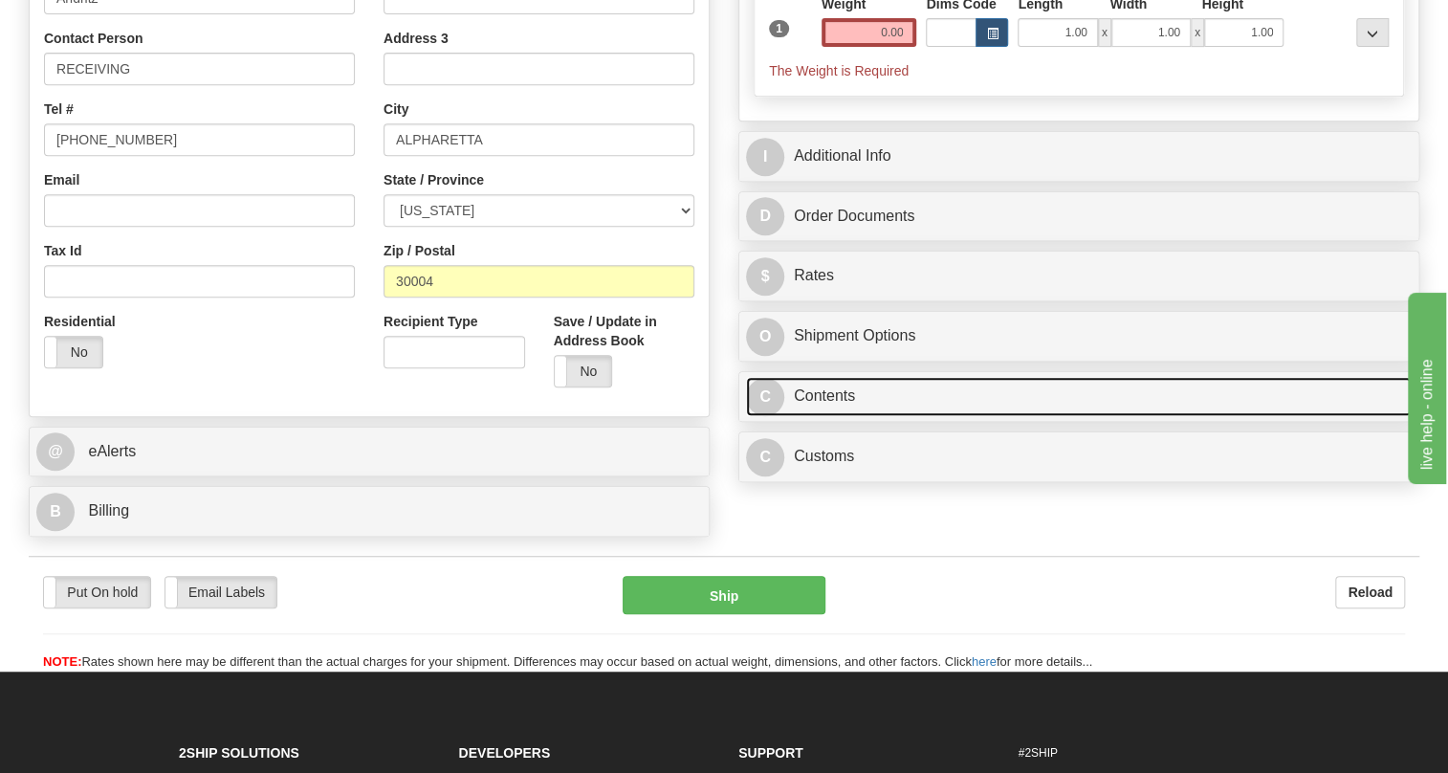
click at [840, 416] on link "C Contents" at bounding box center [1078, 396] width 665 height 39
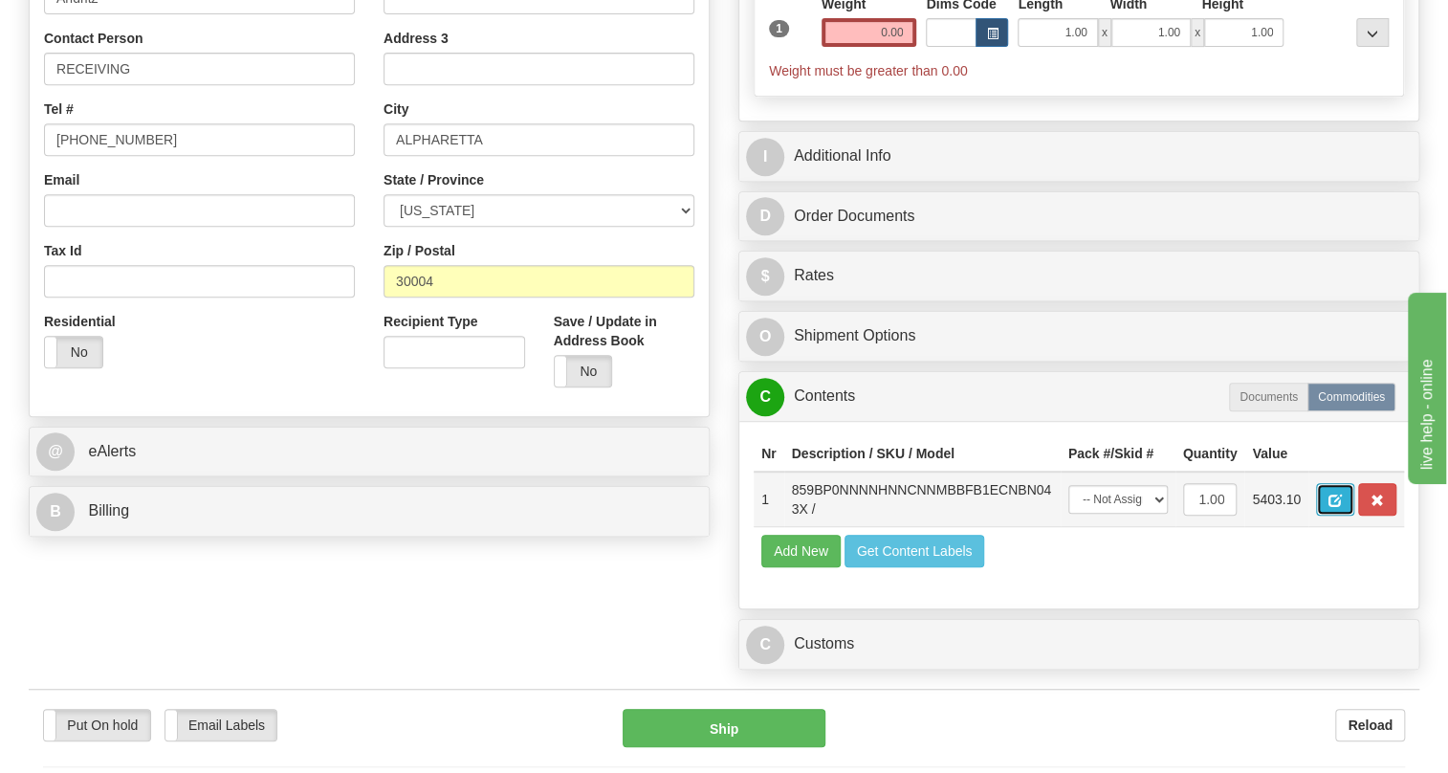
click at [1335, 507] on span "button" at bounding box center [1334, 500] width 13 height 12
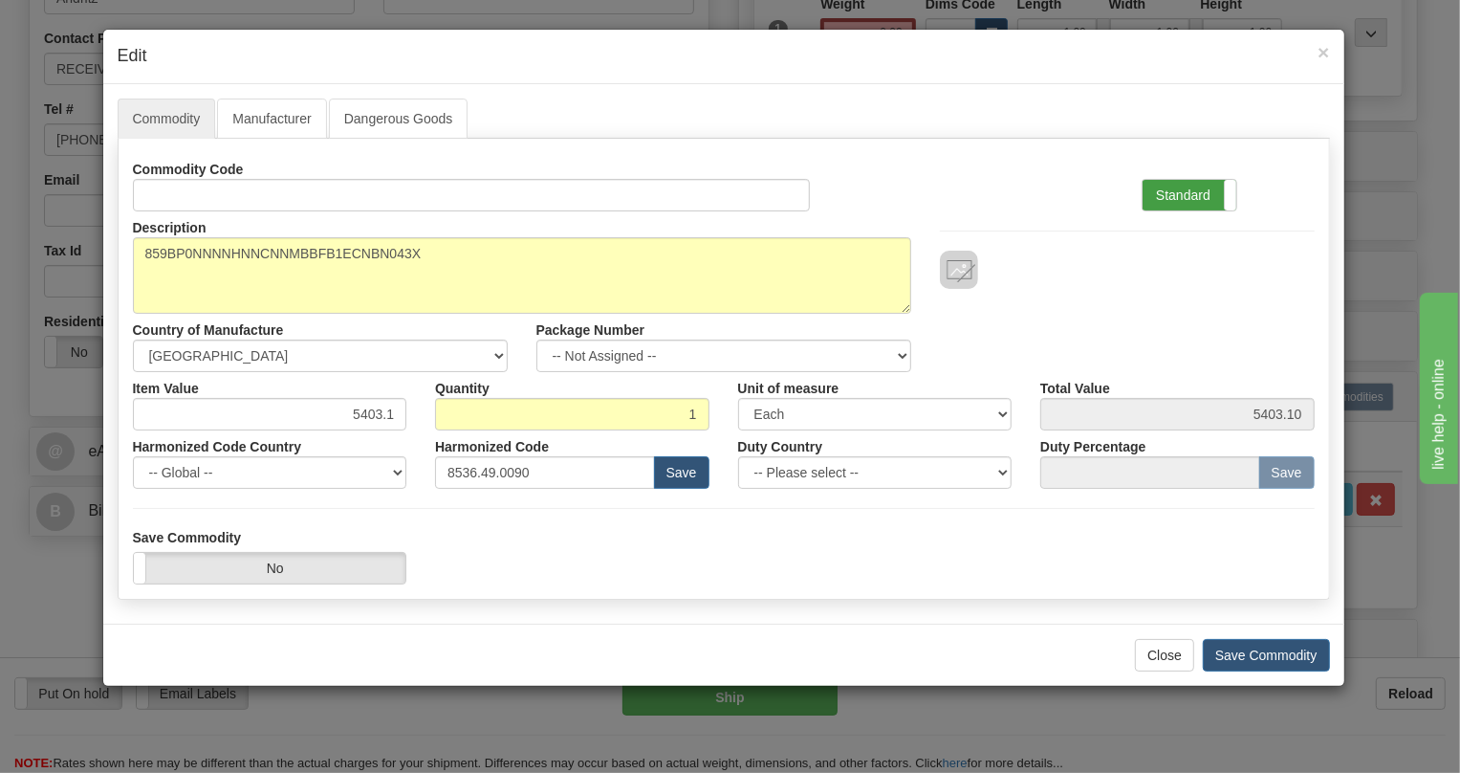
click at [1176, 190] on label "Standard" at bounding box center [1190, 195] width 94 height 31
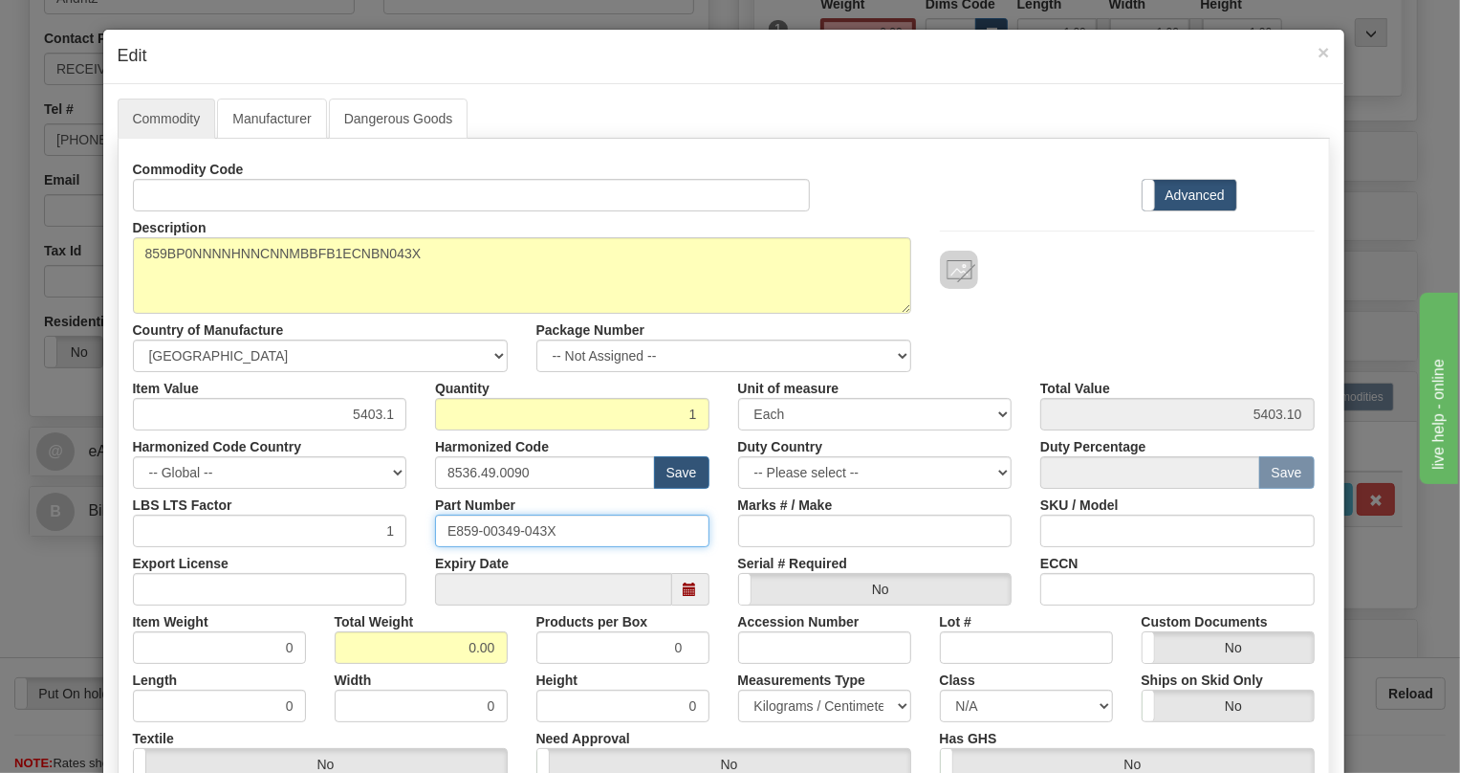
drag, startPoint x: 555, startPoint y: 526, endPoint x: 422, endPoint y: 527, distance: 132.9
click at [422, 527] on div "Part Number E859-00349-043X" at bounding box center [572, 518] width 303 height 58
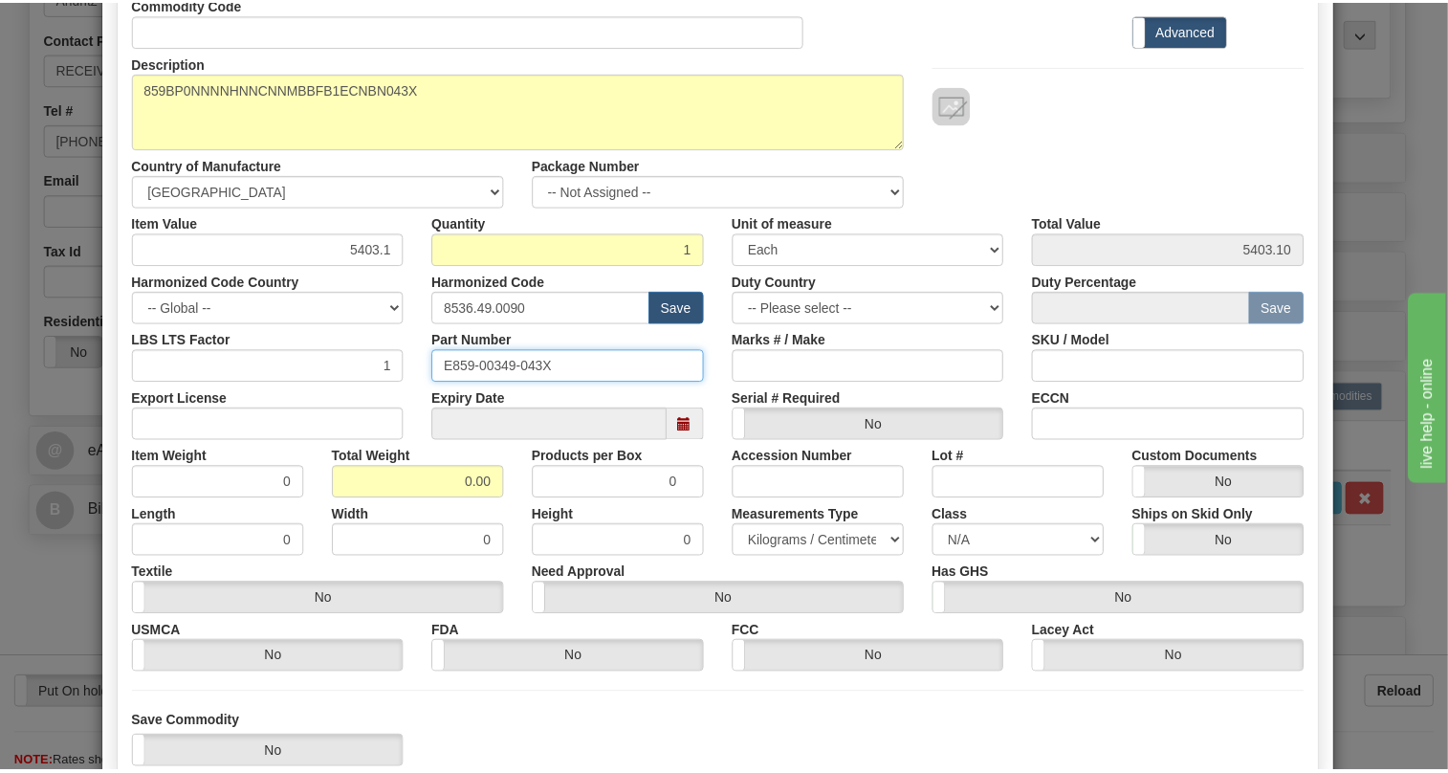
scroll to position [291, 0]
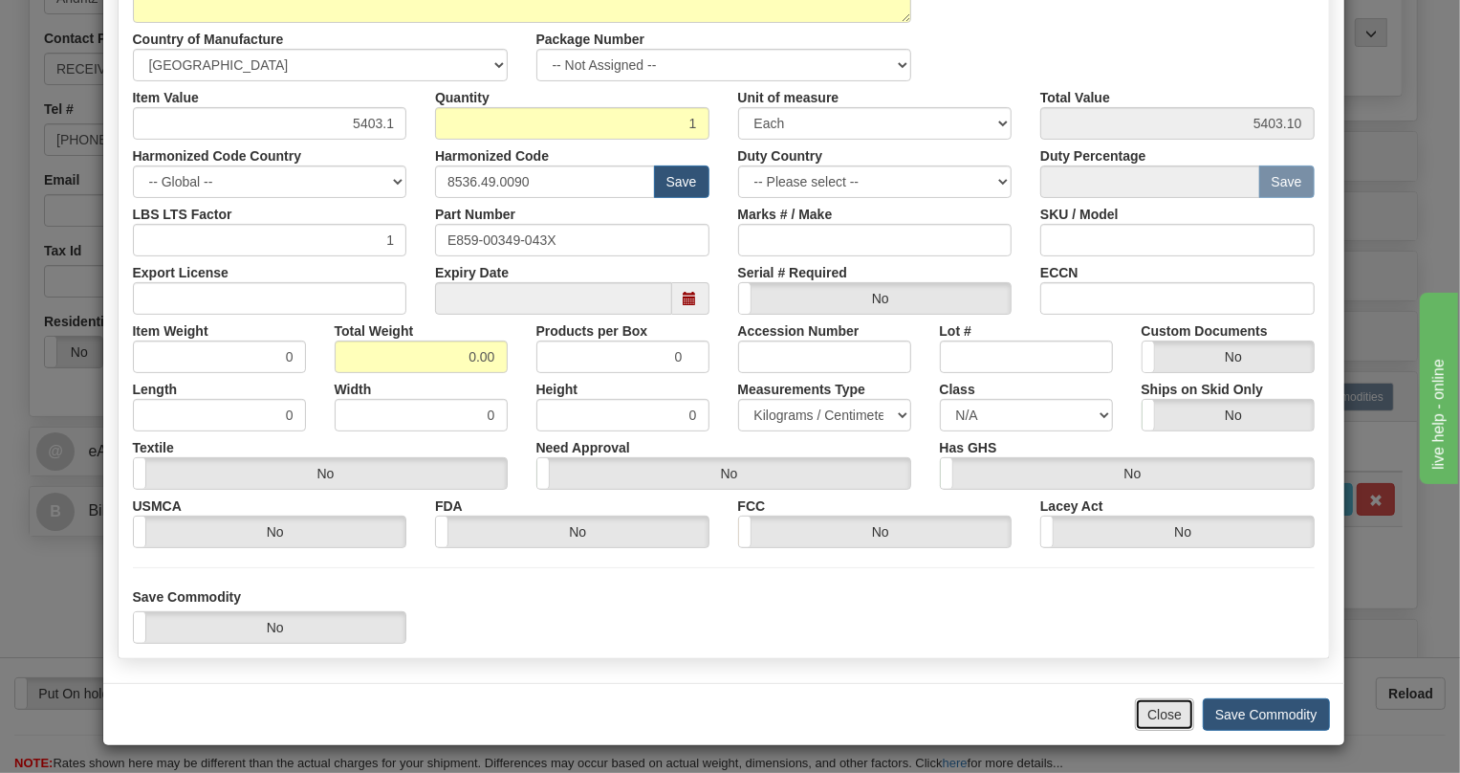
click at [1149, 717] on button "Close" at bounding box center [1164, 714] width 59 height 33
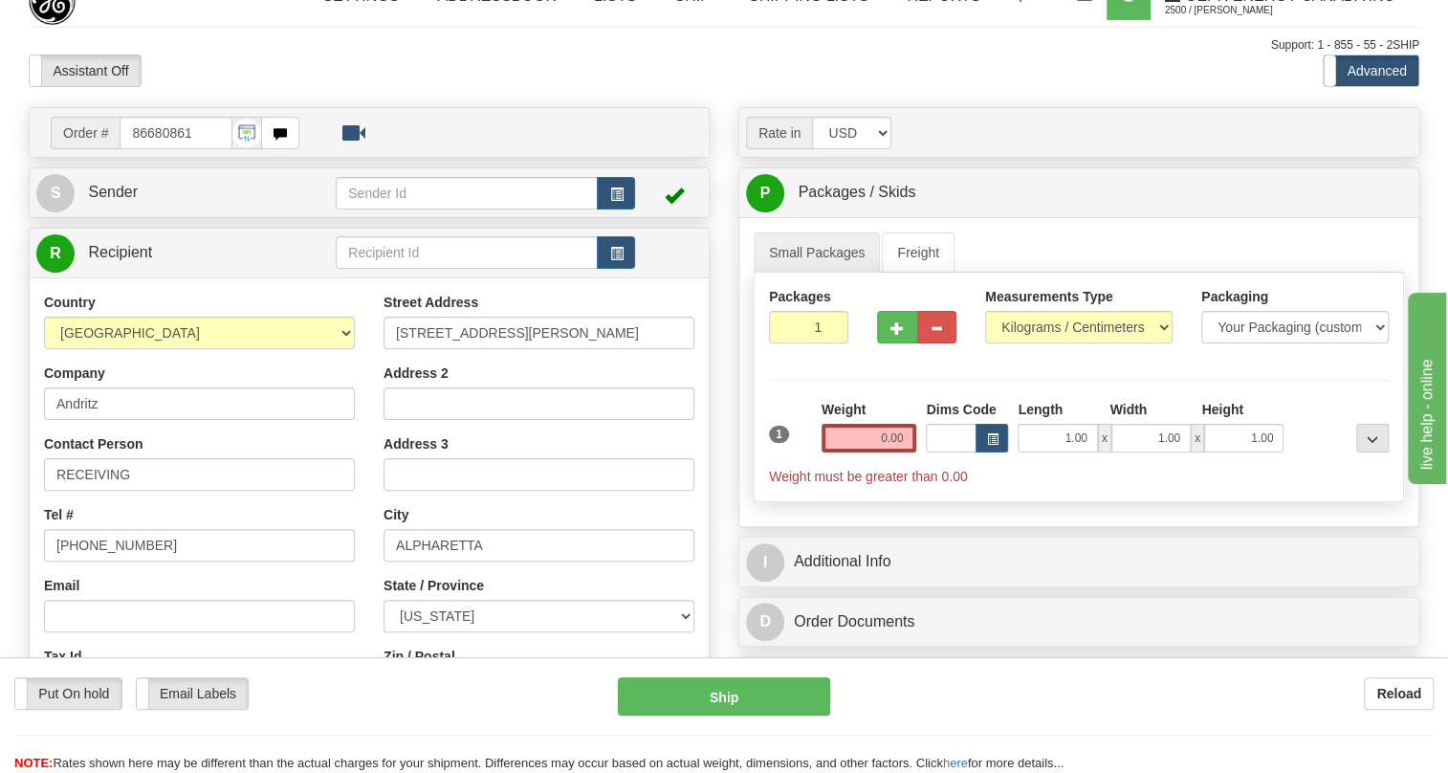
scroll to position [0, 0]
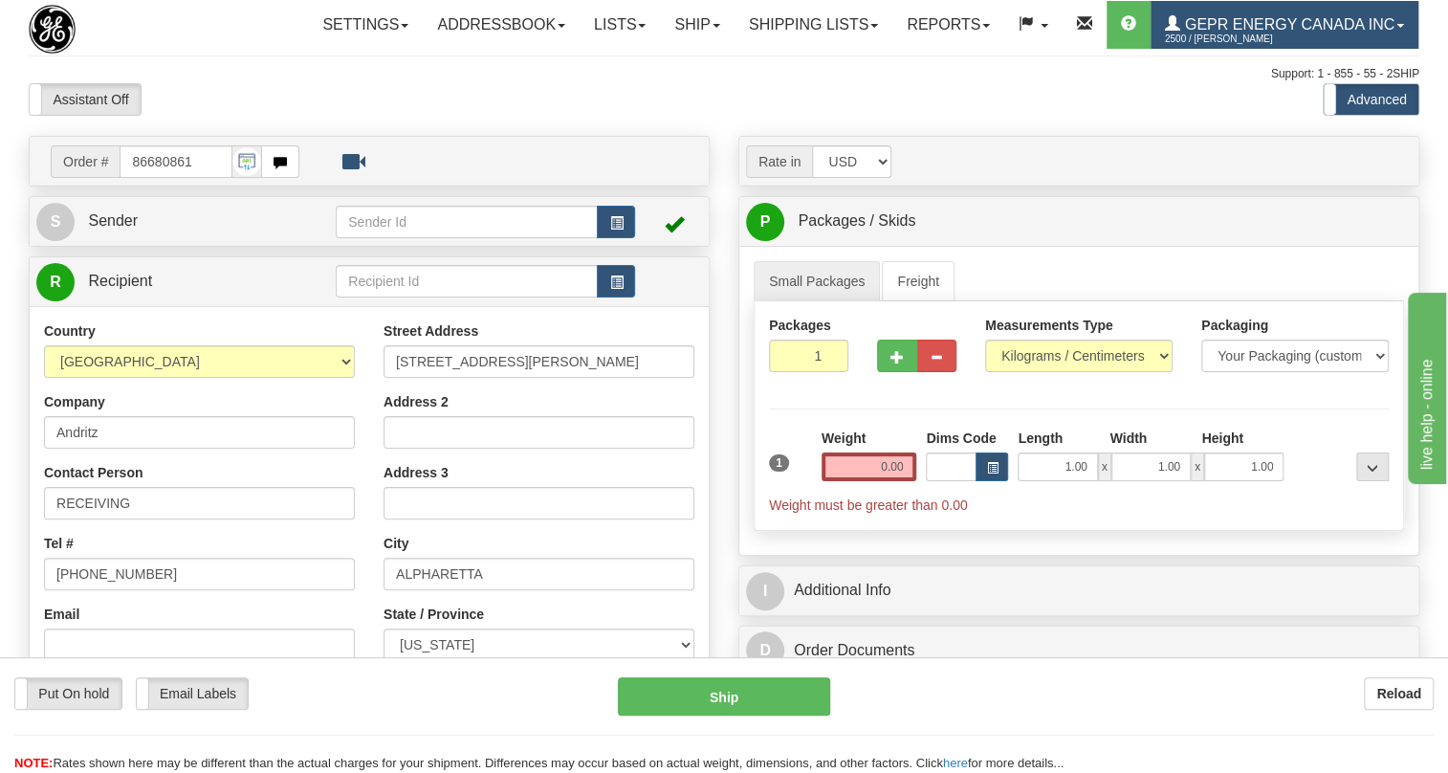
click at [1396, 28] on span at bounding box center [1400, 26] width 8 height 4
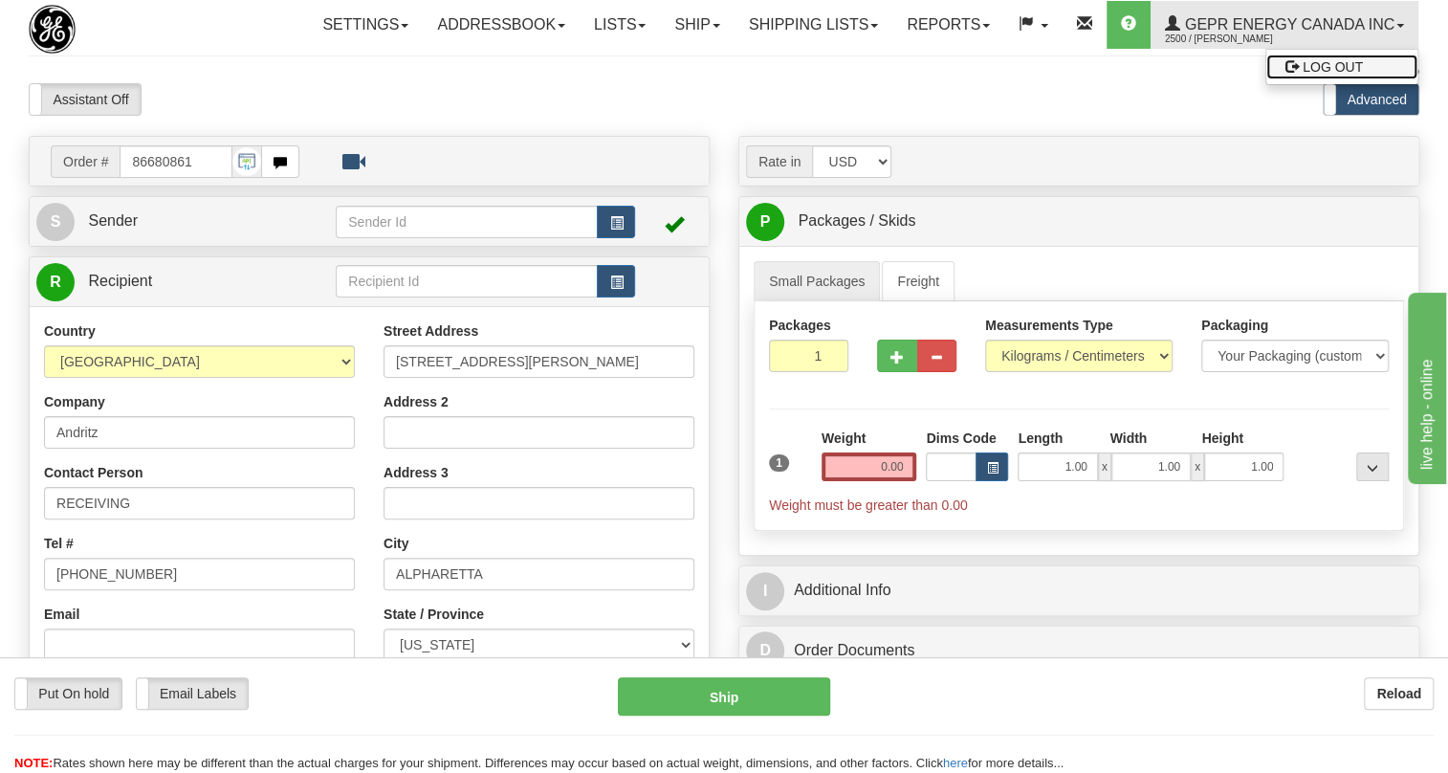
click at [1302, 75] on span "LOG OUT" at bounding box center [1332, 66] width 60 height 15
